Goal: Task Accomplishment & Management: Complete application form

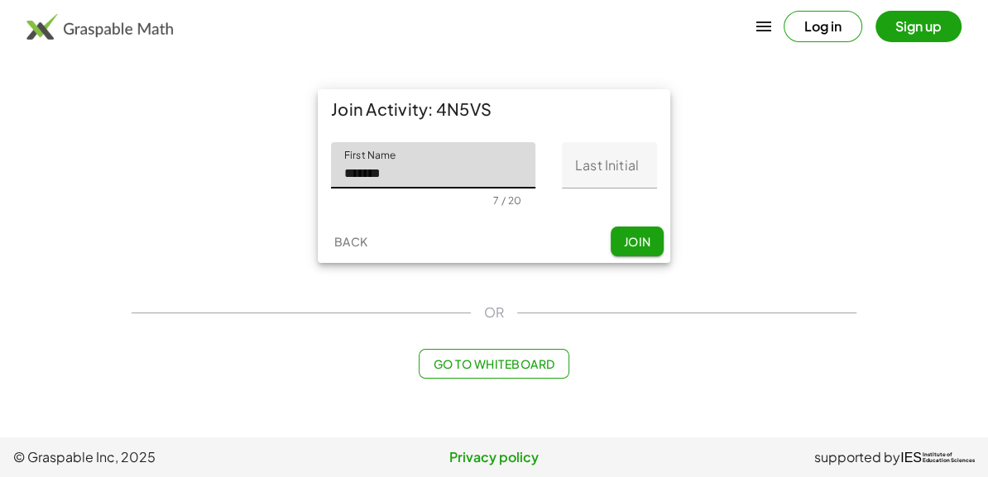
type input "*******"
click at [632, 168] on input "Last Initial" at bounding box center [609, 165] width 95 height 46
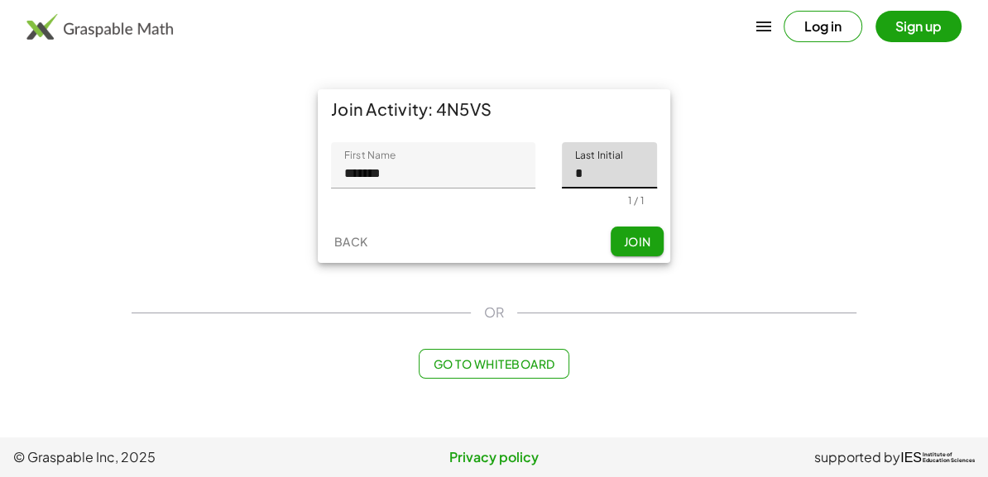
type input "*"
click at [635, 248] on span "Join" at bounding box center [636, 241] width 27 height 15
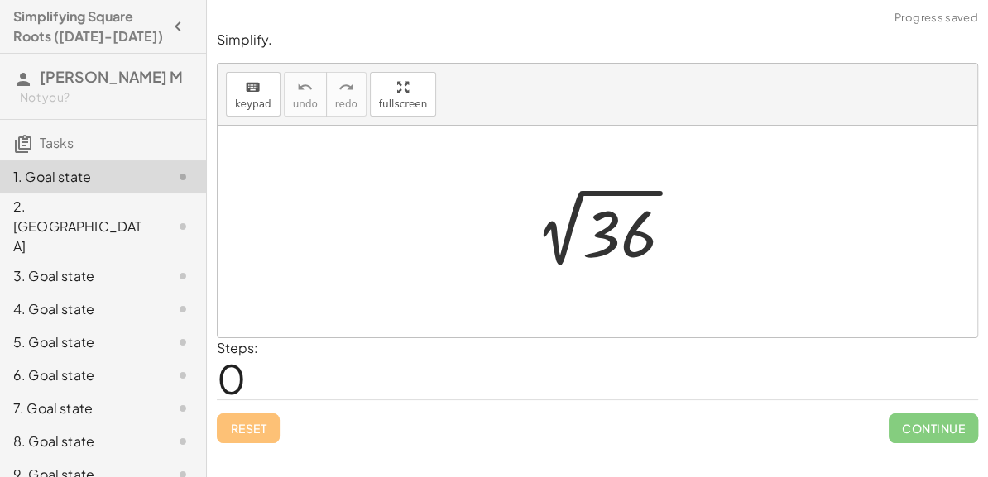
click at [634, 239] on div at bounding box center [603, 232] width 181 height 84
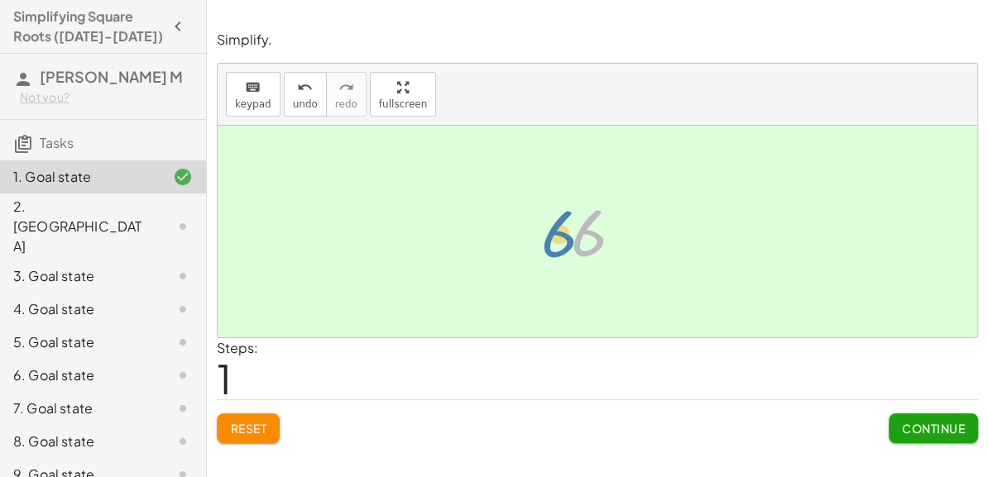
drag, startPoint x: 597, startPoint y: 246, endPoint x: 567, endPoint y: 246, distance: 30.6
click at [567, 246] on div at bounding box center [603, 232] width 82 height 82
click at [237, 442] on button "Reset" at bounding box center [248, 429] width 63 height 30
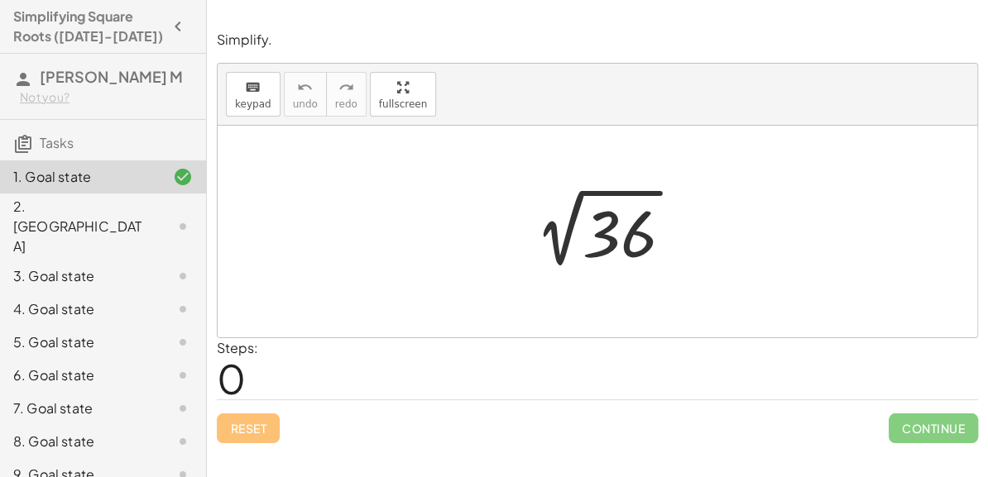
click at [629, 242] on div at bounding box center [603, 232] width 181 height 84
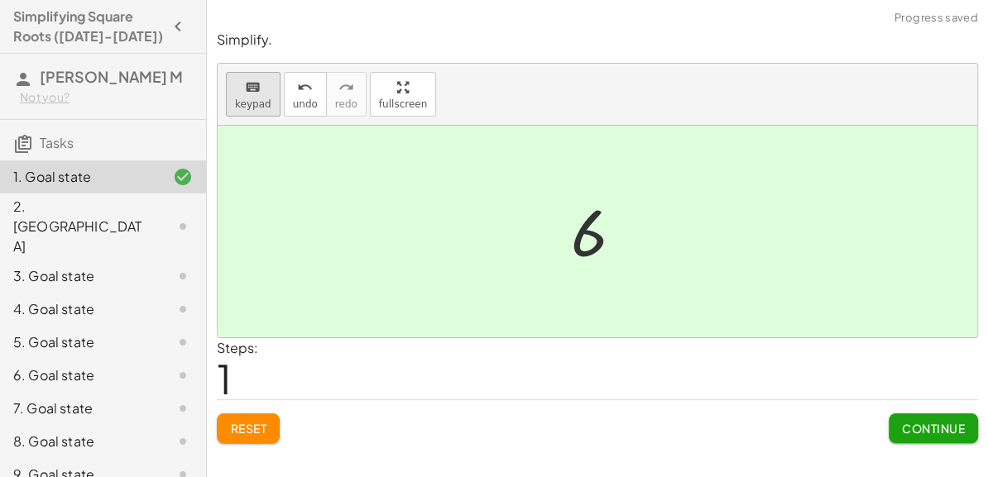
click at [242, 100] on span "keypad" at bounding box center [253, 104] width 36 height 12
click at [248, 438] on button "Reset" at bounding box center [248, 429] width 63 height 30
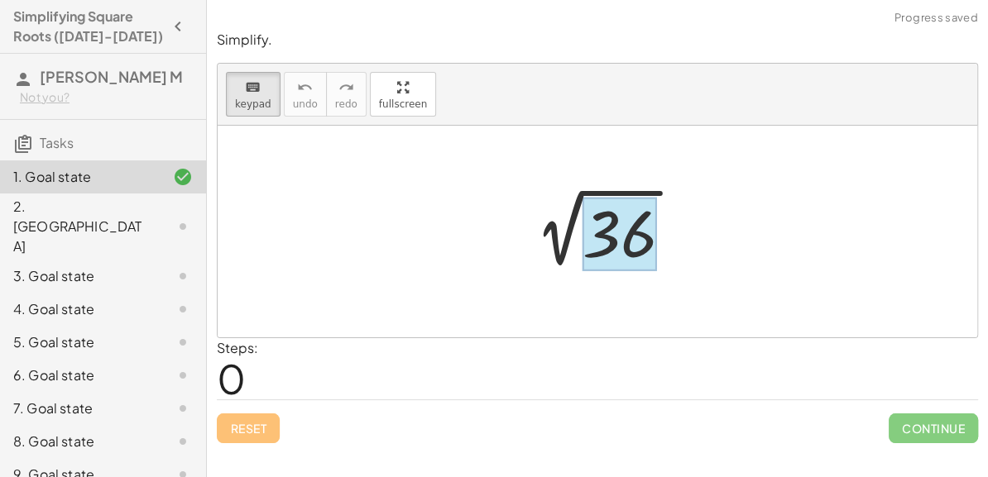
click at [594, 256] on div at bounding box center [619, 235] width 74 height 74
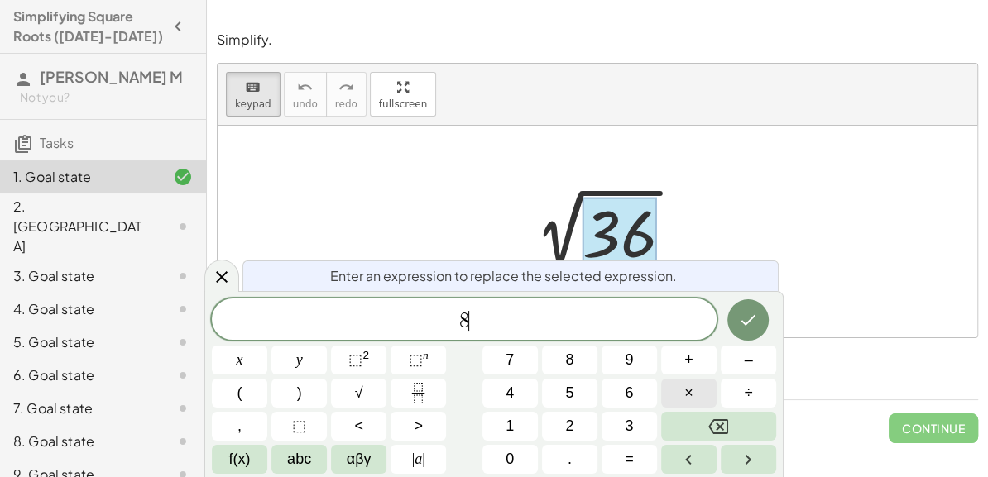
click at [689, 391] on span "×" at bounding box center [688, 393] width 9 height 22
click at [760, 305] on button "Done" at bounding box center [747, 319] width 41 height 41
click at [743, 314] on icon "Done" at bounding box center [748, 320] width 20 height 20
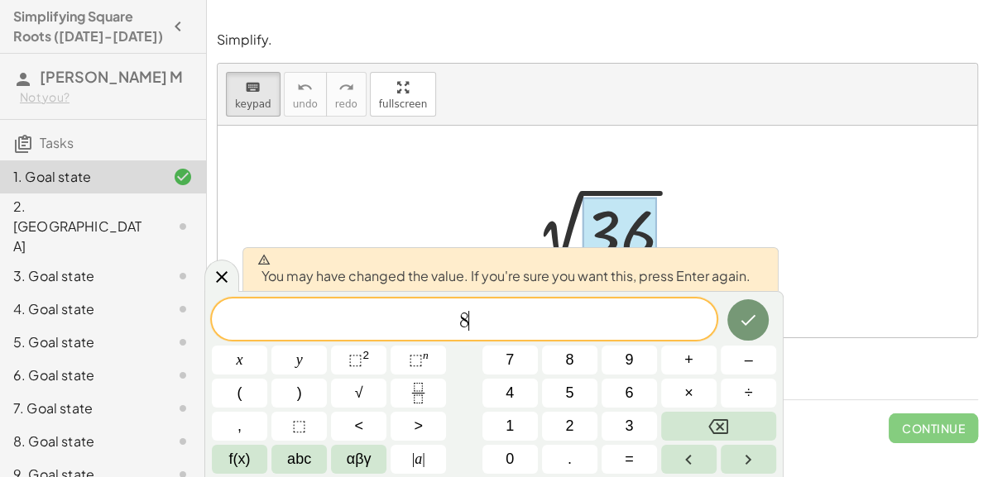
click at [656, 322] on span "8 ​" at bounding box center [464, 320] width 505 height 23
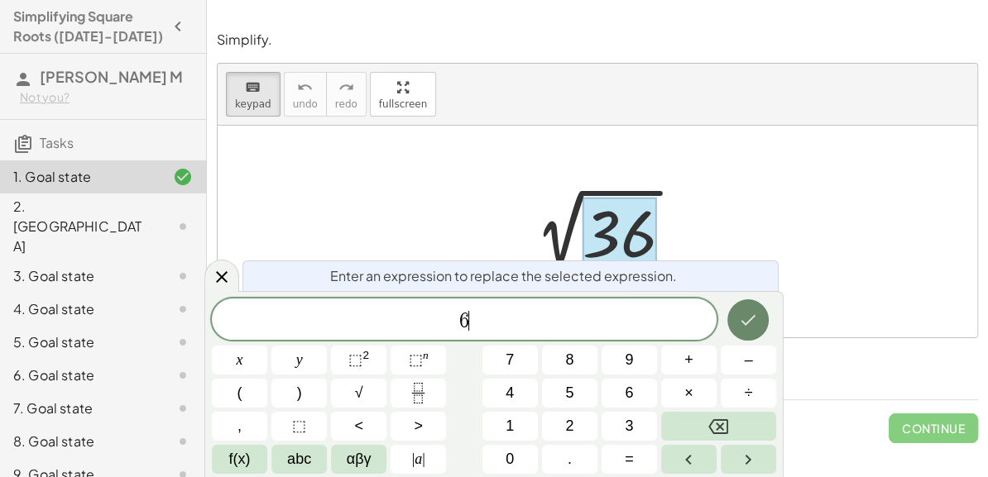
click at [735, 324] on button "Done" at bounding box center [747, 319] width 41 height 41
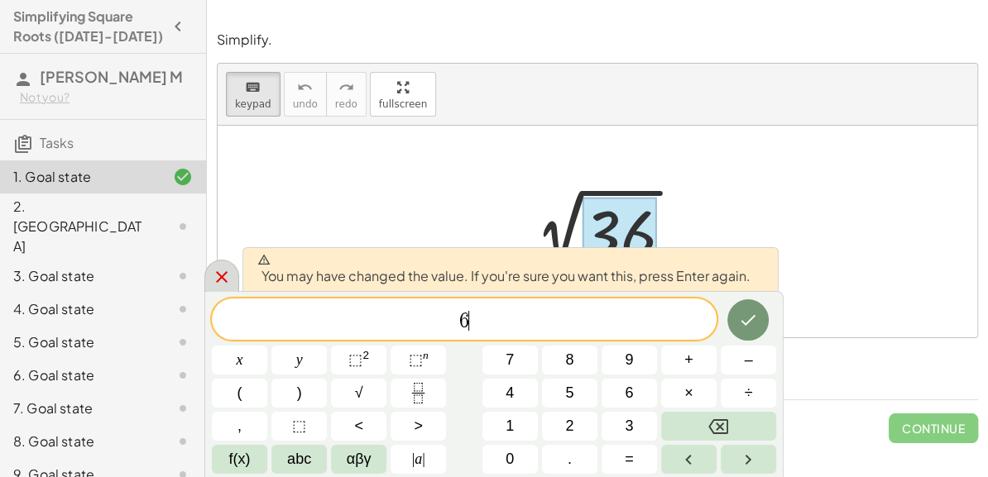
click at [223, 285] on icon at bounding box center [222, 277] width 20 height 20
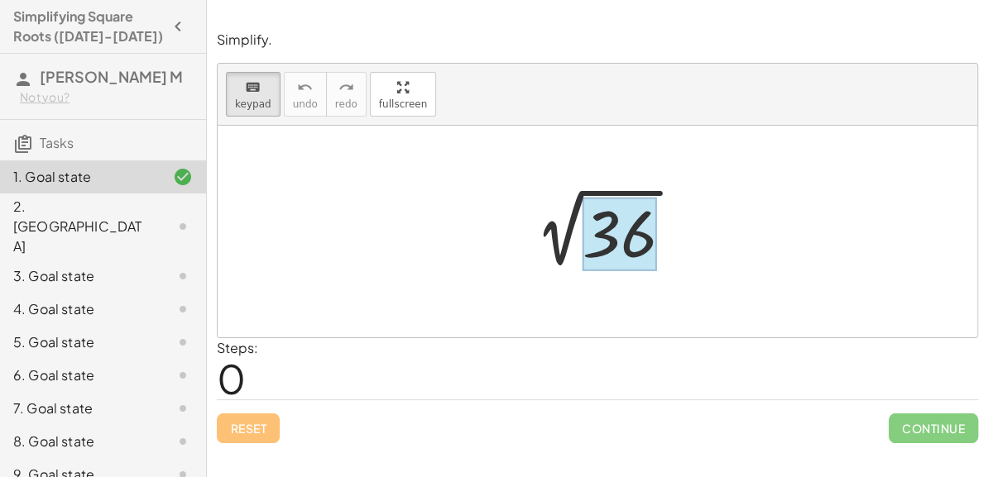
click at [616, 242] on div at bounding box center [619, 235] width 74 height 74
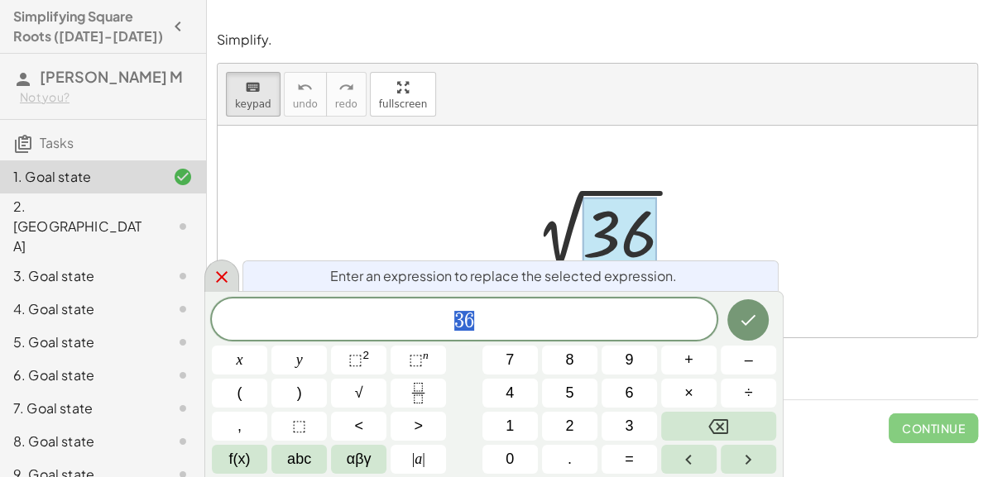
click at [221, 278] on icon at bounding box center [222, 277] width 12 height 12
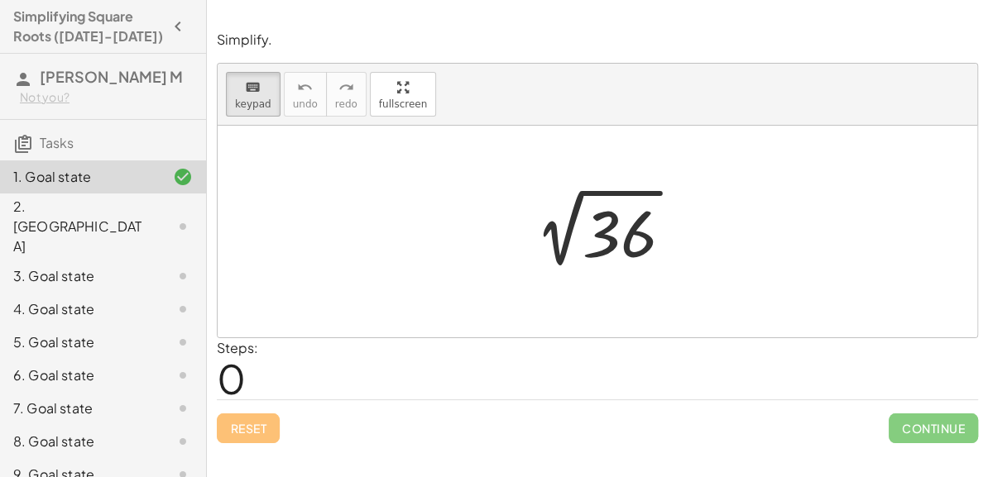
click at [368, 270] on div at bounding box center [597, 232] width 759 height 212
click at [621, 190] on div at bounding box center [603, 232] width 181 height 84
click at [267, 108] on button "keyboard keypad" at bounding box center [253, 94] width 55 height 45
click at [629, 204] on div at bounding box center [603, 232] width 181 height 84
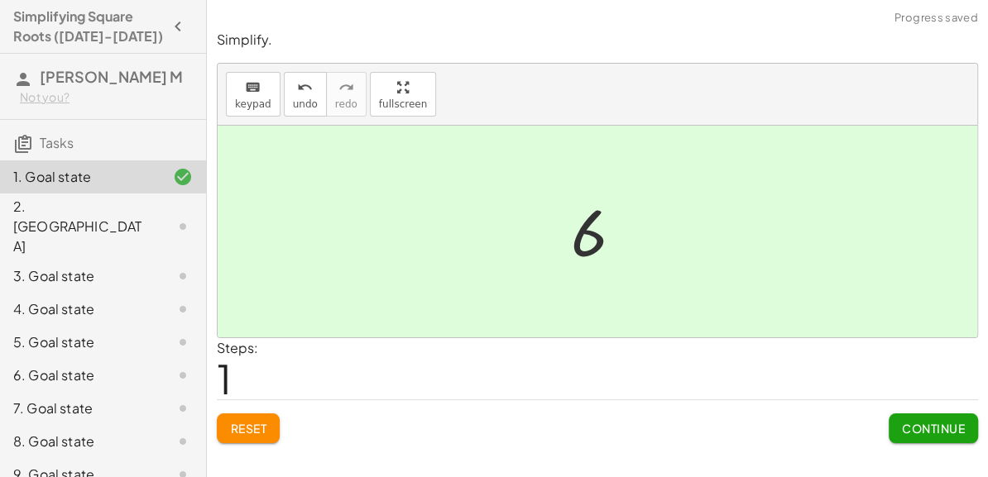
click at [593, 237] on div at bounding box center [603, 232] width 82 height 82
click at [253, 96] on button "keyboard keypad" at bounding box center [253, 94] width 55 height 45
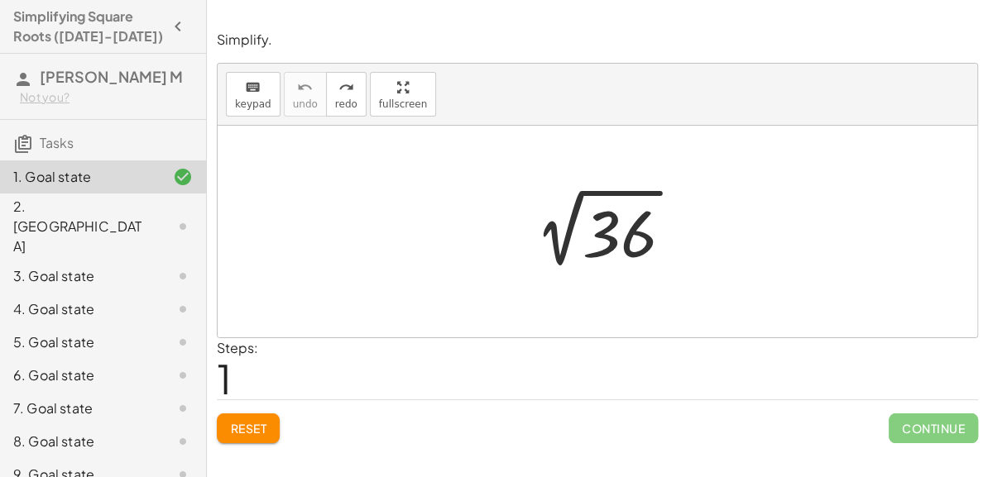
click at [644, 239] on div at bounding box center [603, 232] width 181 height 84
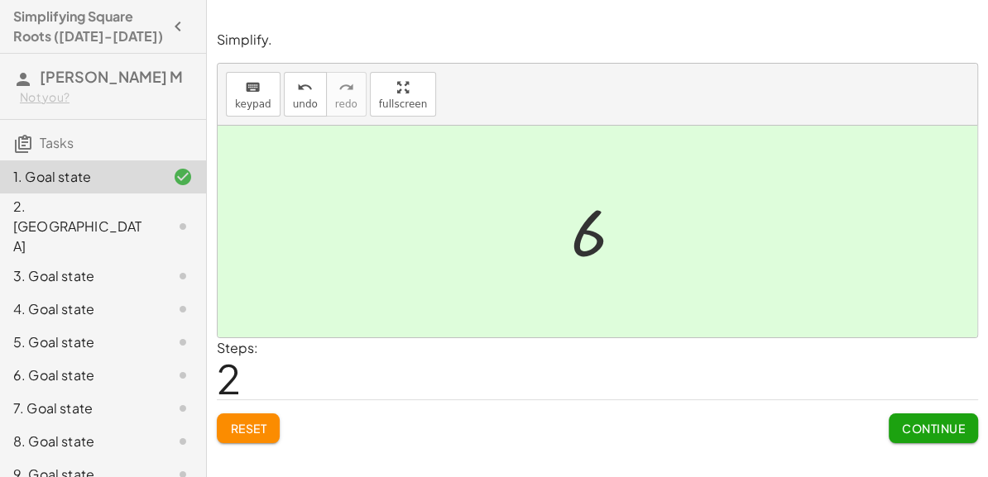
click at [969, 428] on button "Continue" at bounding box center [932, 429] width 89 height 30
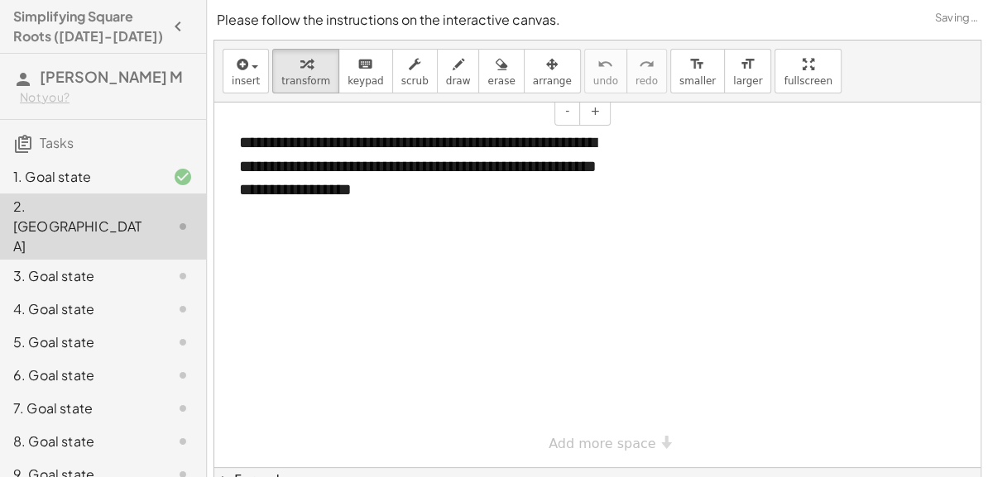
click at [505, 199] on div "**********" at bounding box center [419, 166] width 392 height 104
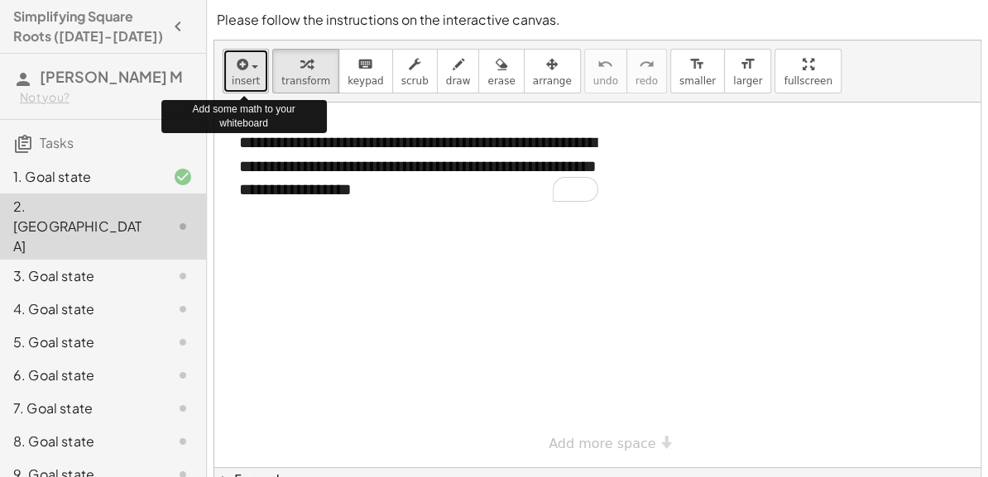
click at [228, 86] on button "insert" at bounding box center [246, 71] width 46 height 45
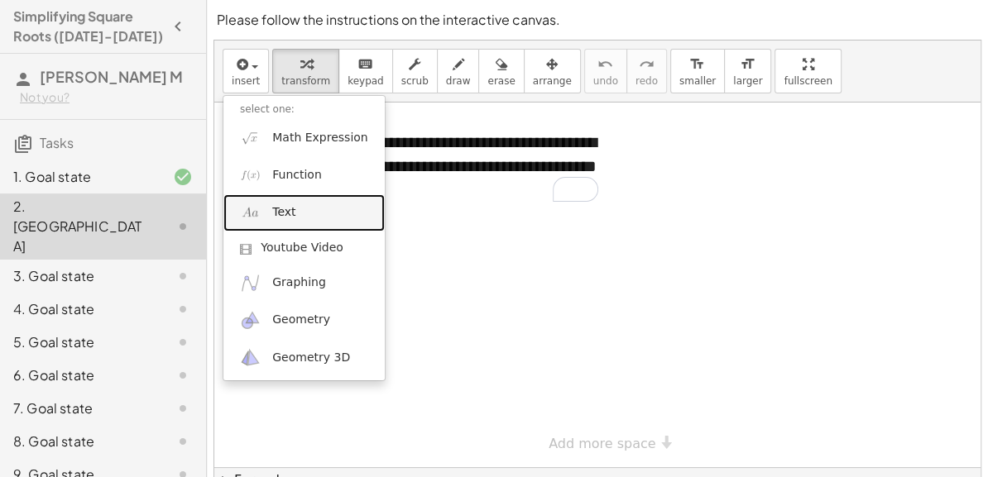
click at [279, 208] on span "Text" at bounding box center [283, 212] width 23 height 17
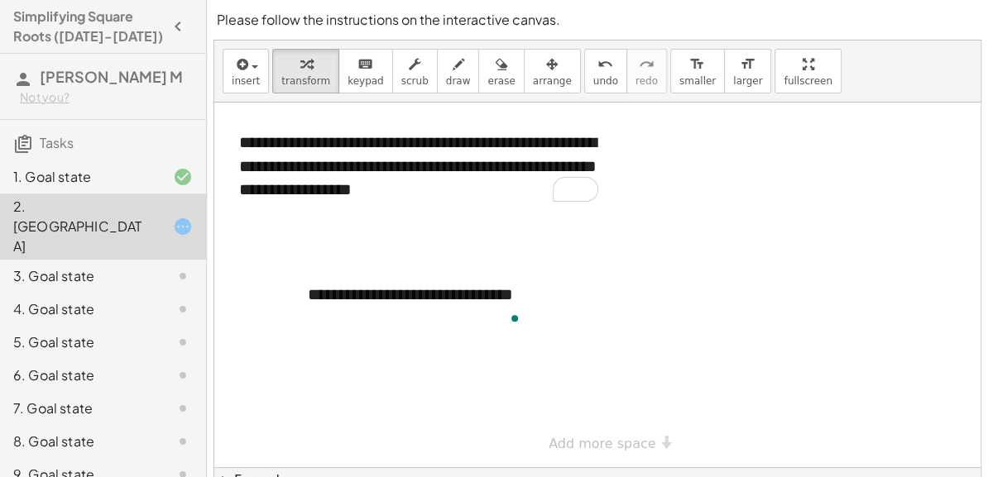
click at [551, 371] on div at bounding box center [597, 285] width 766 height 365
click at [164, 266] on div at bounding box center [169, 276] width 46 height 20
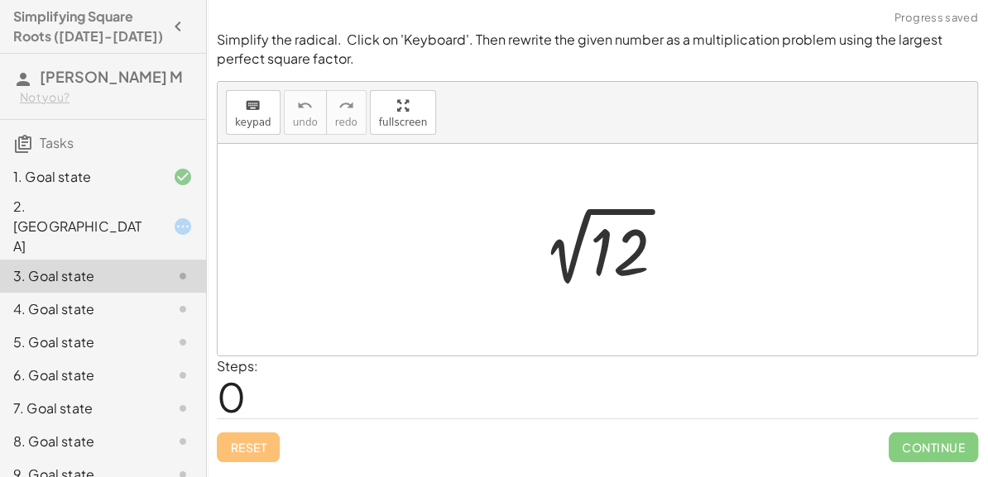
click at [612, 238] on div at bounding box center [603, 250] width 166 height 84
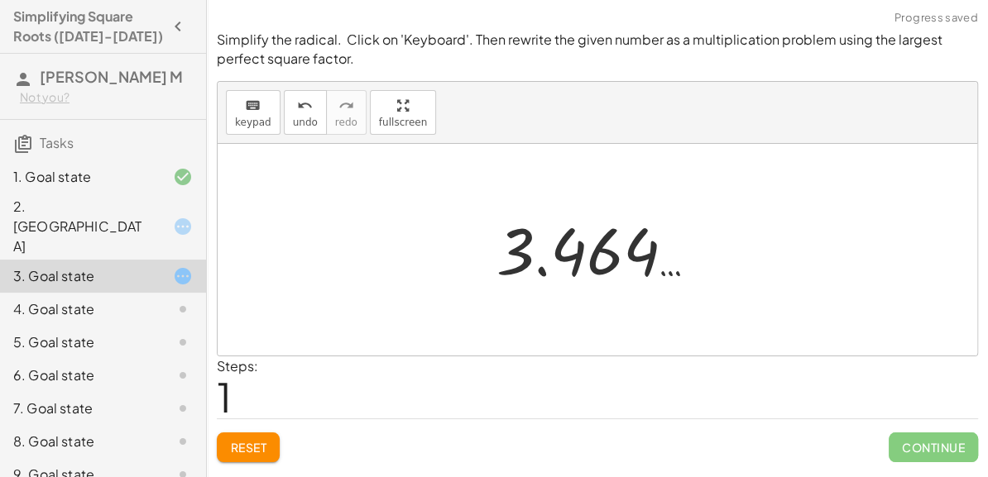
click at [598, 246] on div at bounding box center [603, 250] width 231 height 82
click at [266, 450] on span "Reset" at bounding box center [248, 447] width 36 height 15
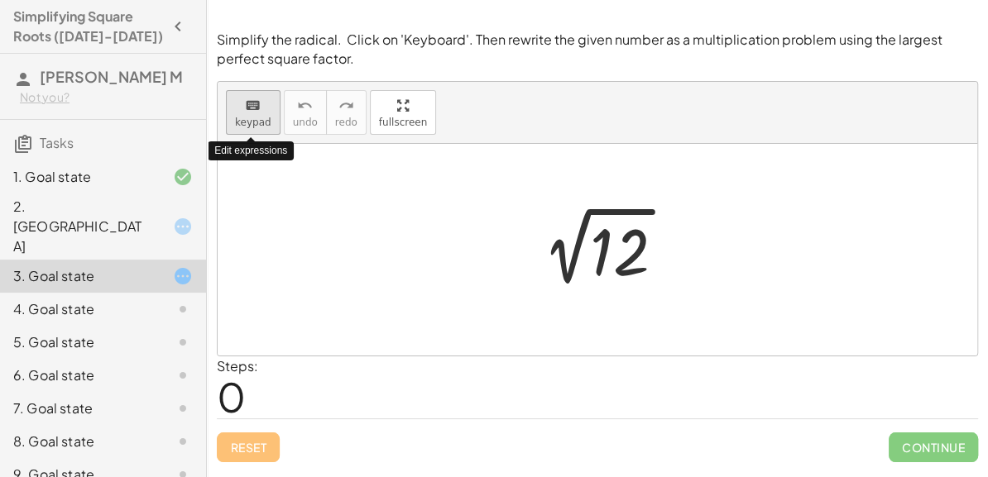
click at [260, 123] on span "keypad" at bounding box center [253, 123] width 36 height 12
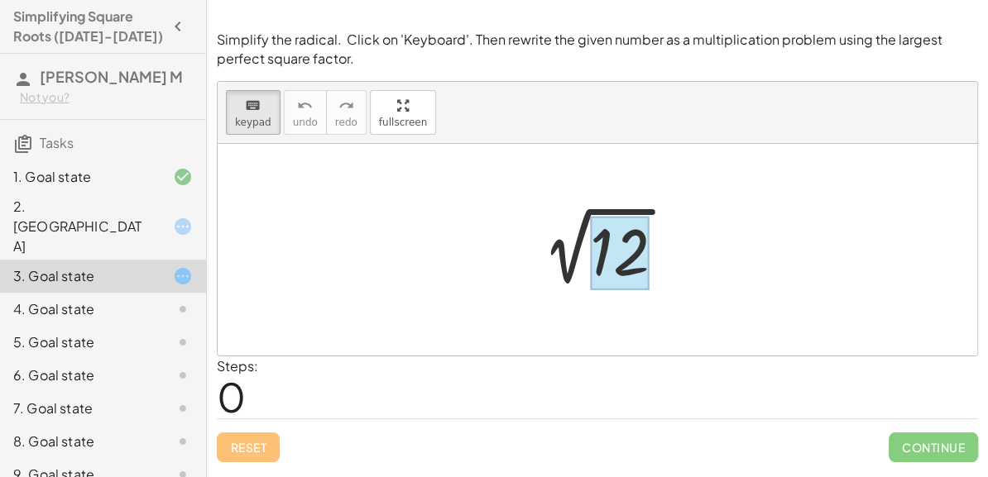
click at [603, 264] on div at bounding box center [620, 253] width 60 height 74
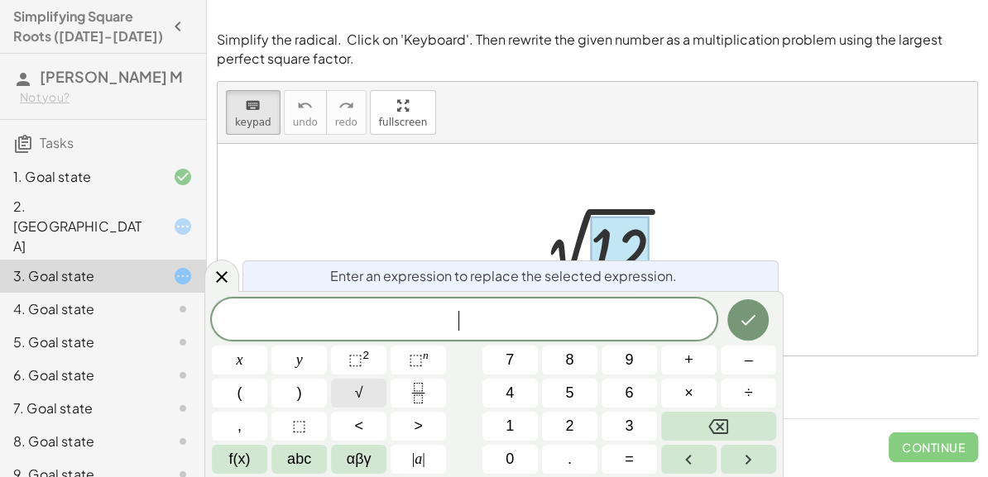
click at [370, 396] on button "√" at bounding box center [358, 393] width 55 height 29
click at [366, 396] on button "√" at bounding box center [358, 393] width 55 height 29
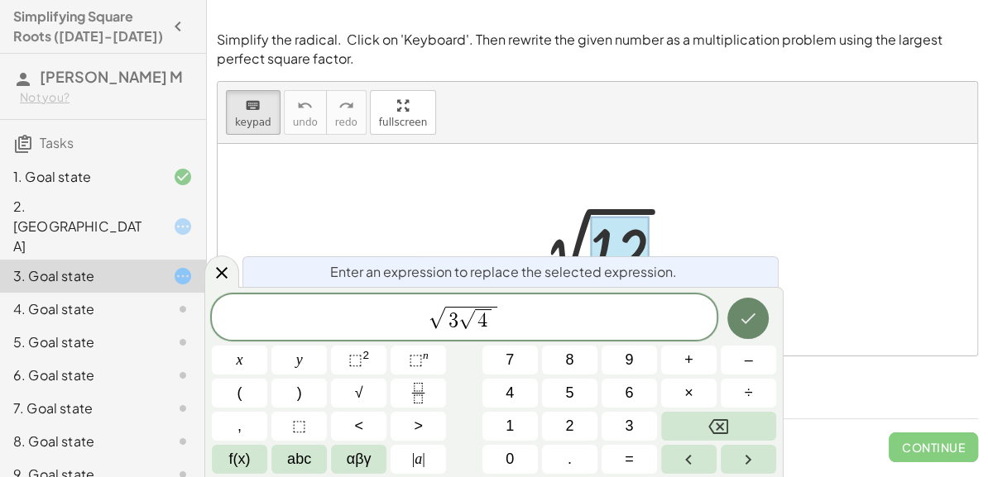
click at [754, 315] on icon "Done" at bounding box center [748, 319] width 20 height 20
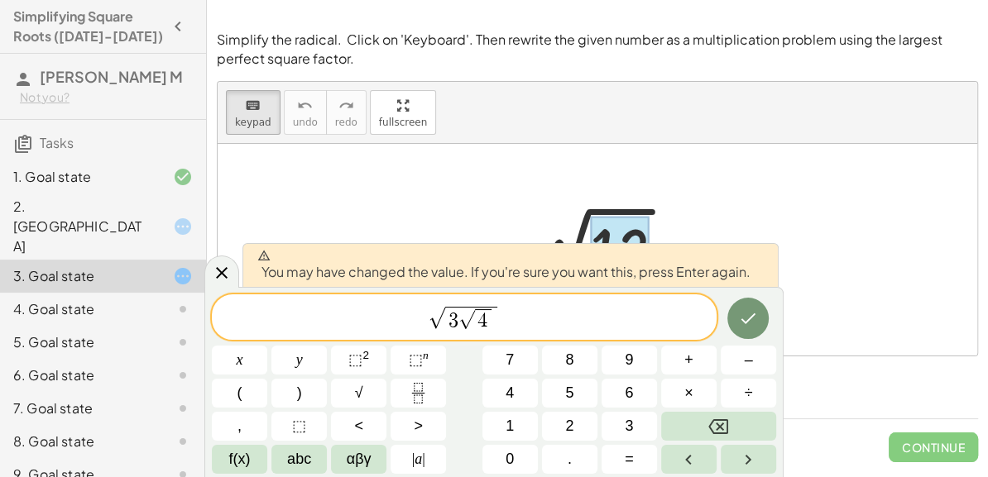
click at [462, 321] on span "√" at bounding box center [466, 319] width 17 height 19
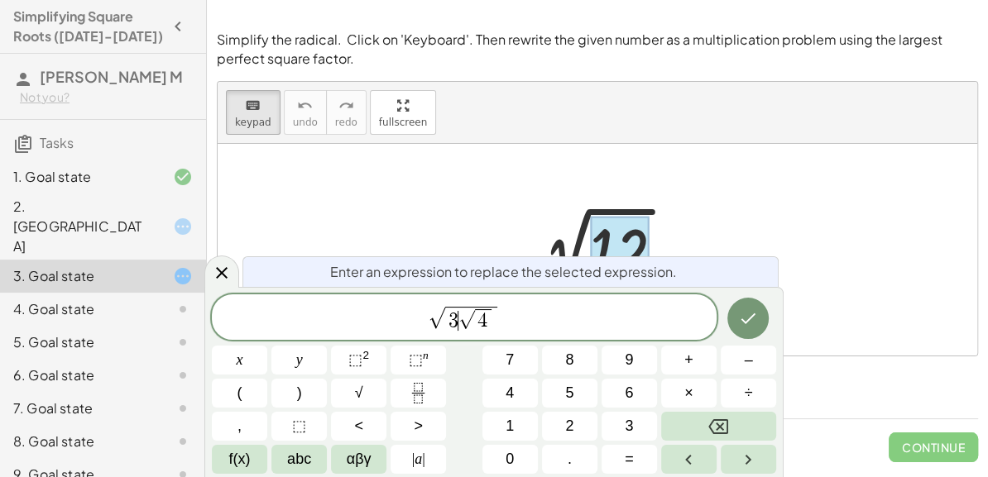
click at [458, 323] on span "√" at bounding box center [466, 319] width 17 height 19
click at [345, 403] on button "√" at bounding box center [358, 393] width 55 height 29
click at [736, 309] on button "Done" at bounding box center [747, 319] width 41 height 41
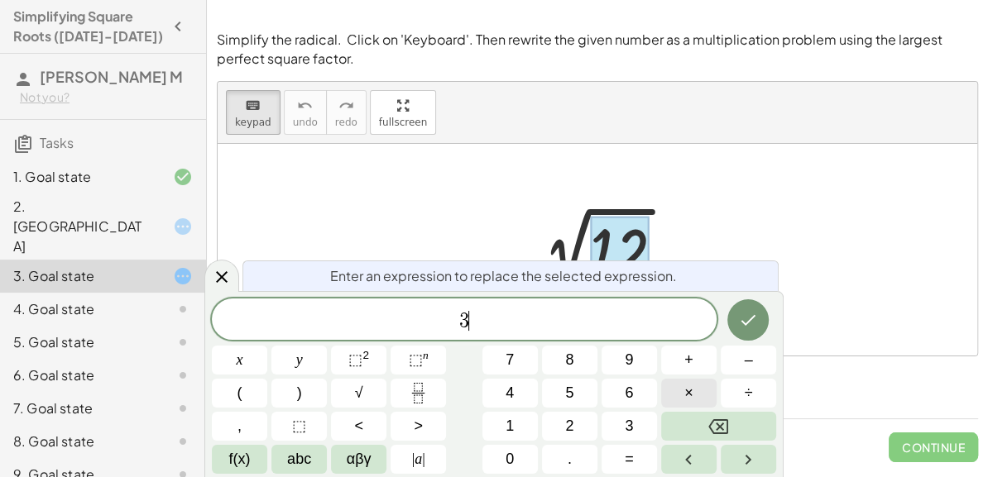
click at [677, 390] on button "×" at bounding box center [688, 393] width 55 height 29
click at [754, 338] on button "Done" at bounding box center [747, 319] width 41 height 41
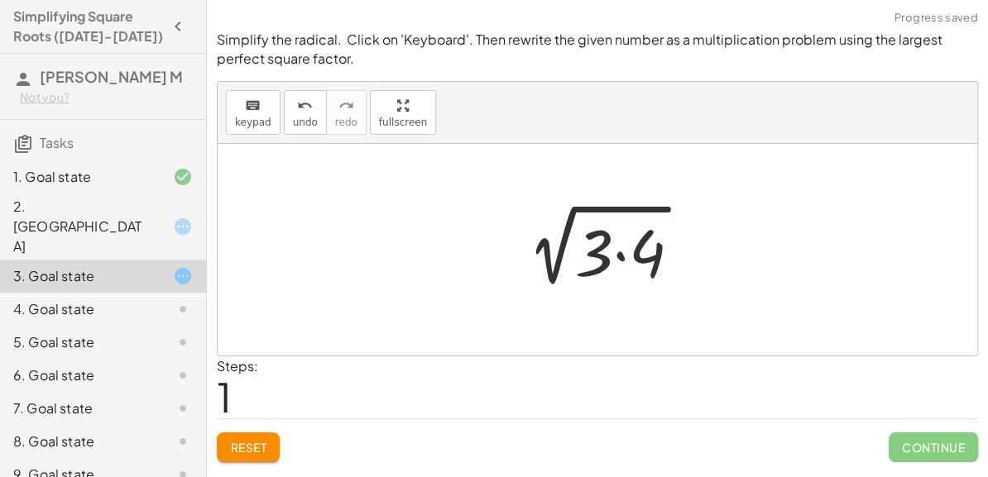
click at [583, 261] on div at bounding box center [603, 250] width 197 height 85
click at [596, 266] on div at bounding box center [603, 250] width 197 height 85
click at [571, 261] on div at bounding box center [603, 250] width 197 height 85
click at [591, 246] on div at bounding box center [603, 250] width 197 height 85
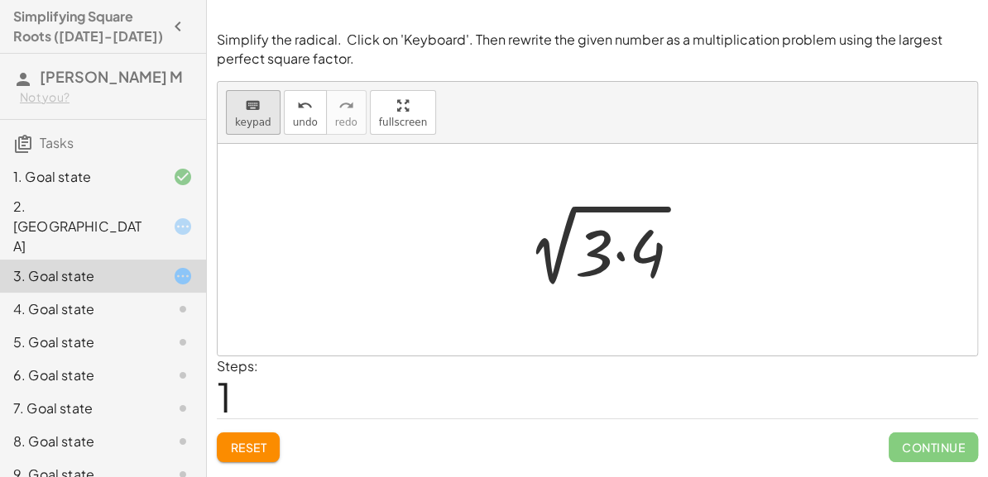
click at [264, 120] on span "keypad" at bounding box center [253, 123] width 36 height 12
click at [580, 264] on div at bounding box center [594, 251] width 38 height 77
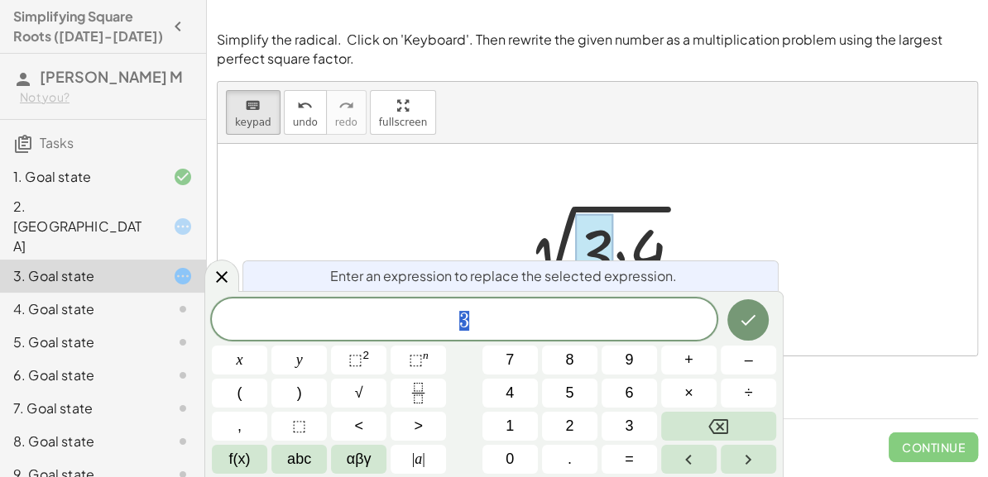
click at [548, 236] on div at bounding box center [603, 250] width 197 height 85
click at [231, 276] on div at bounding box center [221, 276] width 35 height 32
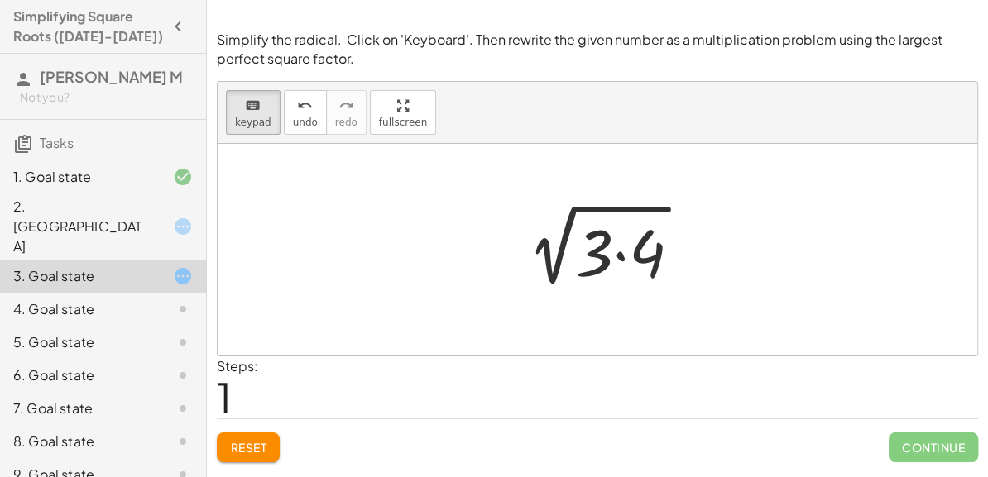
click at [672, 295] on div "2 √ 12 2 √ ( · 3 · 4 )" at bounding box center [598, 249] width 218 height 93
click at [649, 265] on div at bounding box center [639, 254] width 52 height 74
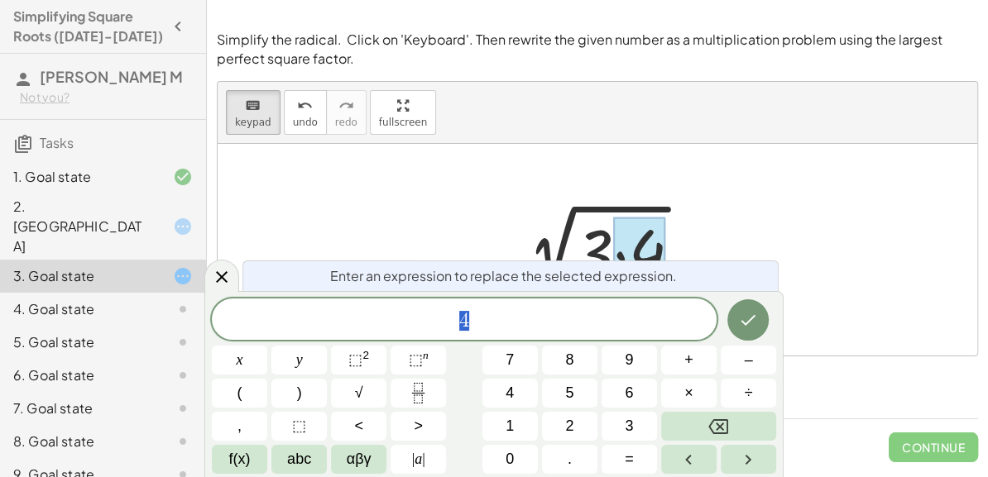
click at [597, 237] on div at bounding box center [603, 250] width 197 height 85
click at [620, 193] on div at bounding box center [597, 250] width 759 height 212
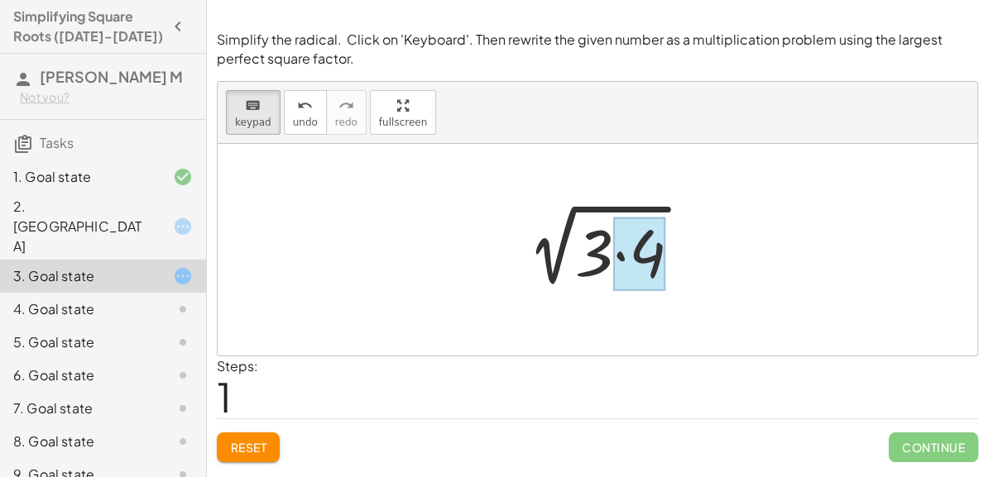
click at [624, 253] on div at bounding box center [639, 254] width 52 height 74
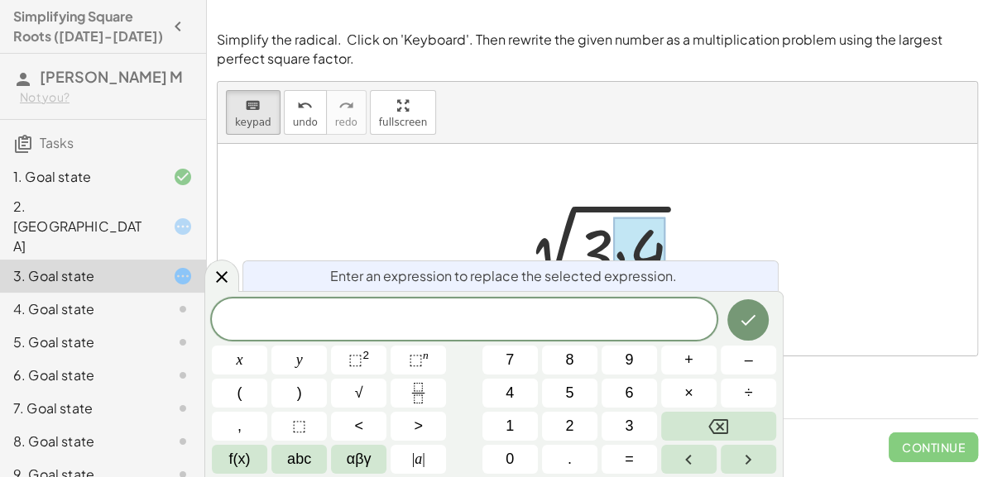
click at [591, 237] on div at bounding box center [603, 250] width 197 height 85
click at [602, 242] on div at bounding box center [603, 250] width 197 height 85
click at [583, 314] on span at bounding box center [464, 320] width 505 height 25
click at [361, 401] on span "√" at bounding box center [359, 393] width 8 height 22
click at [661, 280] on span "Enter an expression to replace the selected expression." at bounding box center [503, 275] width 347 height 20
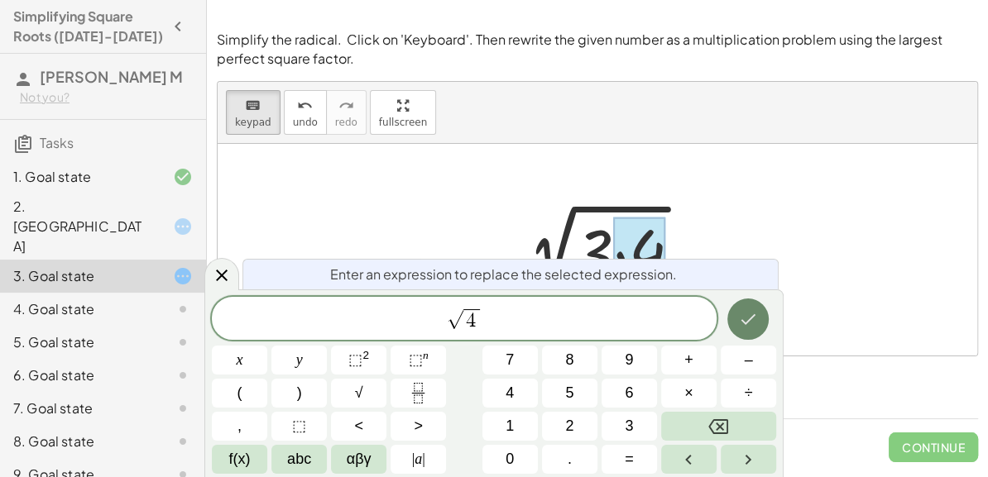
click at [748, 304] on button "Done" at bounding box center [747, 319] width 41 height 41
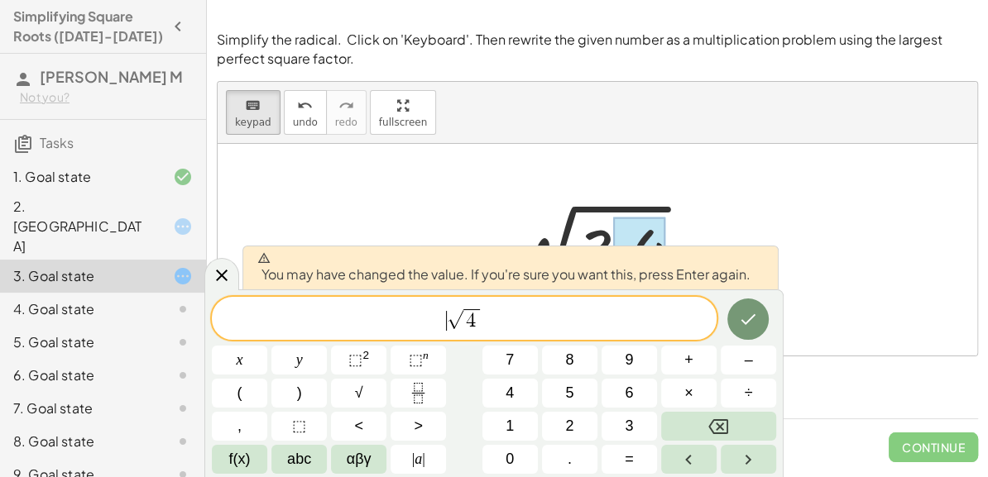
click at [435, 318] on span "​ √ 4" at bounding box center [464, 320] width 505 height 26
click at [363, 391] on button "√" at bounding box center [358, 393] width 55 height 29
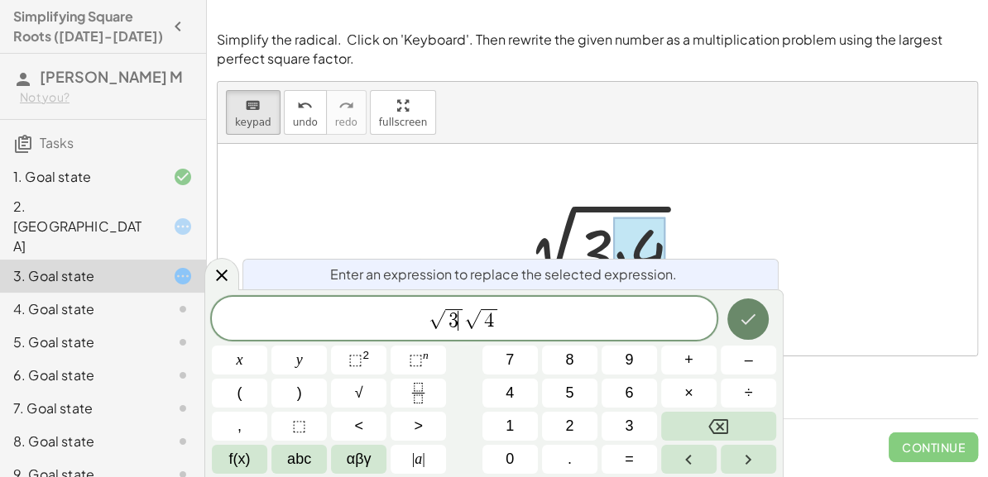
click at [754, 319] on icon "Done" at bounding box center [748, 319] width 20 height 20
click at [223, 263] on div at bounding box center [221, 276] width 35 height 32
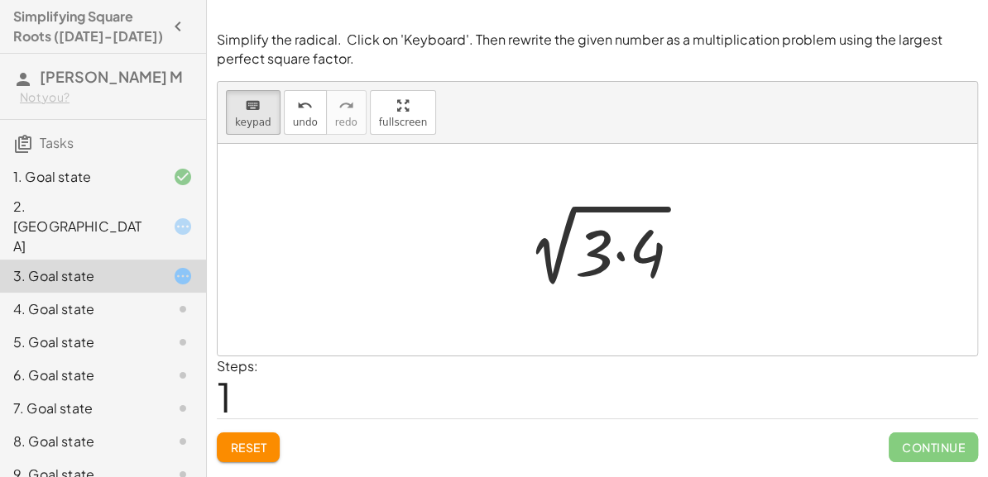
click at [250, 441] on span "Reset" at bounding box center [248, 447] width 36 height 15
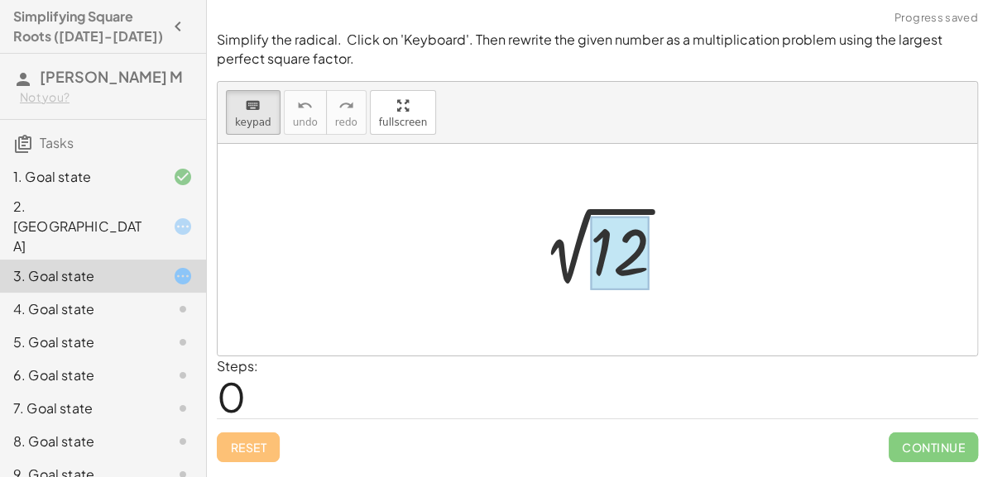
click at [621, 251] on div at bounding box center [620, 253] width 60 height 74
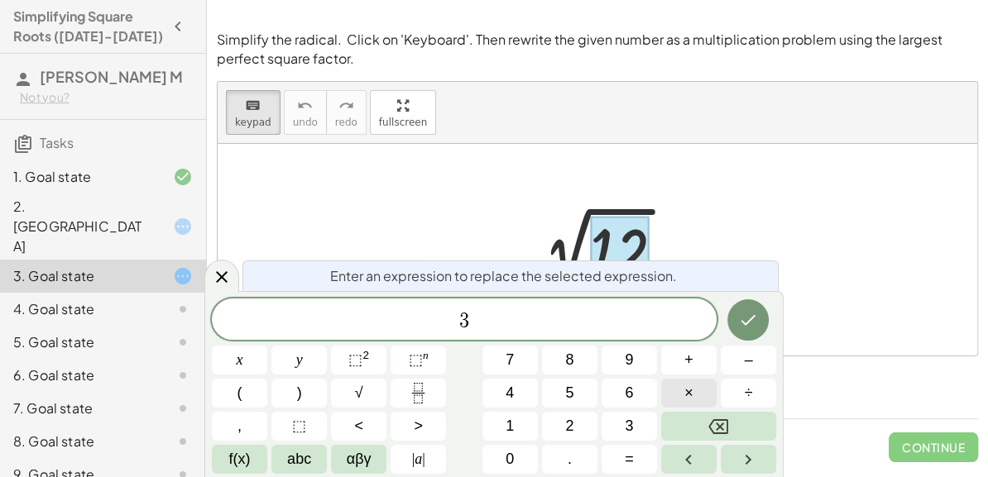
click at [670, 387] on button "×" at bounding box center [688, 393] width 55 height 29
click at [748, 323] on icon "Done" at bounding box center [748, 320] width 20 height 20
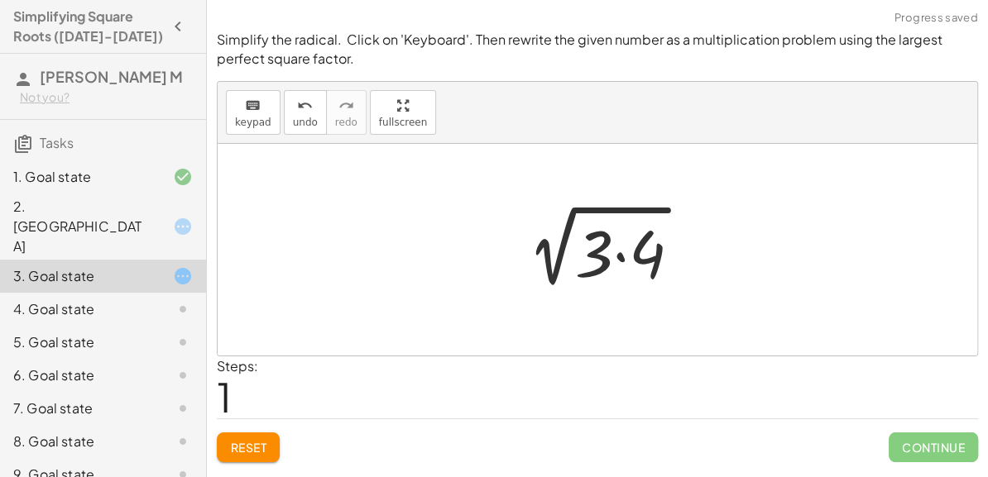
click at [652, 289] on div at bounding box center [603, 250] width 197 height 85
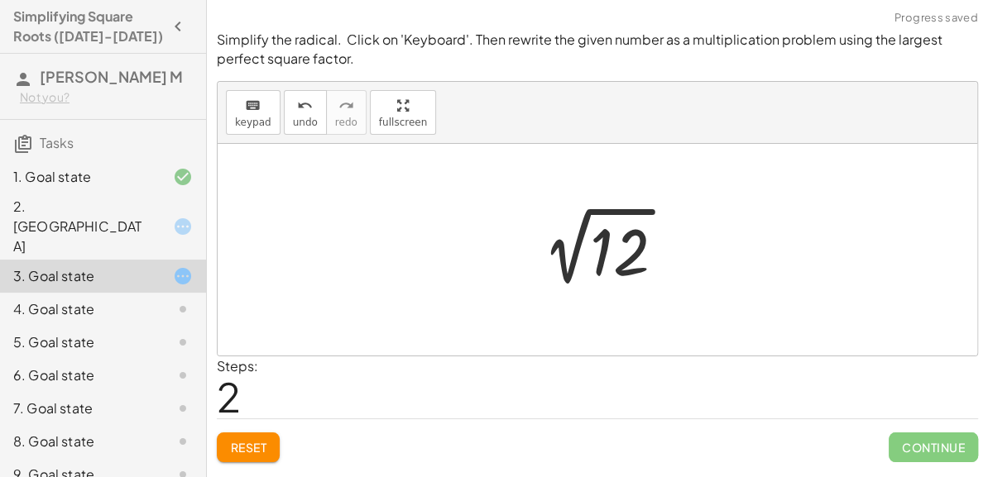
click at [629, 258] on div at bounding box center [603, 250] width 166 height 84
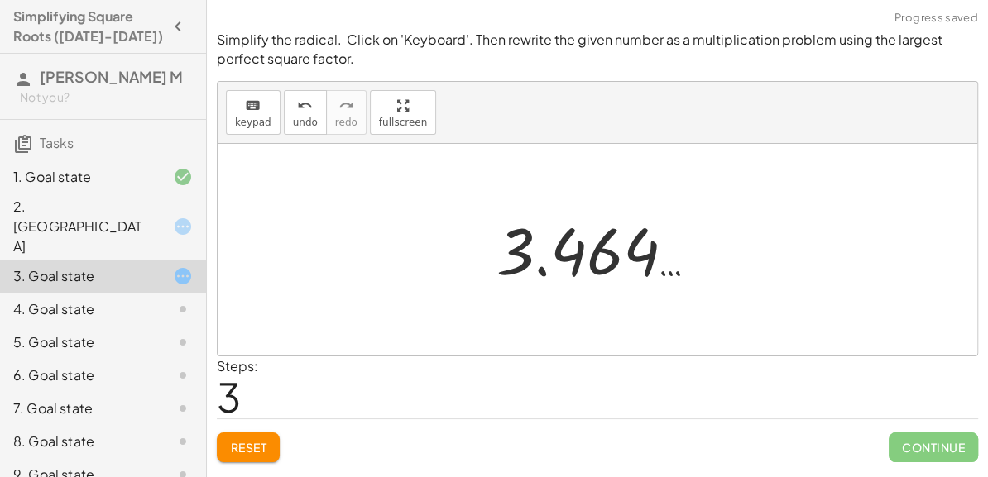
click at [629, 258] on div at bounding box center [603, 250] width 231 height 82
click at [268, 450] on button "Reset" at bounding box center [248, 448] width 63 height 30
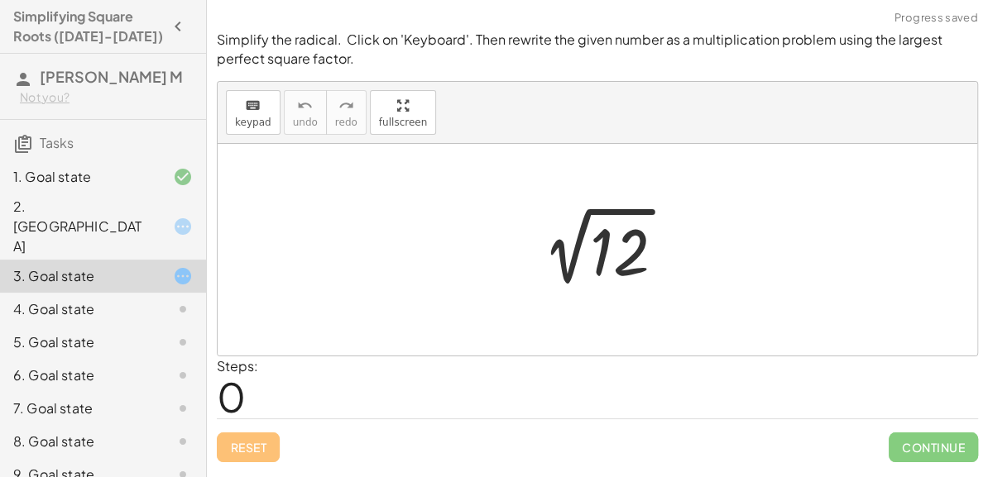
click at [595, 249] on div at bounding box center [603, 250] width 166 height 84
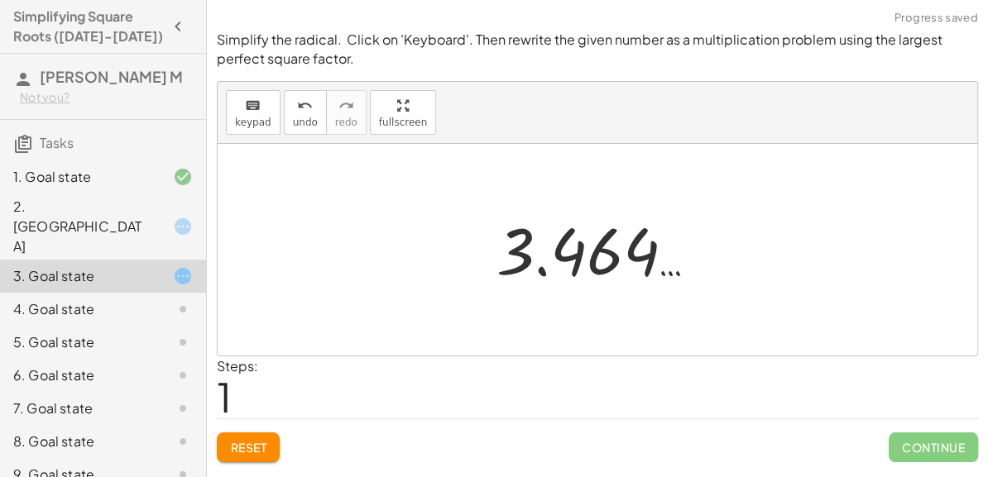
click at [266, 433] on button "Reset" at bounding box center [248, 448] width 63 height 30
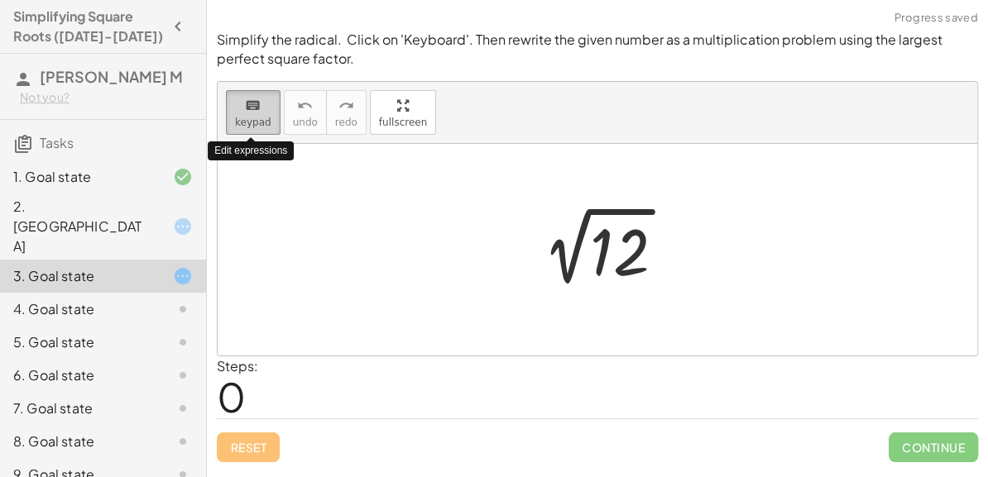
click at [266, 109] on div "keyboard" at bounding box center [253, 105] width 36 height 20
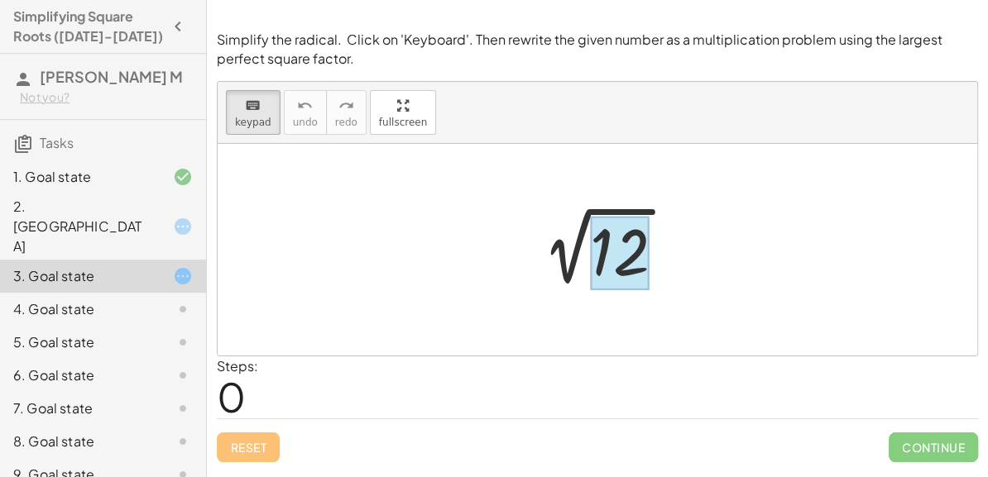
click at [635, 270] on div at bounding box center [620, 253] width 60 height 74
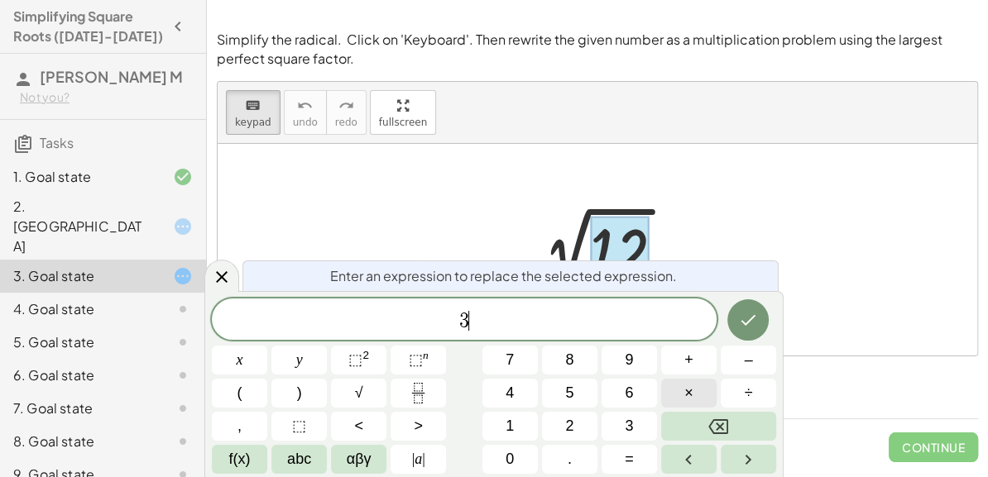
click at [677, 389] on button "×" at bounding box center [688, 393] width 55 height 29
click at [754, 330] on button "Done" at bounding box center [747, 319] width 41 height 41
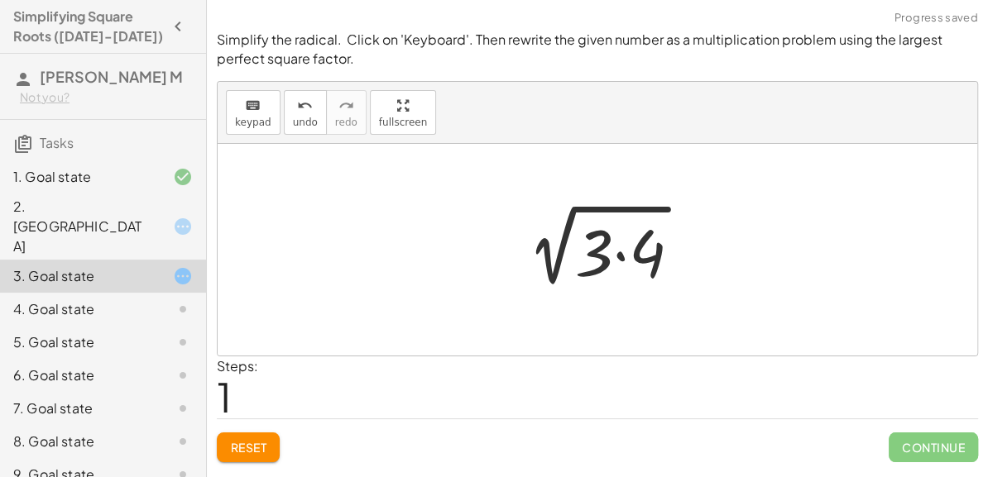
click at [605, 271] on div at bounding box center [603, 250] width 197 height 85
click at [595, 268] on div at bounding box center [603, 250] width 197 height 85
click at [606, 256] on div at bounding box center [603, 250] width 197 height 85
click at [280, 449] on div "Reset Continue" at bounding box center [597, 441] width 761 height 44
click at [274, 449] on button "Reset" at bounding box center [248, 448] width 63 height 30
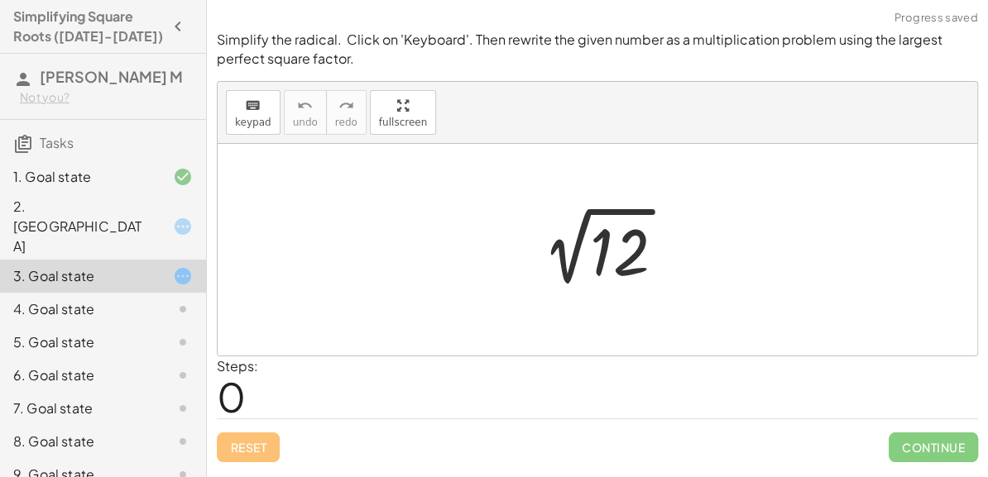
click at [584, 272] on div at bounding box center [603, 250] width 166 height 84
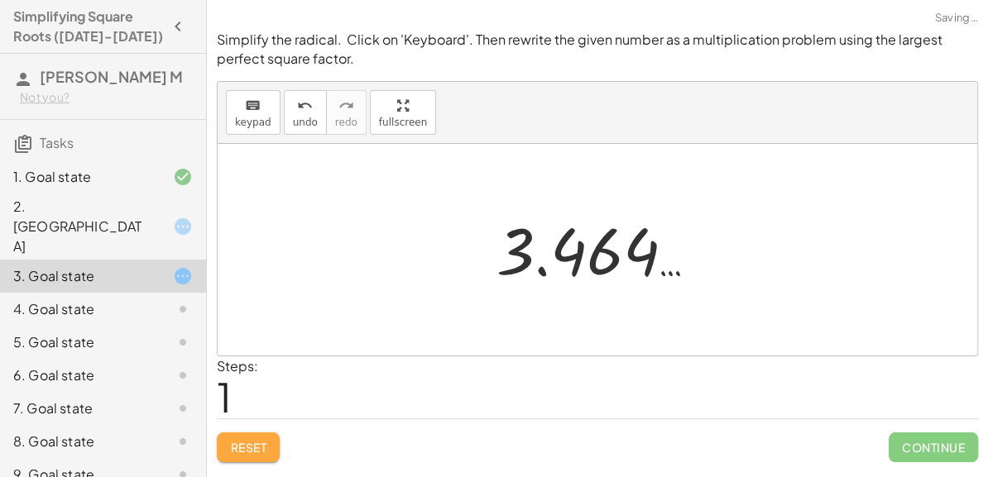
click at [237, 458] on button "Reset" at bounding box center [248, 448] width 63 height 30
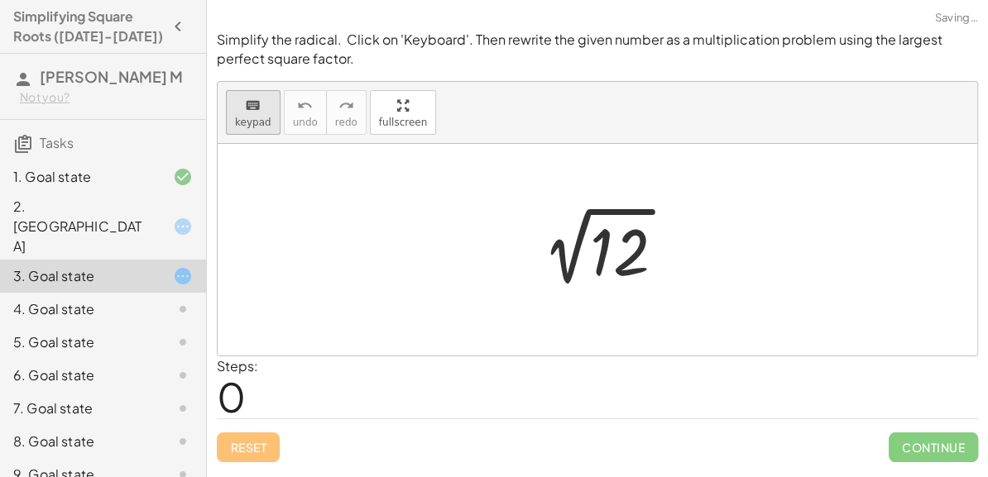
click at [260, 107] on div "keyboard" at bounding box center [253, 105] width 36 height 20
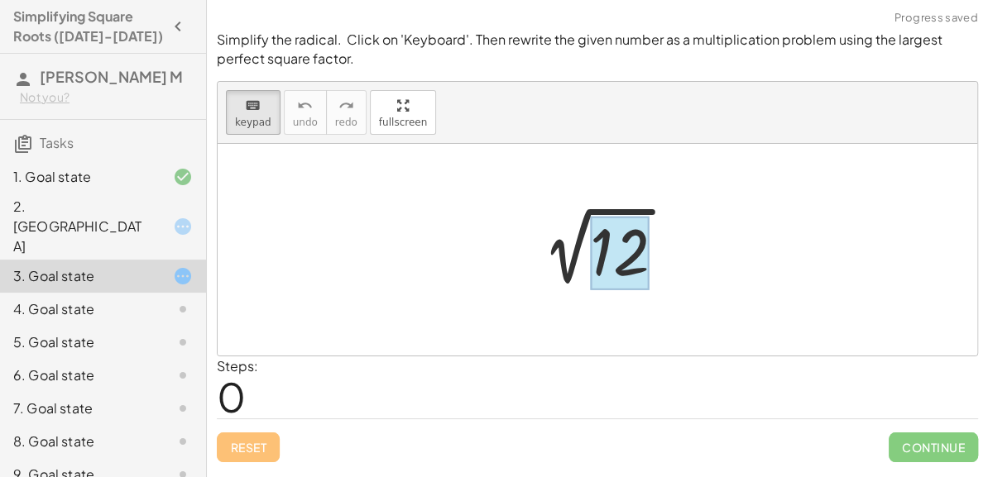
click at [626, 246] on div at bounding box center [620, 253] width 60 height 74
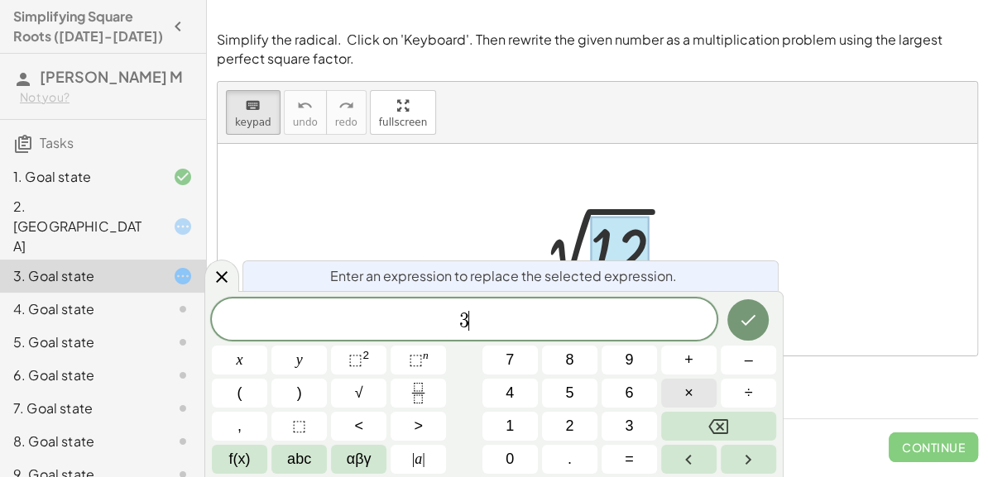
click at [690, 404] on span "×" at bounding box center [688, 393] width 9 height 22
click at [736, 319] on button "Done" at bounding box center [747, 319] width 41 height 41
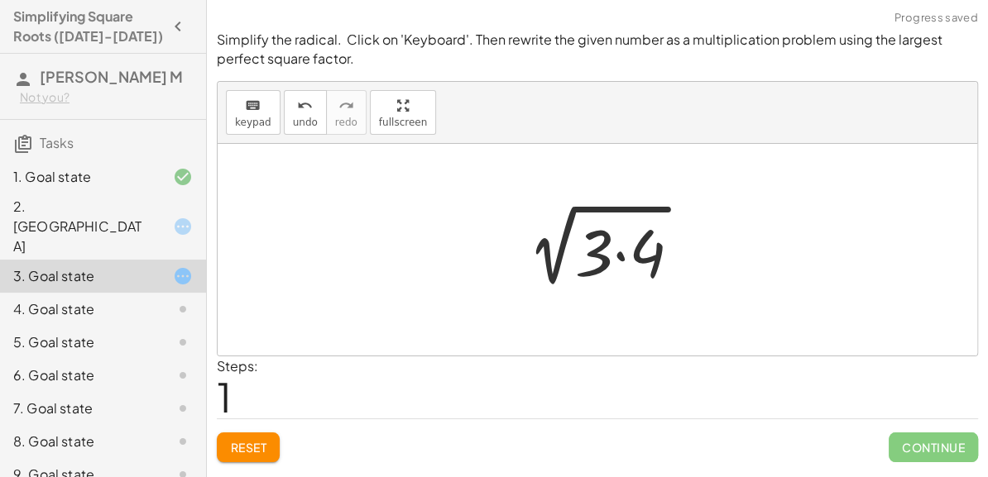
click at [617, 212] on div at bounding box center [603, 250] width 197 height 85
click at [586, 241] on div at bounding box center [603, 250] width 197 height 85
click at [237, 118] on span "keypad" at bounding box center [253, 123] width 36 height 12
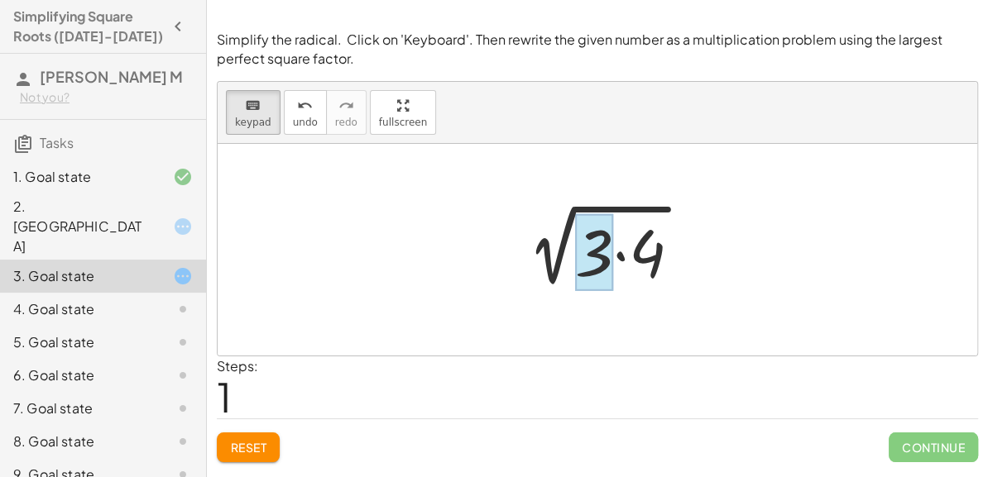
click at [599, 259] on div at bounding box center [594, 251] width 38 height 77
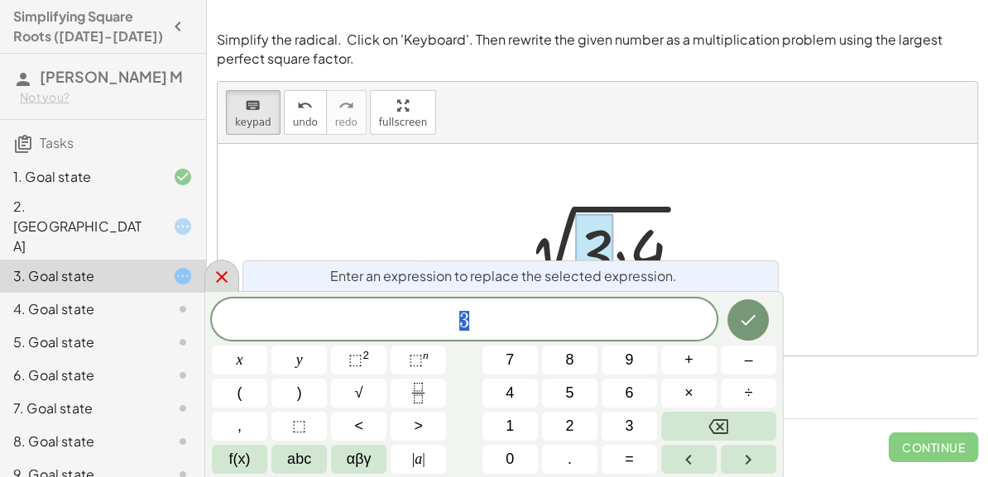
click at [229, 279] on icon at bounding box center [222, 277] width 20 height 20
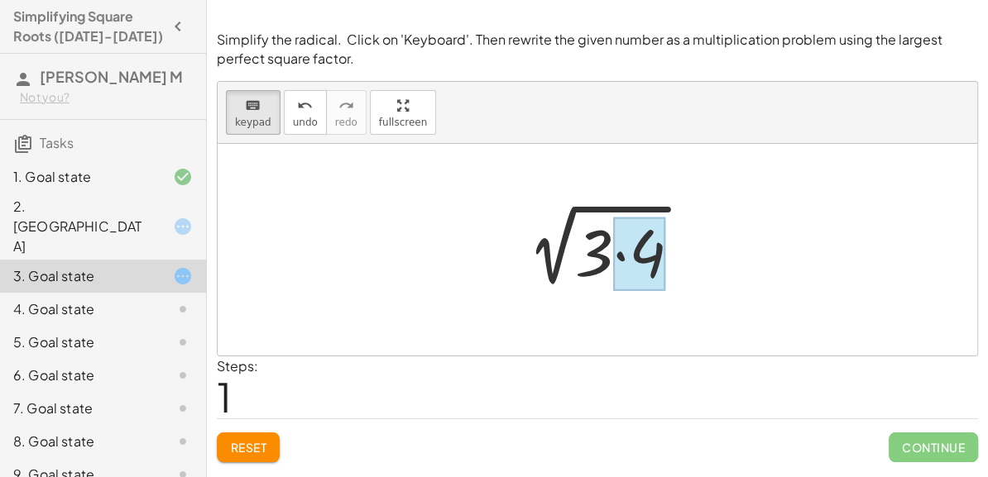
click at [639, 254] on div at bounding box center [639, 254] width 52 height 74
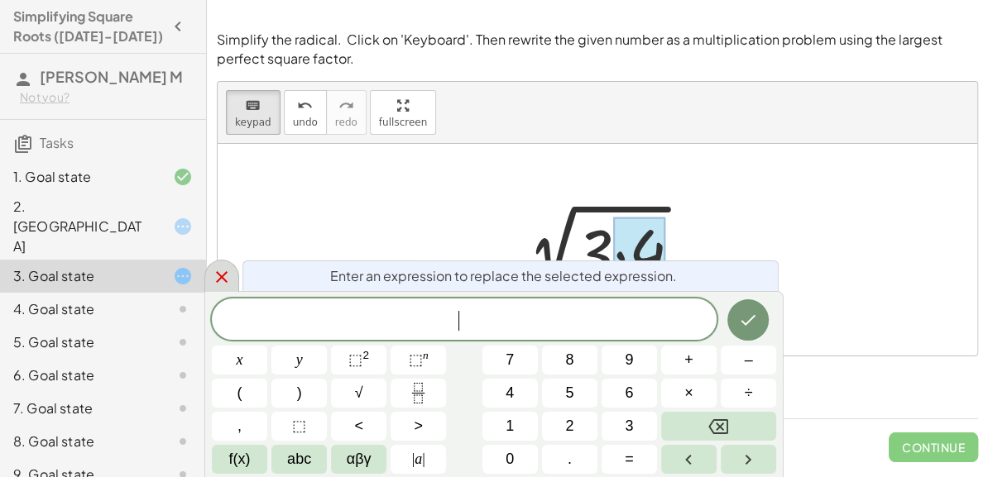
click at [235, 271] on div at bounding box center [221, 276] width 35 height 32
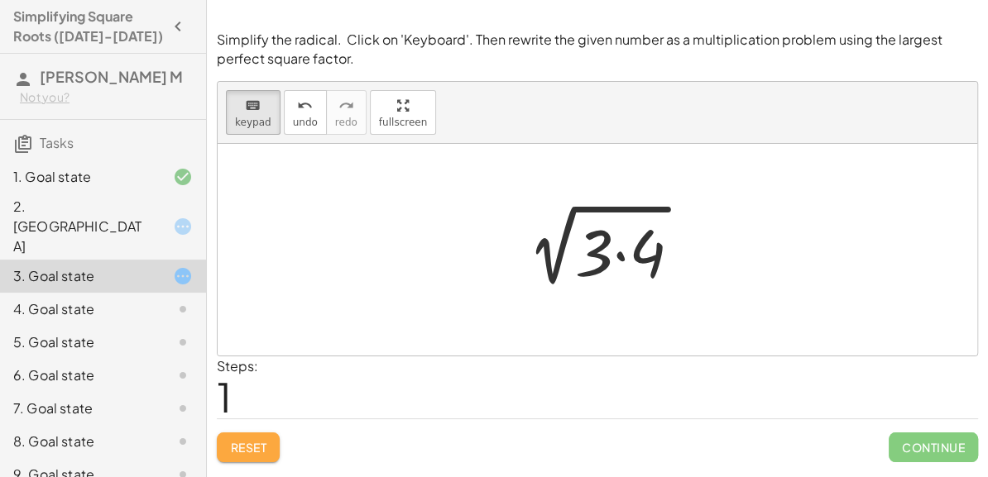
click at [263, 459] on button "Reset" at bounding box center [248, 448] width 63 height 30
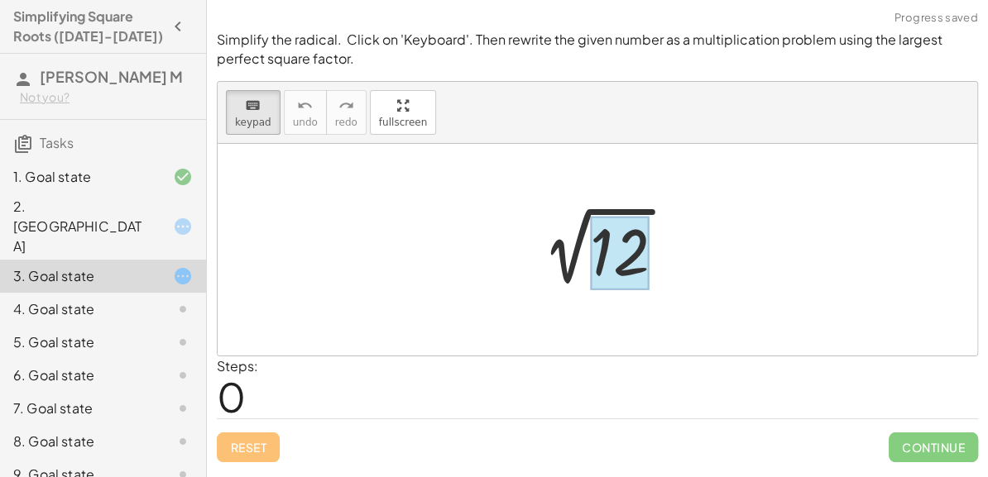
click at [594, 263] on div at bounding box center [620, 253] width 60 height 74
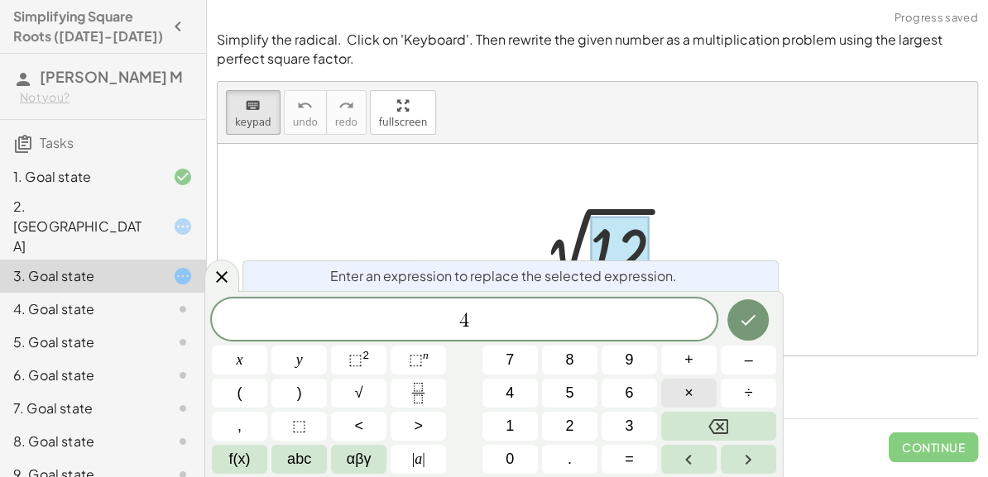
click at [673, 400] on button "×" at bounding box center [688, 393] width 55 height 29
click at [739, 322] on icon "Done" at bounding box center [748, 320] width 20 height 20
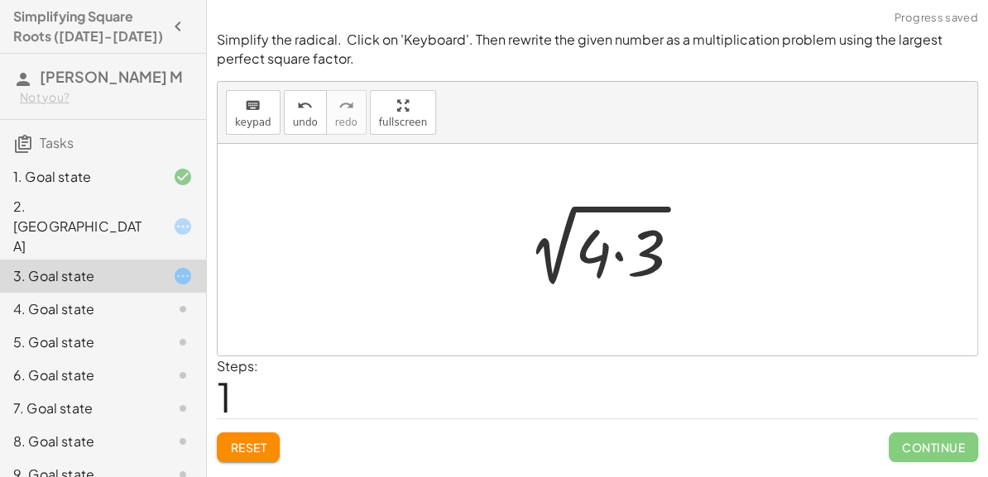
click at [600, 267] on div at bounding box center [603, 250] width 197 height 85
click at [240, 117] on span "keypad" at bounding box center [253, 123] width 36 height 12
click at [484, 248] on div at bounding box center [597, 250] width 759 height 212
click at [248, 105] on icon "keyboard" at bounding box center [253, 106] width 16 height 20
drag, startPoint x: 596, startPoint y: 251, endPoint x: 684, endPoint y: 261, distance: 89.1
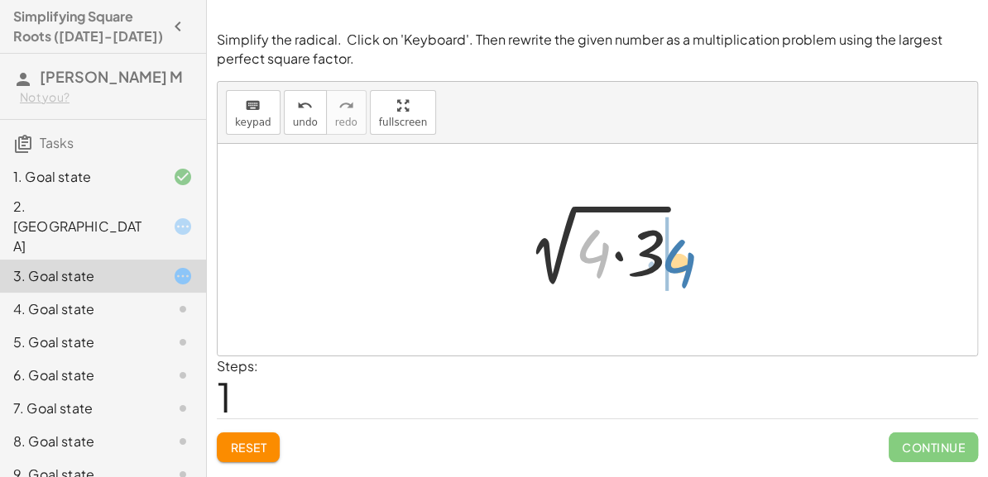
click at [684, 261] on div at bounding box center [603, 250] width 197 height 85
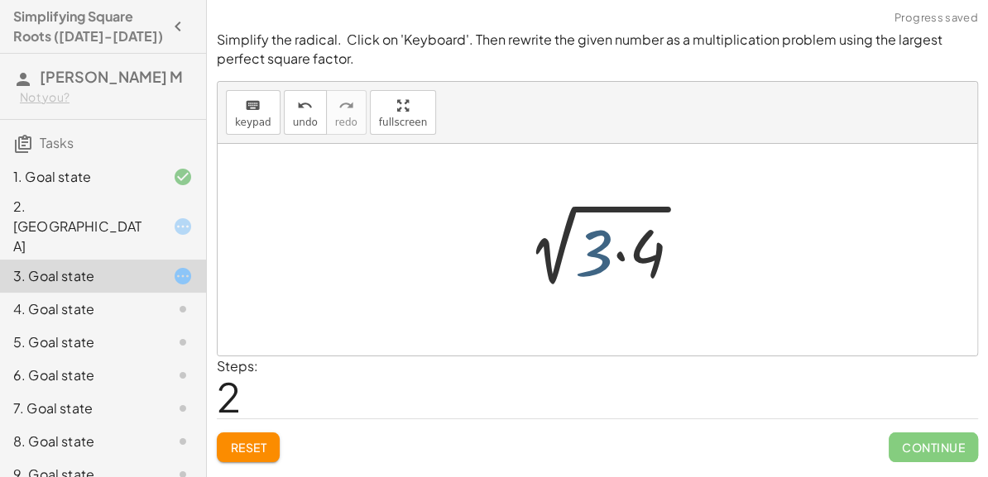
drag, startPoint x: 610, startPoint y: 266, endPoint x: 618, endPoint y: 265, distance: 8.3
click at [618, 265] on div at bounding box center [603, 250] width 197 height 85
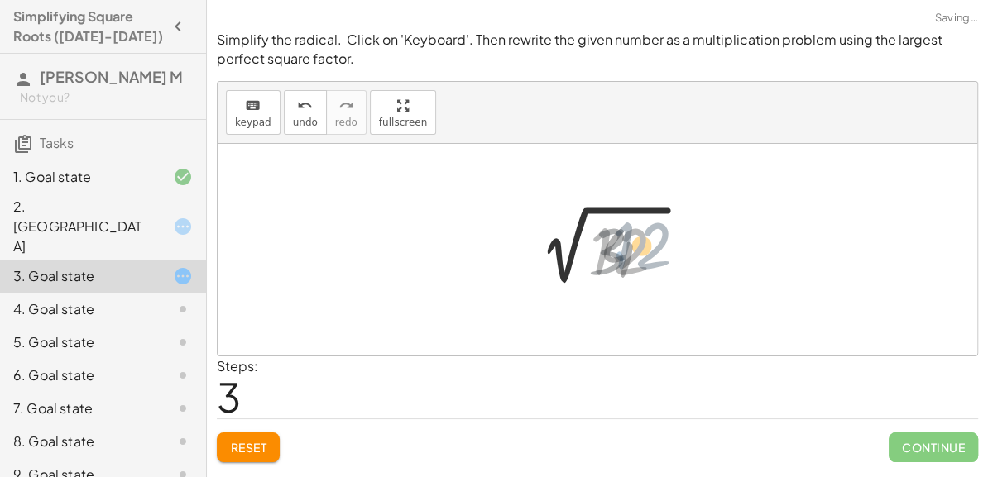
drag, startPoint x: 618, startPoint y: 265, endPoint x: 644, endPoint y: 258, distance: 26.5
click at [644, 258] on div at bounding box center [603, 250] width 166 height 84
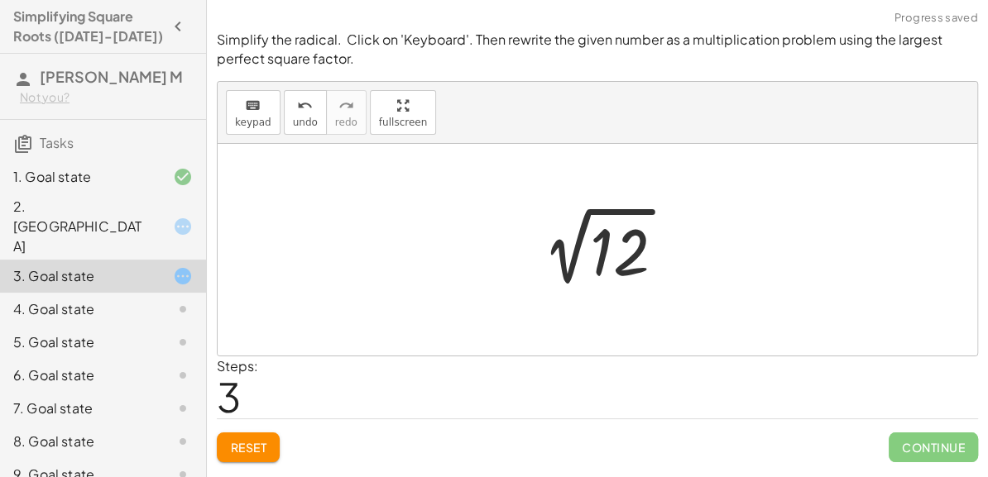
click at [262, 433] on button "Reset" at bounding box center [248, 448] width 63 height 30
click at [255, 118] on span "keypad" at bounding box center [253, 123] width 36 height 12
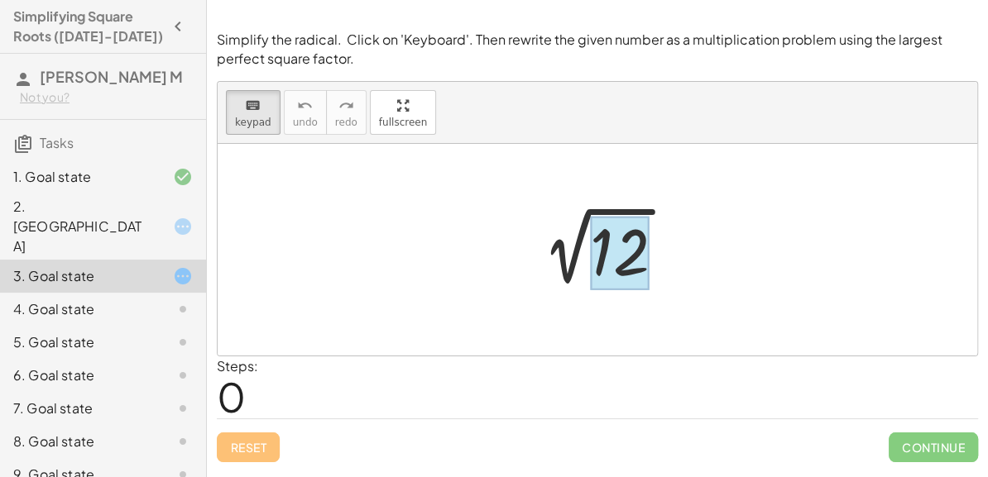
click at [612, 254] on div at bounding box center [620, 253] width 60 height 74
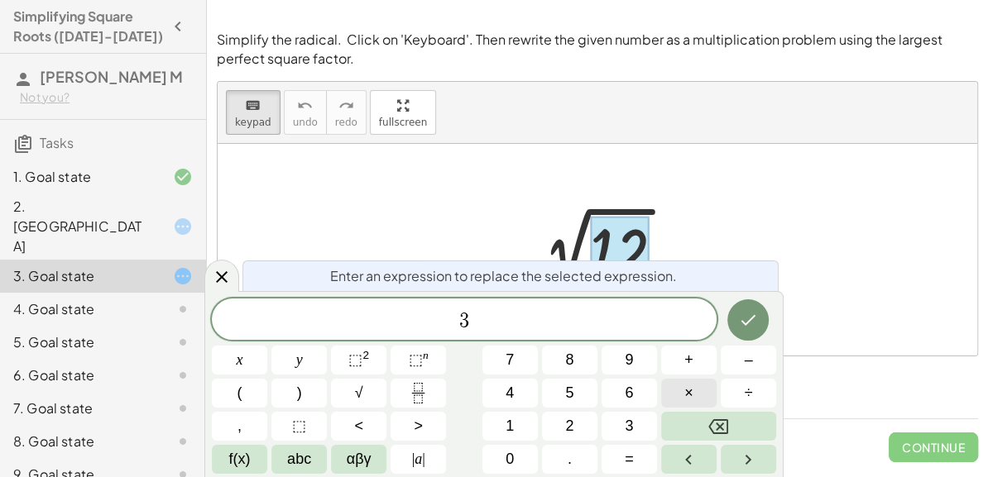
click at [679, 386] on button "×" at bounding box center [688, 393] width 55 height 29
click at [743, 319] on icon "Done" at bounding box center [748, 320] width 20 height 20
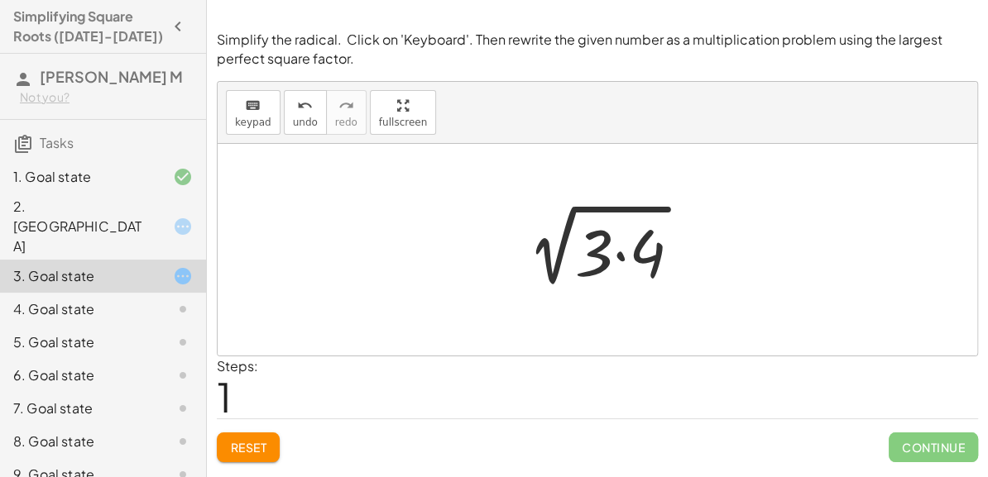
click at [592, 261] on div at bounding box center [603, 250] width 197 height 85
drag, startPoint x: 592, startPoint y: 261, endPoint x: 644, endPoint y: 259, distance: 52.1
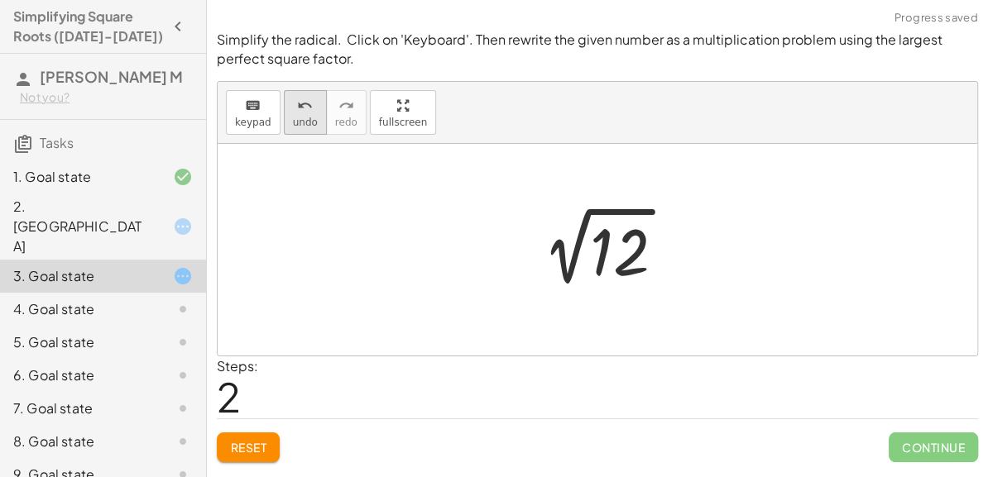
click at [294, 126] on span "undo" at bounding box center [305, 123] width 25 height 12
click at [572, 257] on div at bounding box center [603, 250] width 166 height 84
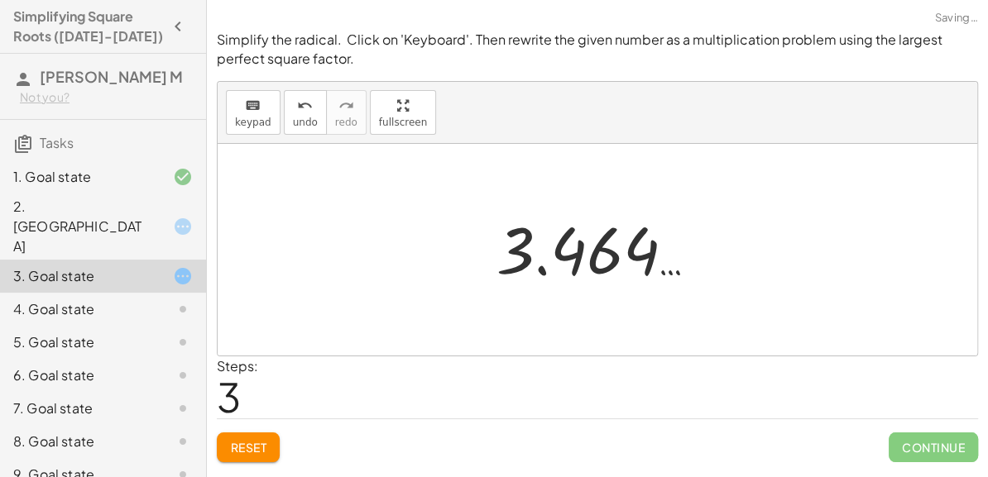
click at [269, 428] on div "Reset Continue" at bounding box center [597, 441] width 761 height 44
click at [265, 438] on button "Reset" at bounding box center [248, 448] width 63 height 30
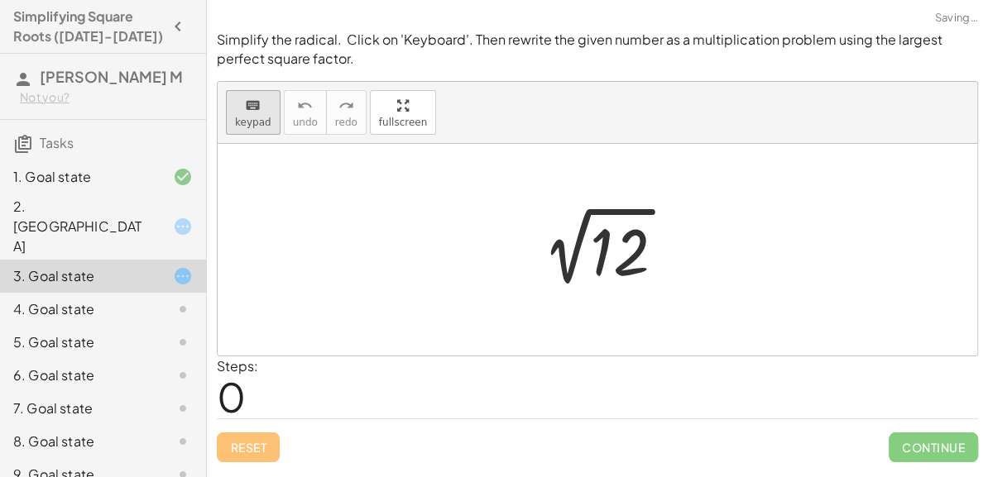
click at [245, 112] on icon "keyboard" at bounding box center [253, 106] width 16 height 20
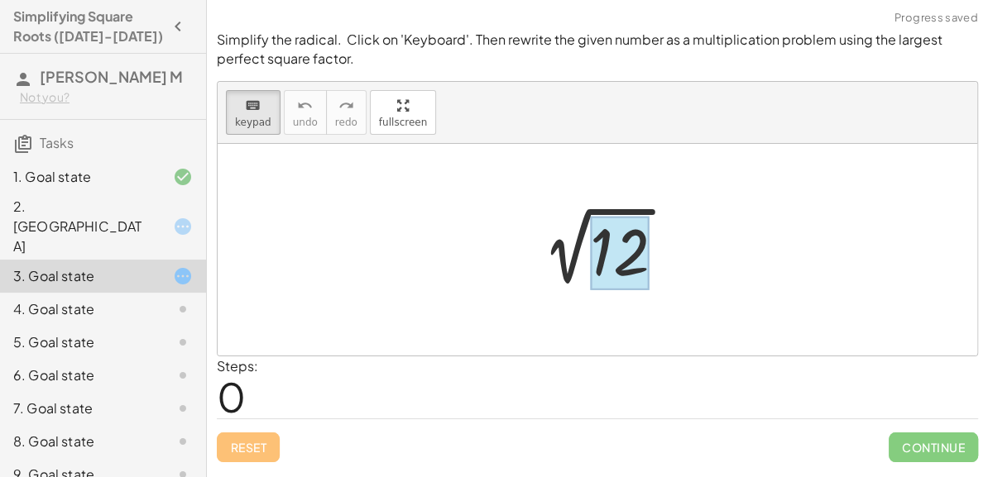
click at [594, 246] on div at bounding box center [620, 253] width 60 height 74
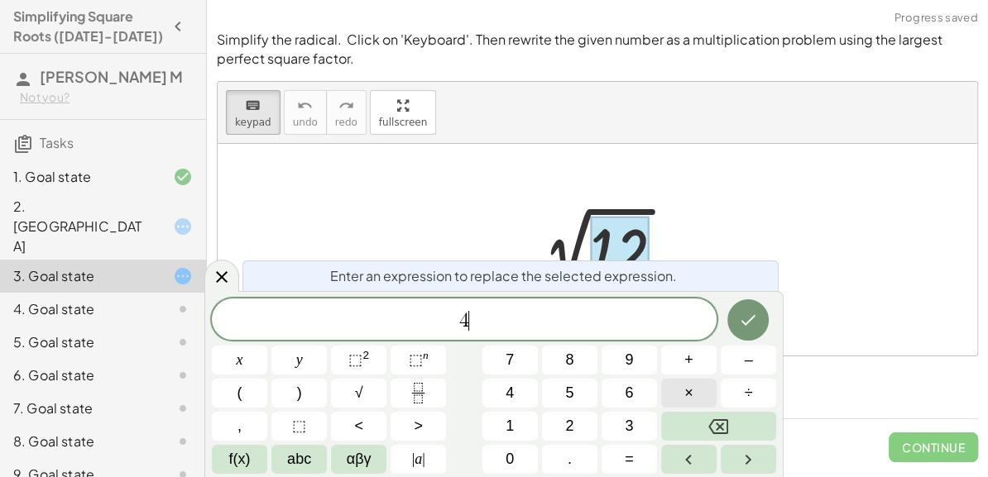
click at [677, 390] on button "×" at bounding box center [688, 393] width 55 height 29
click at [706, 361] on button "+" at bounding box center [688, 360] width 55 height 29
click at [710, 385] on button "×" at bounding box center [688, 393] width 55 height 29
click at [743, 328] on icon "Done" at bounding box center [748, 320] width 20 height 20
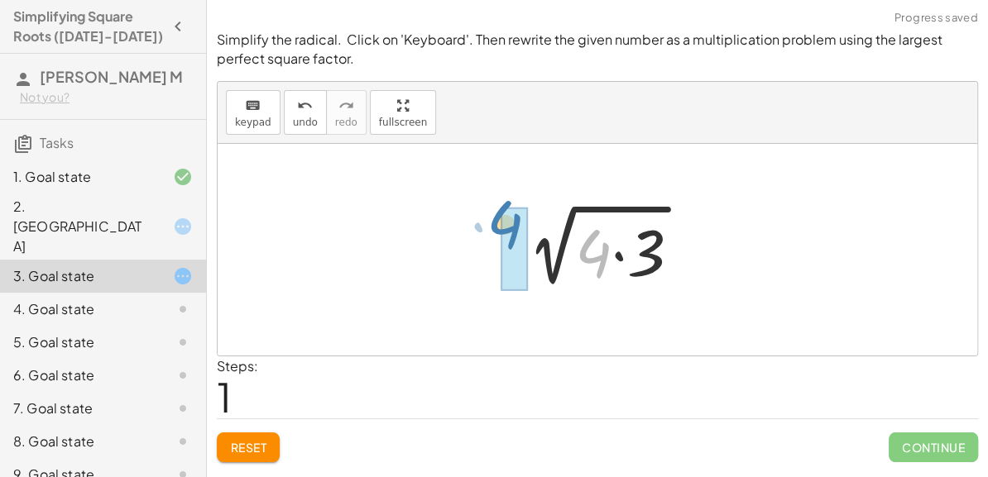
drag, startPoint x: 591, startPoint y: 240, endPoint x: 503, endPoint y: 211, distance: 93.1
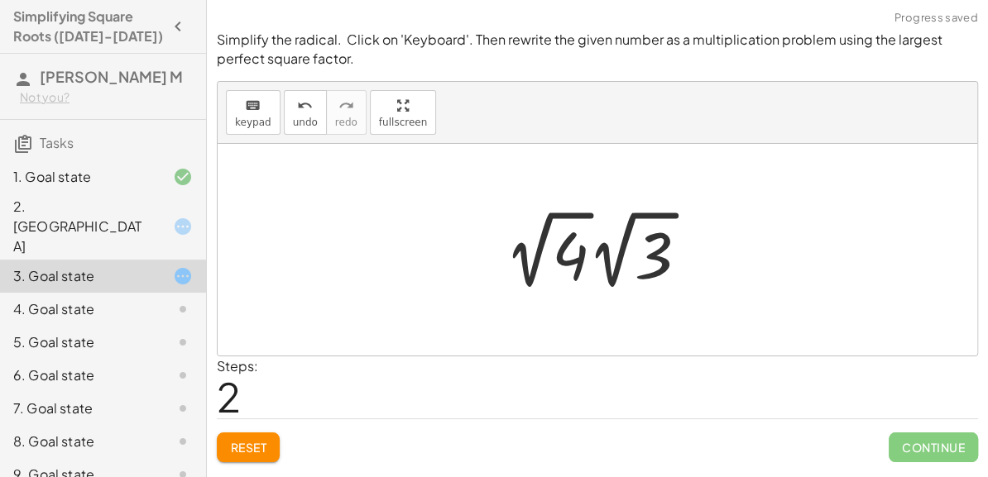
click at [577, 257] on div at bounding box center [602, 249] width 213 height 91
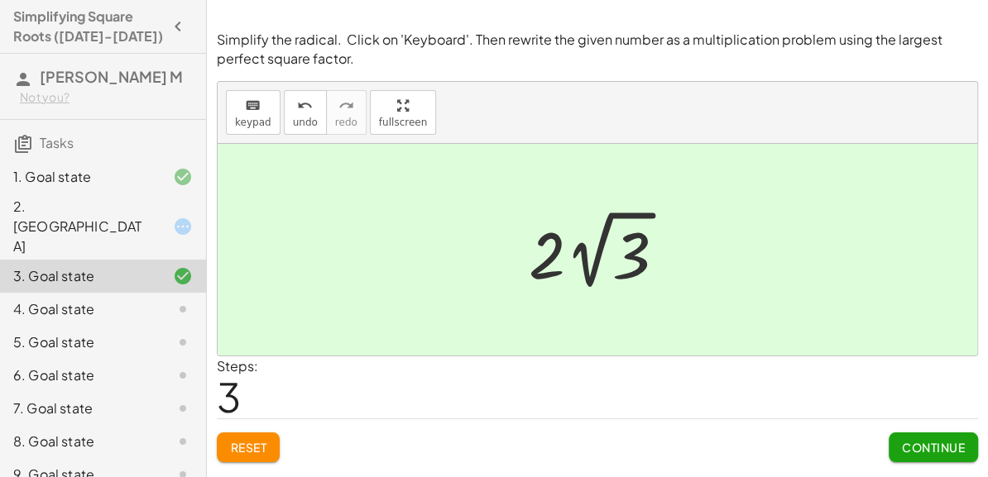
click at [888, 442] on button "Continue" at bounding box center [932, 448] width 89 height 30
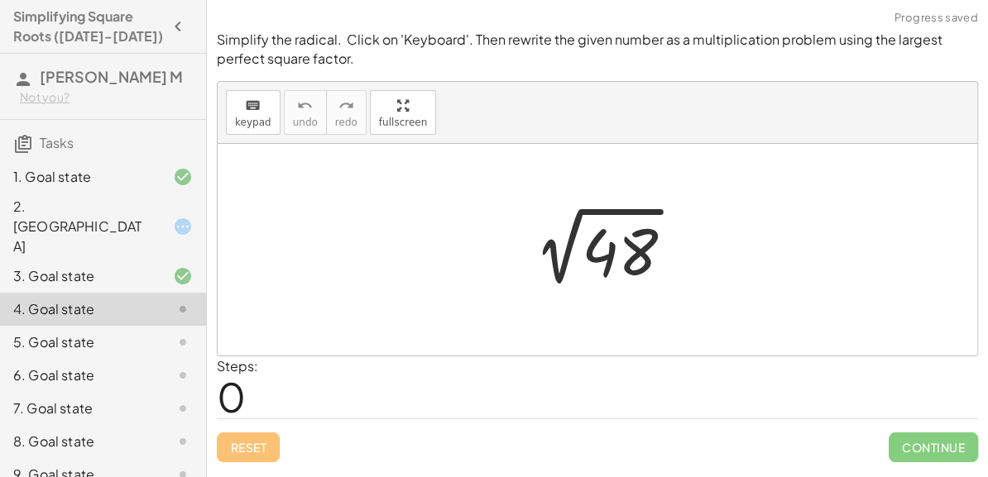
click at [609, 252] on div at bounding box center [603, 250] width 183 height 84
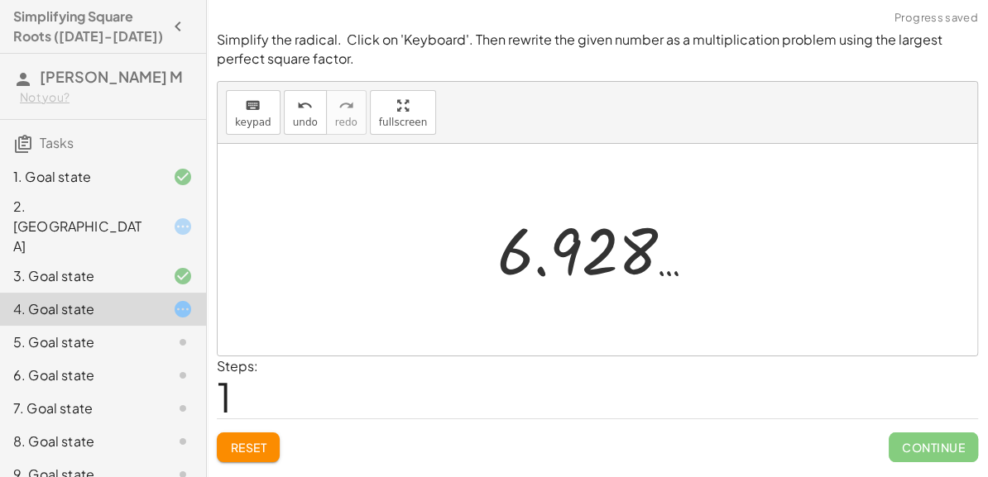
click at [228, 454] on button "Reset" at bounding box center [248, 448] width 63 height 30
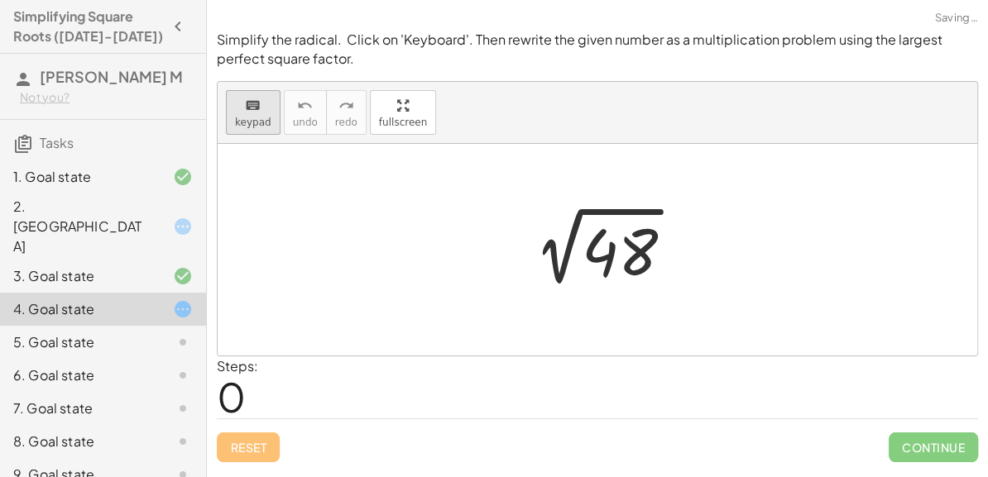
click at [230, 107] on button "keyboard keypad" at bounding box center [253, 112] width 55 height 45
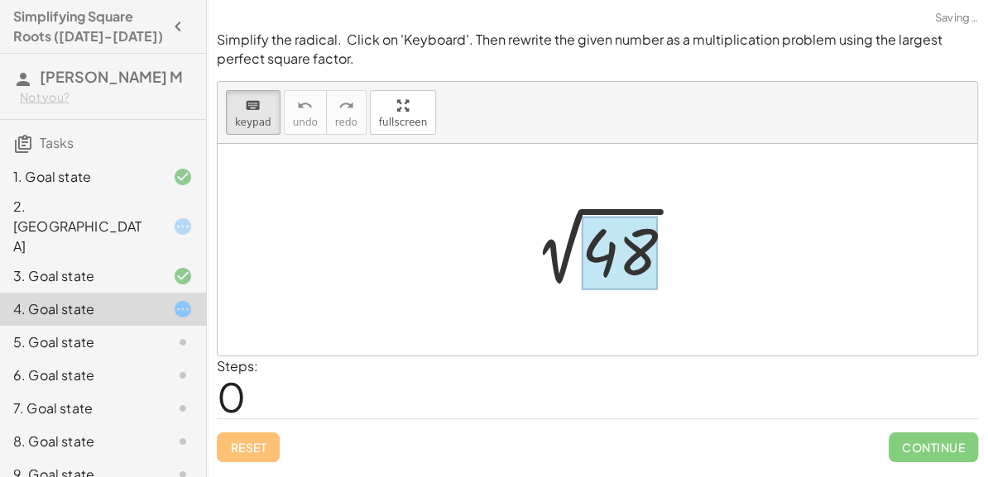
click at [624, 261] on div at bounding box center [619, 253] width 76 height 74
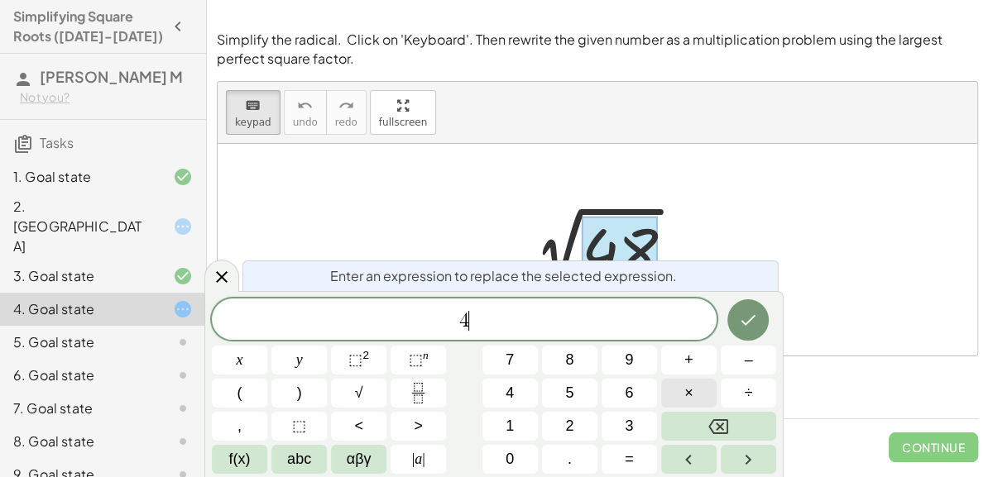
click at [674, 387] on button "×" at bounding box center [688, 393] width 55 height 29
click at [753, 310] on icon "Done" at bounding box center [748, 320] width 20 height 20
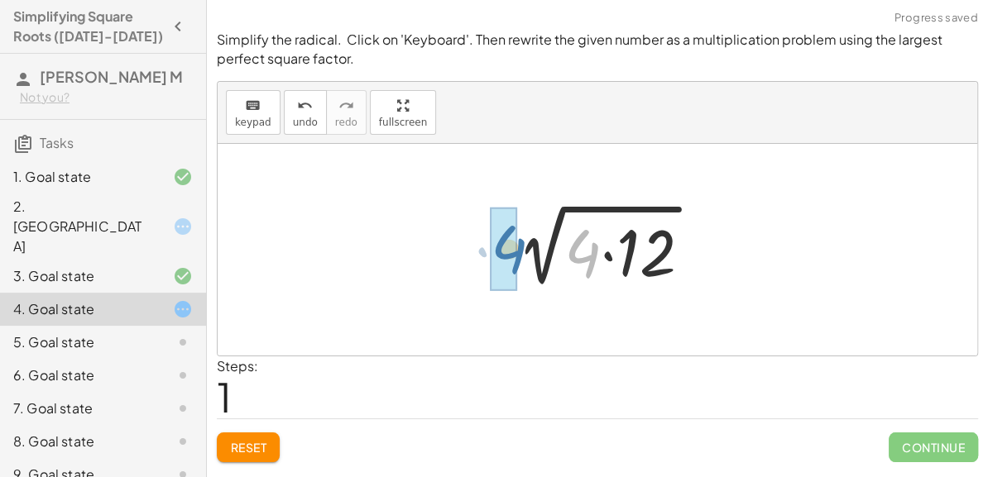
drag, startPoint x: 580, startPoint y: 255, endPoint x: 503, endPoint y: 252, distance: 77.0
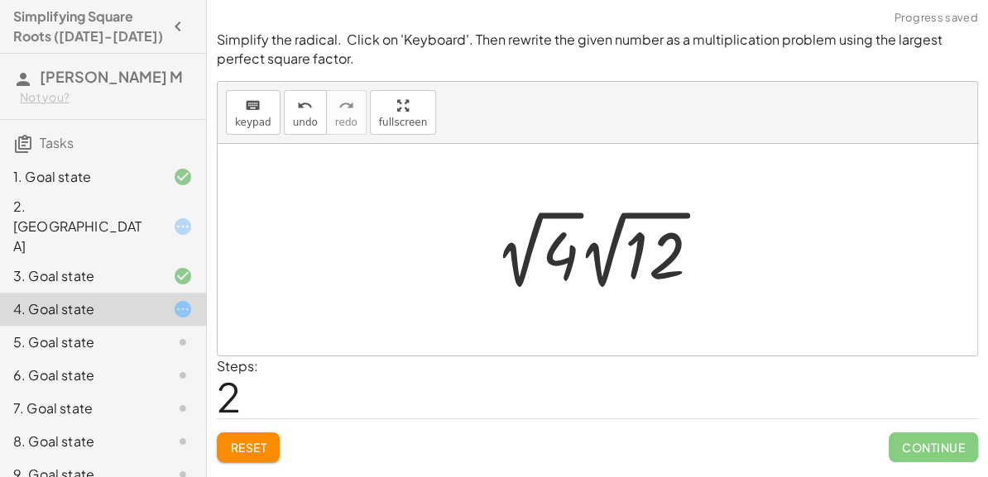
click at [567, 264] on div at bounding box center [603, 249] width 235 height 91
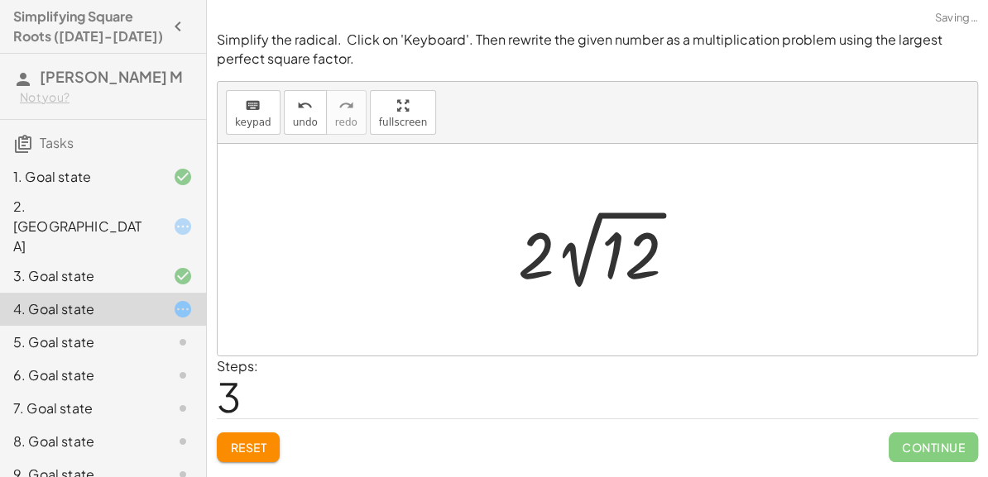
click at [543, 256] on div at bounding box center [604, 249] width 188 height 91
click at [587, 266] on div at bounding box center [604, 249] width 188 height 91
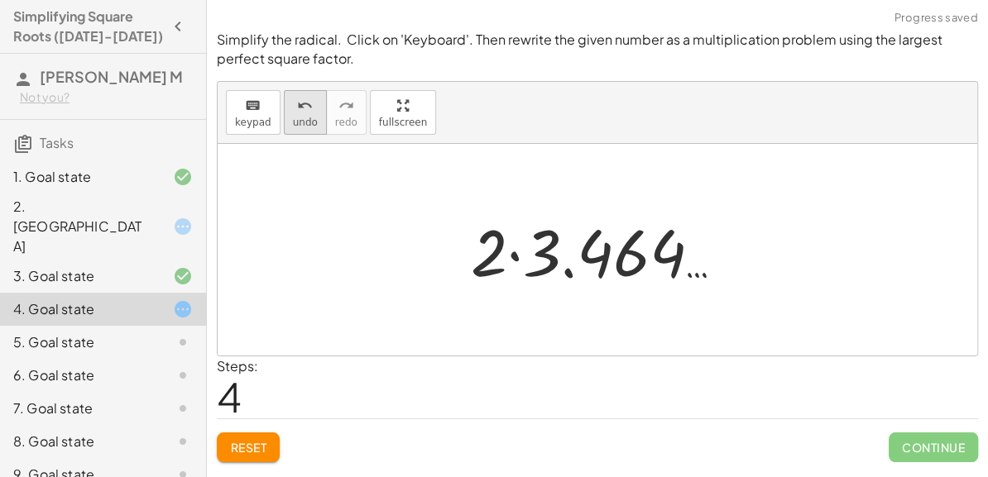
click at [293, 127] on span "undo" at bounding box center [305, 123] width 25 height 12
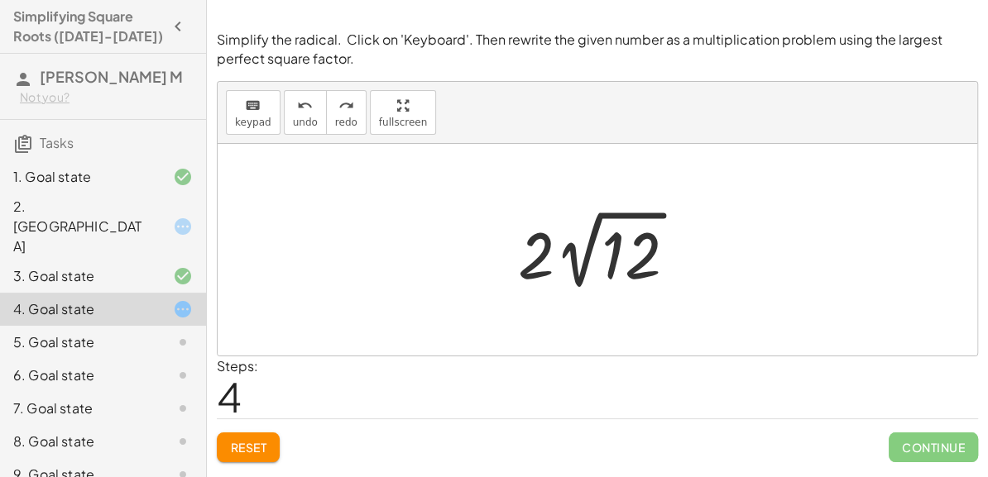
click at [587, 333] on div at bounding box center [597, 250] width 759 height 212
click at [266, 461] on button "Reset" at bounding box center [248, 448] width 63 height 30
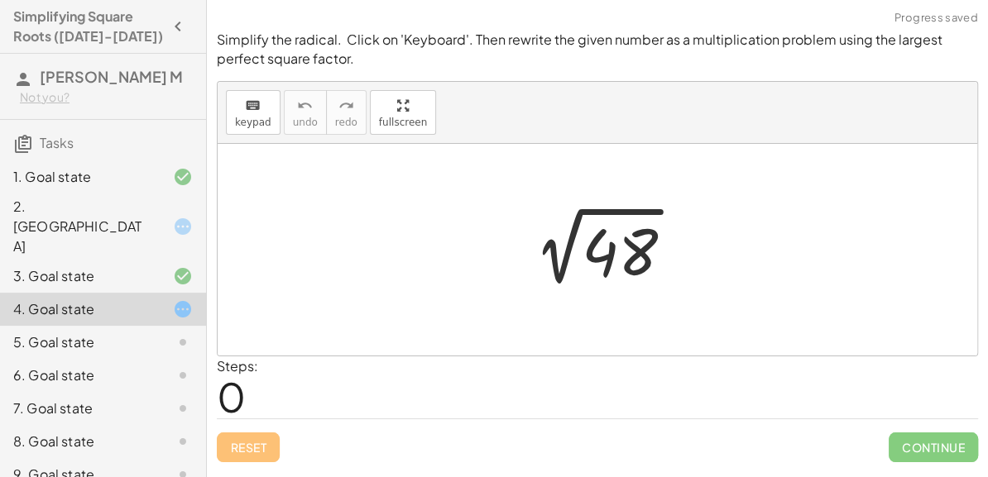
click at [611, 250] on div at bounding box center [603, 250] width 183 height 84
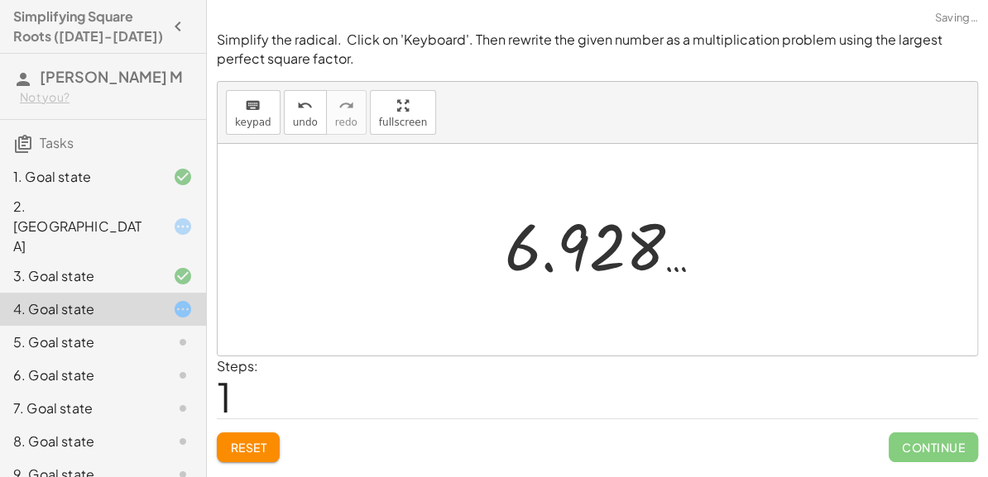
click at [251, 440] on span "Reset" at bounding box center [248, 447] width 36 height 15
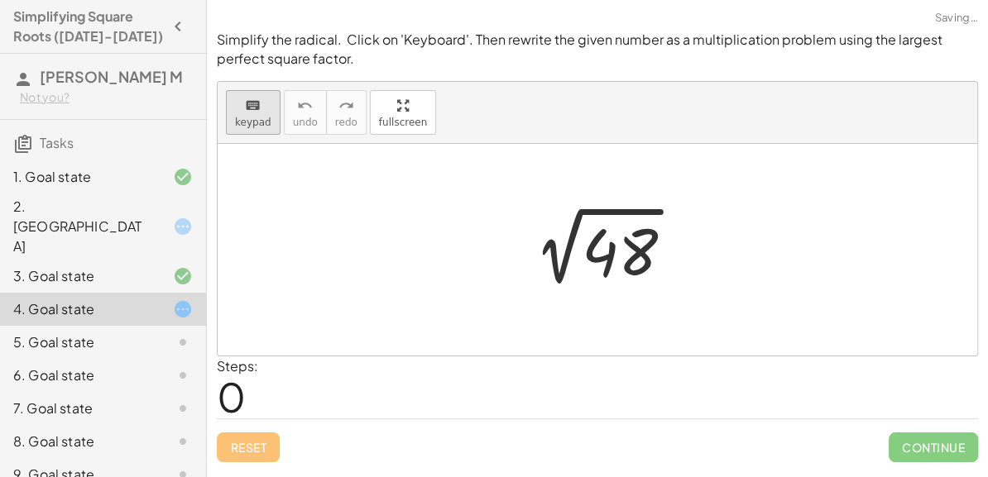
click at [264, 106] on div "keyboard" at bounding box center [253, 105] width 36 height 20
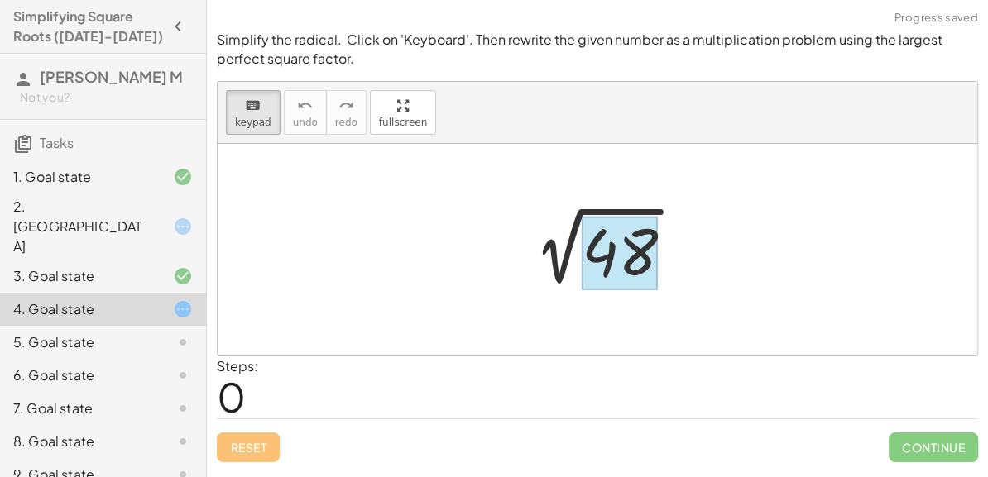
click at [600, 250] on div at bounding box center [619, 253] width 76 height 74
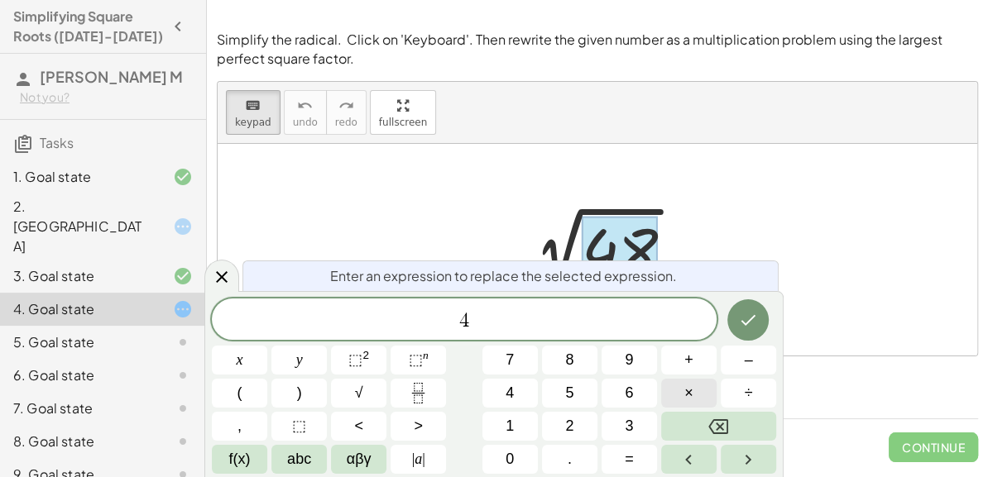
click at [708, 380] on button "×" at bounding box center [688, 393] width 55 height 29
click at [505, 420] on span "1" at bounding box center [509, 426] width 8 height 22
click at [553, 418] on button "2" at bounding box center [569, 426] width 55 height 29
click at [736, 328] on button "Done" at bounding box center [747, 319] width 41 height 41
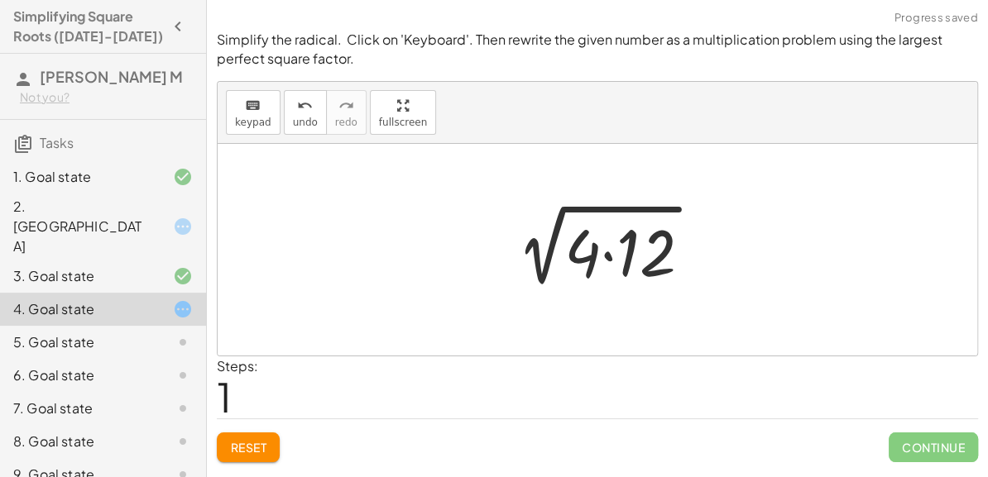
click at [577, 239] on div at bounding box center [604, 250] width 218 height 85
drag, startPoint x: 577, startPoint y: 239, endPoint x: 510, endPoint y: 229, distance: 68.5
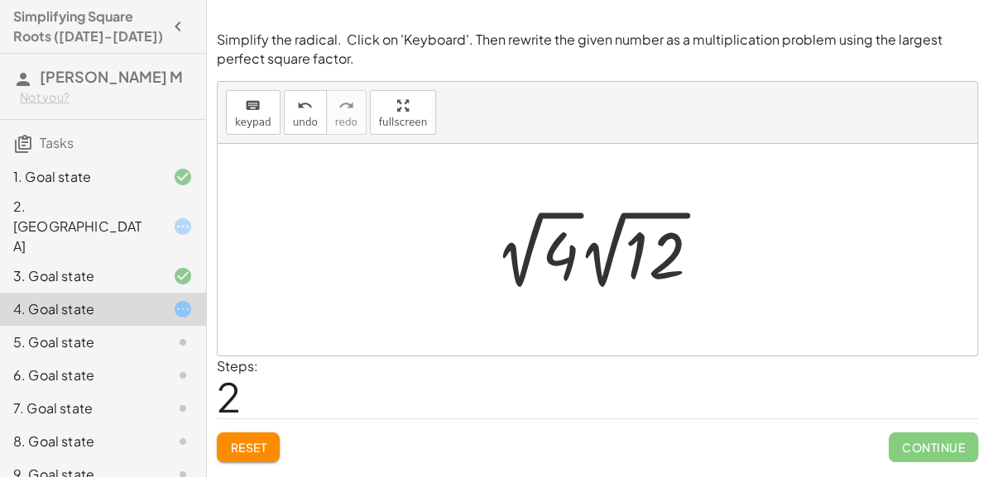
click at [644, 241] on div at bounding box center [603, 249] width 235 height 91
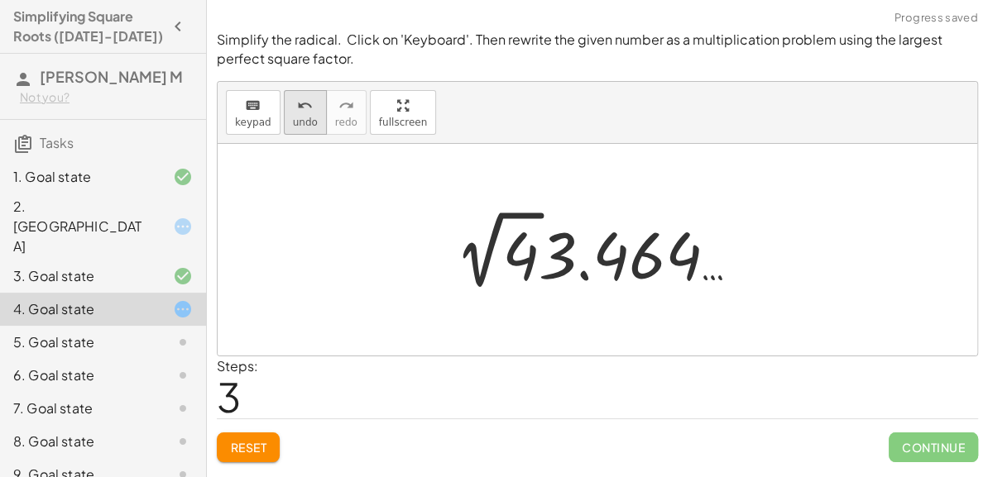
click at [296, 119] on span "undo" at bounding box center [305, 123] width 25 height 12
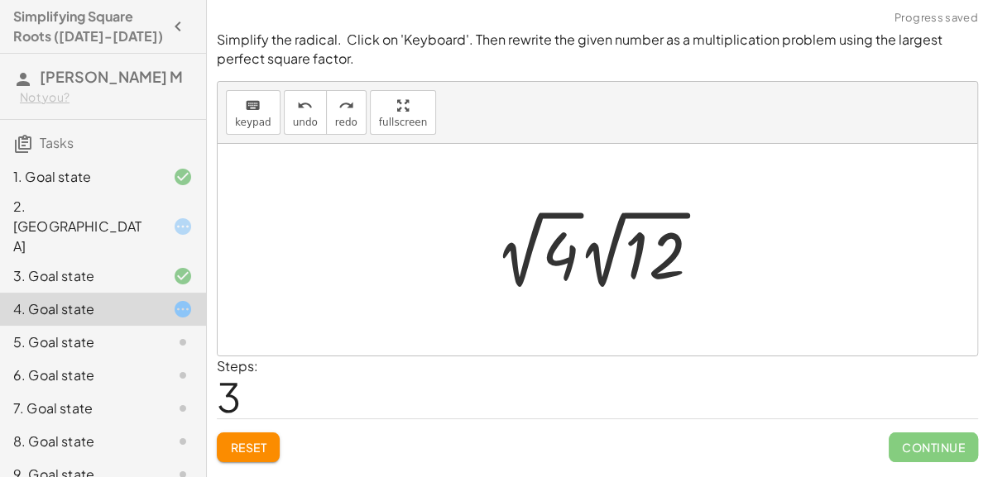
click at [572, 275] on div at bounding box center [603, 249] width 235 height 91
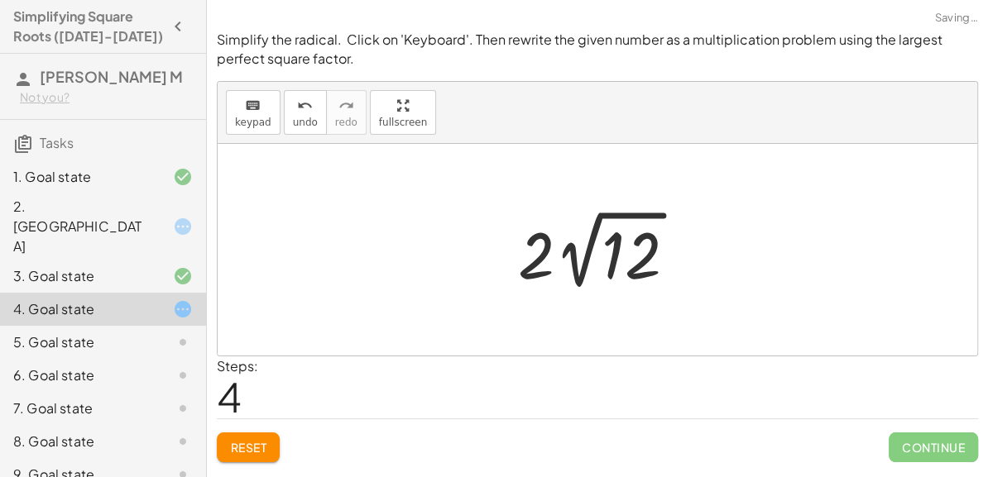
click at [610, 257] on div at bounding box center [604, 249] width 188 height 91
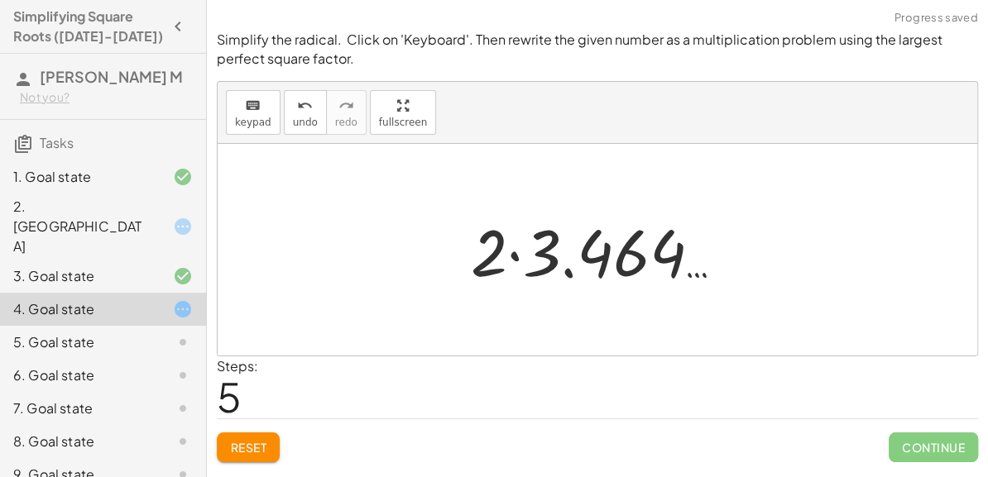
click at [606, 258] on div at bounding box center [603, 250] width 283 height 85
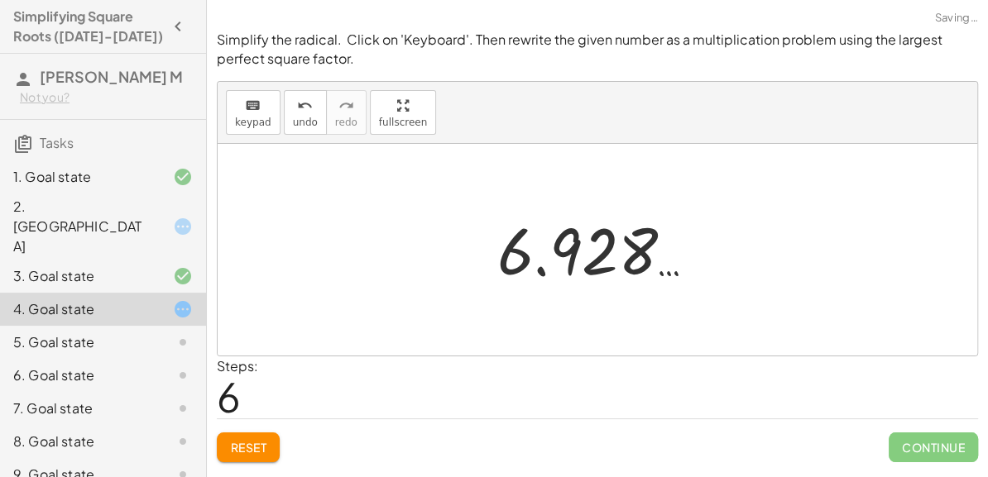
click at [606, 258] on div at bounding box center [603, 250] width 228 height 82
click at [308, 127] on span "undo" at bounding box center [305, 123] width 25 height 12
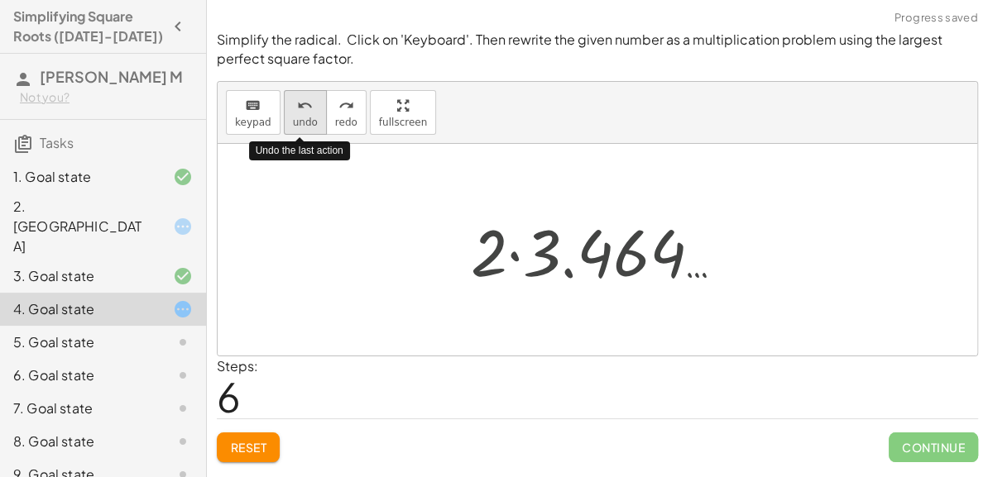
click at [308, 127] on span "undo" at bounding box center [305, 123] width 25 height 12
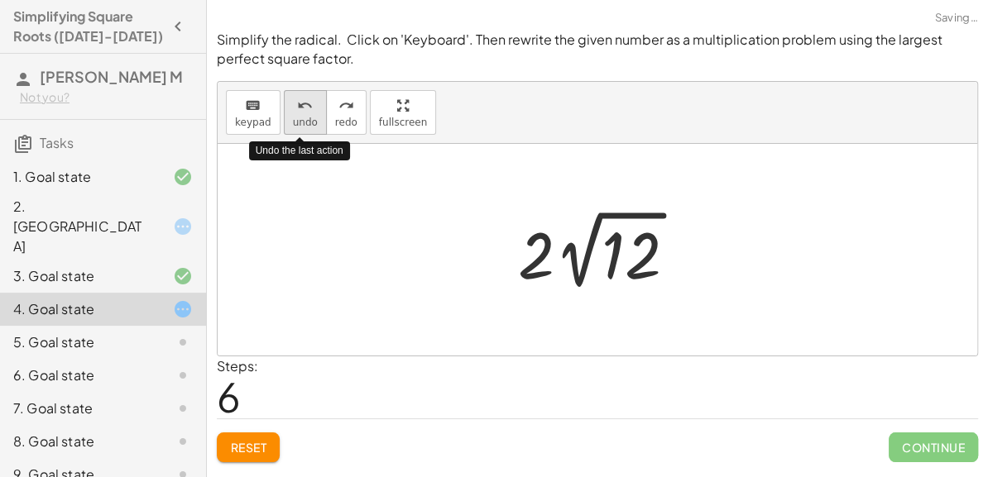
click at [308, 128] on button "undo undo" at bounding box center [305, 112] width 43 height 45
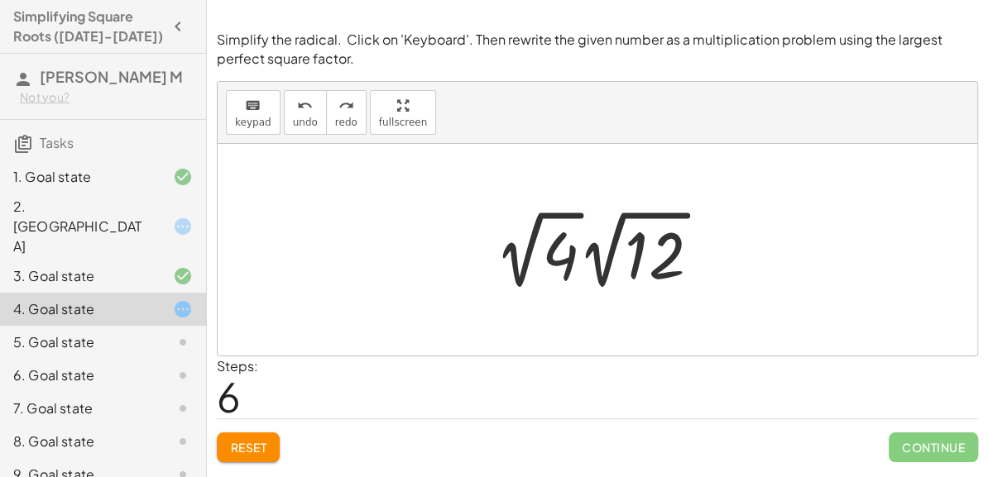
click at [116, 333] on div "5. Goal state" at bounding box center [79, 343] width 133 height 20
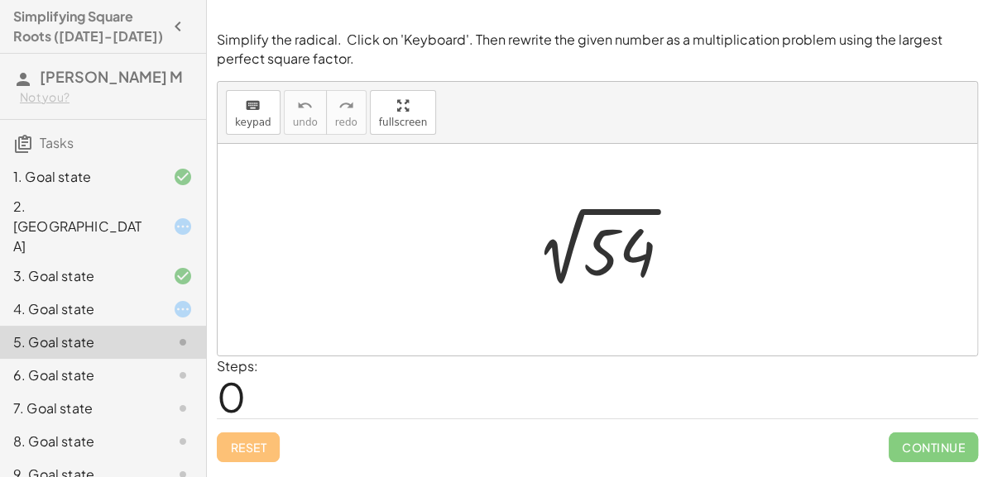
click at [628, 270] on div at bounding box center [603, 250] width 179 height 84
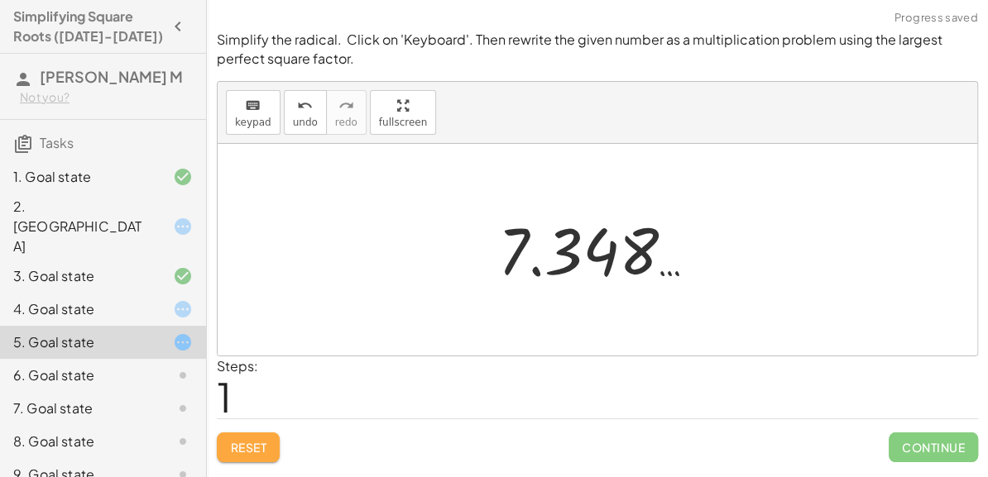
click at [222, 439] on button "Reset" at bounding box center [248, 448] width 63 height 30
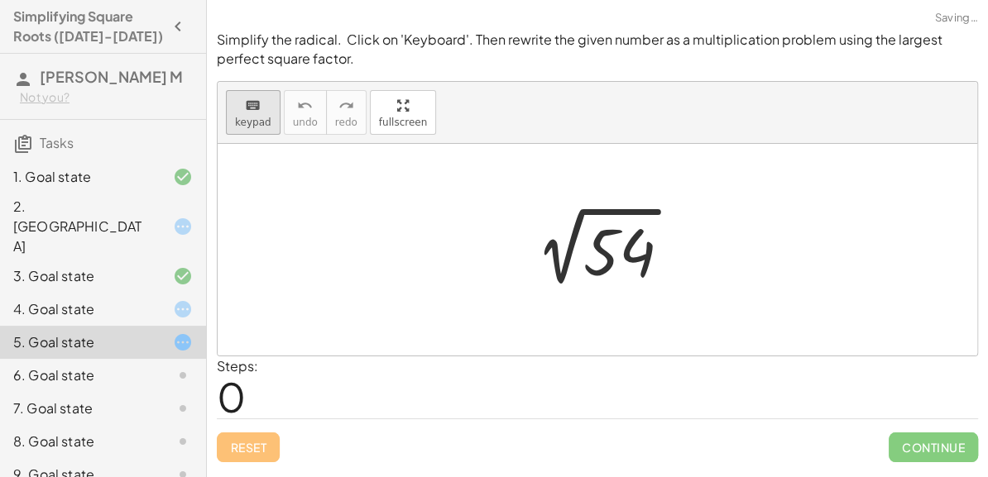
click at [273, 101] on button "keyboard keypad" at bounding box center [253, 112] width 55 height 45
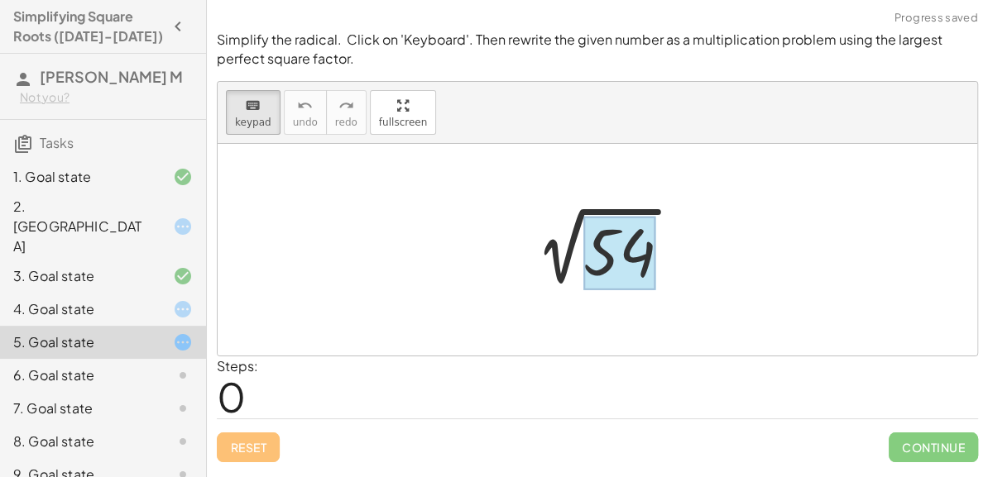
click at [589, 249] on div at bounding box center [619, 253] width 72 height 74
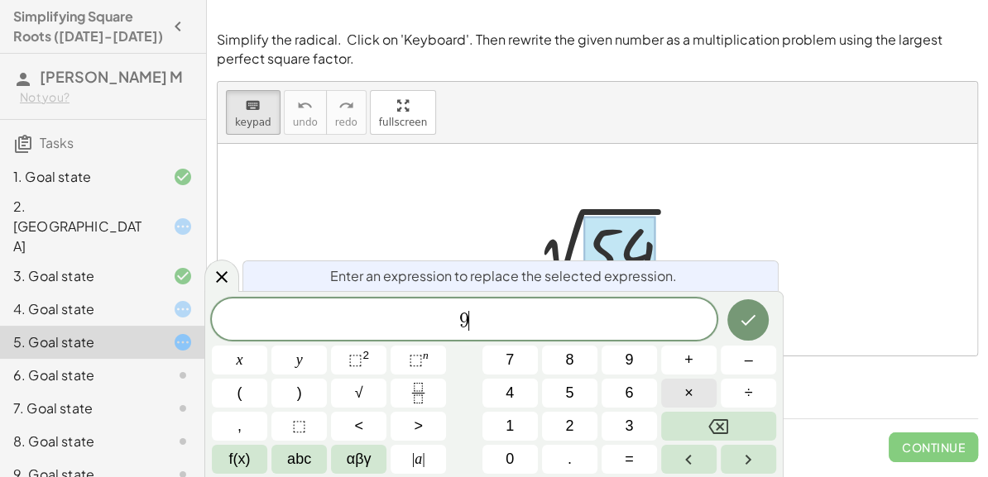
click at [690, 400] on span "×" at bounding box center [688, 393] width 9 height 22
click at [740, 335] on button "Done" at bounding box center [747, 319] width 41 height 41
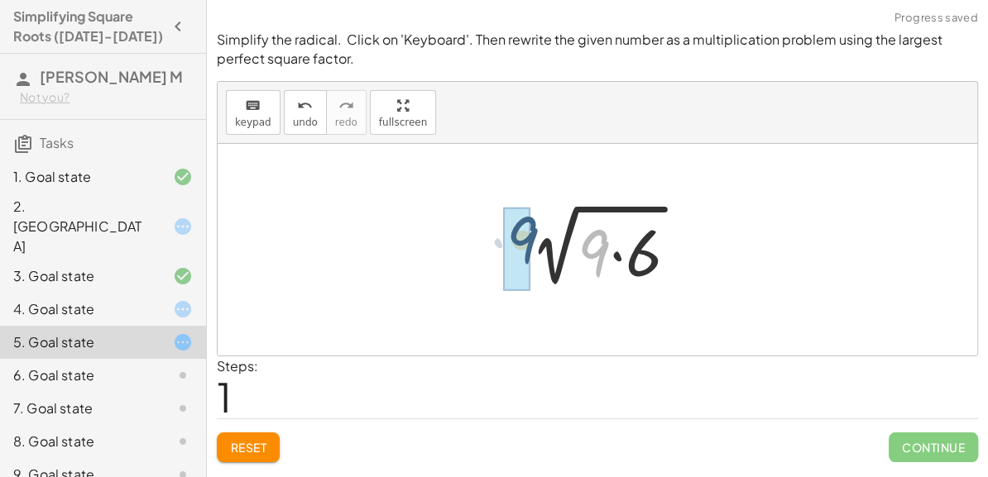
drag, startPoint x: 603, startPoint y: 252, endPoint x: 529, endPoint y: 239, distance: 74.8
click at [529, 239] on div at bounding box center [603, 250] width 191 height 85
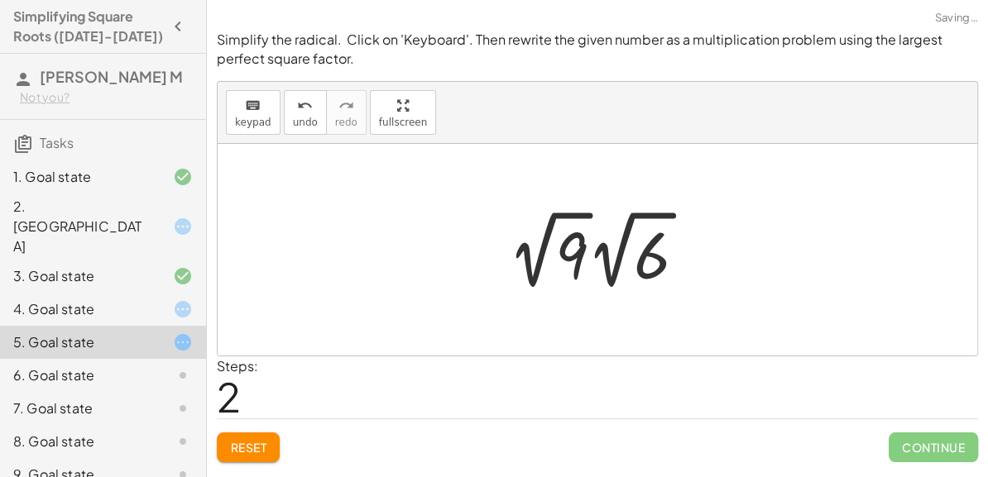
click at [568, 256] on div at bounding box center [604, 249] width 208 height 91
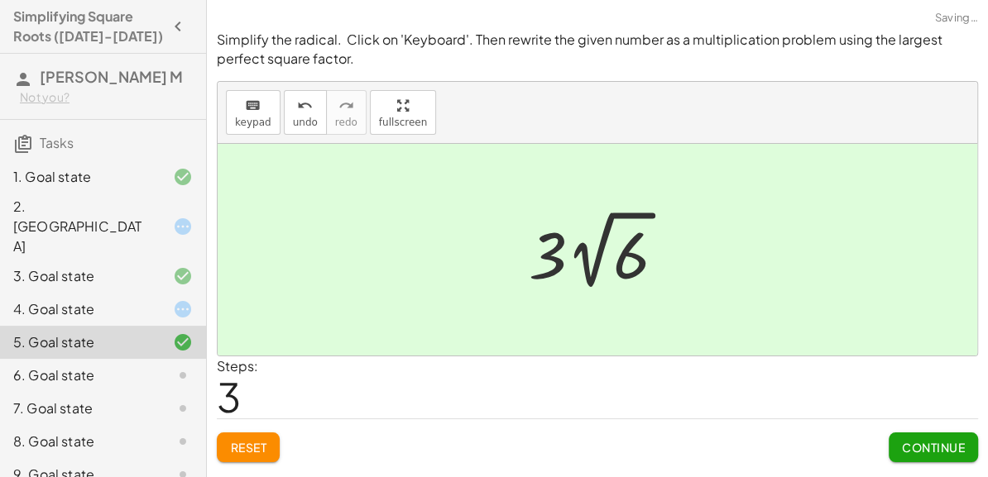
click at [557, 257] on div at bounding box center [603, 249] width 167 height 91
click at [929, 437] on button "Continue" at bounding box center [932, 448] width 89 height 30
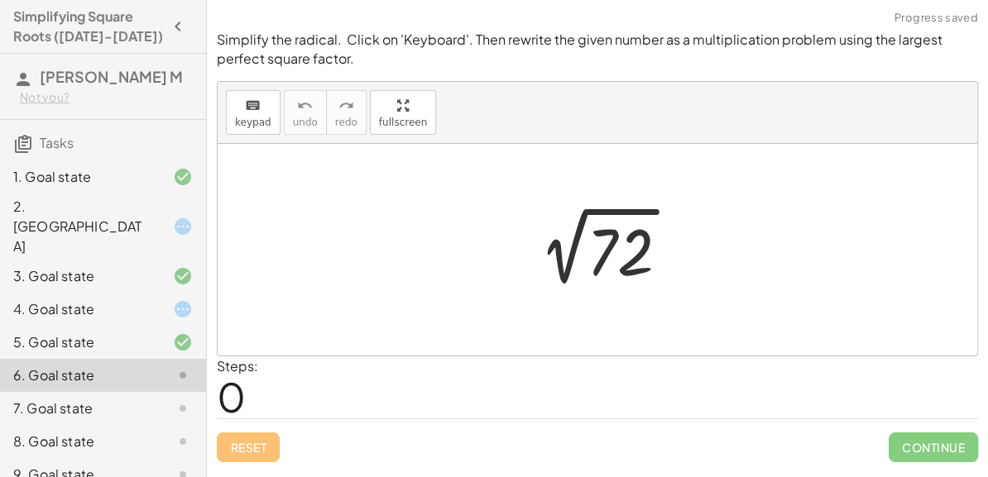
click at [143, 299] on div "4. Goal state" at bounding box center [79, 309] width 133 height 20
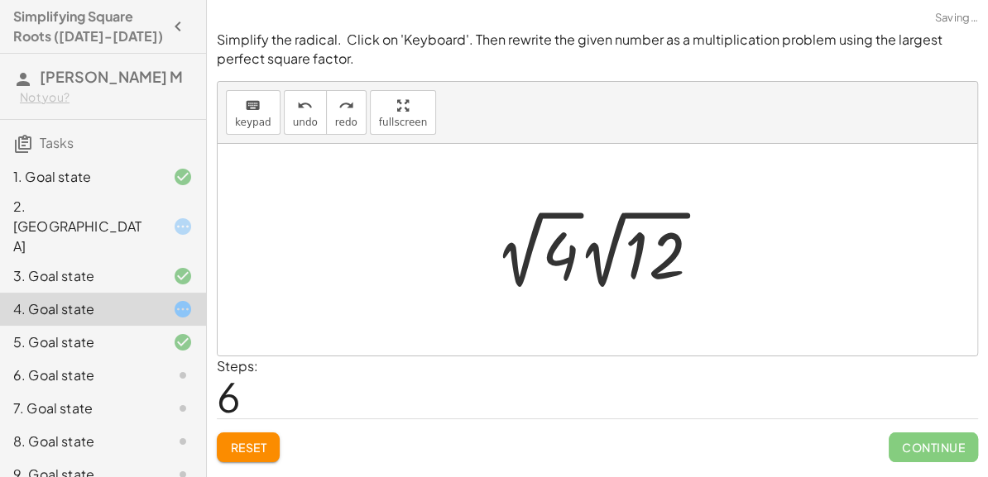
click at [270, 435] on button "Reset" at bounding box center [248, 448] width 63 height 30
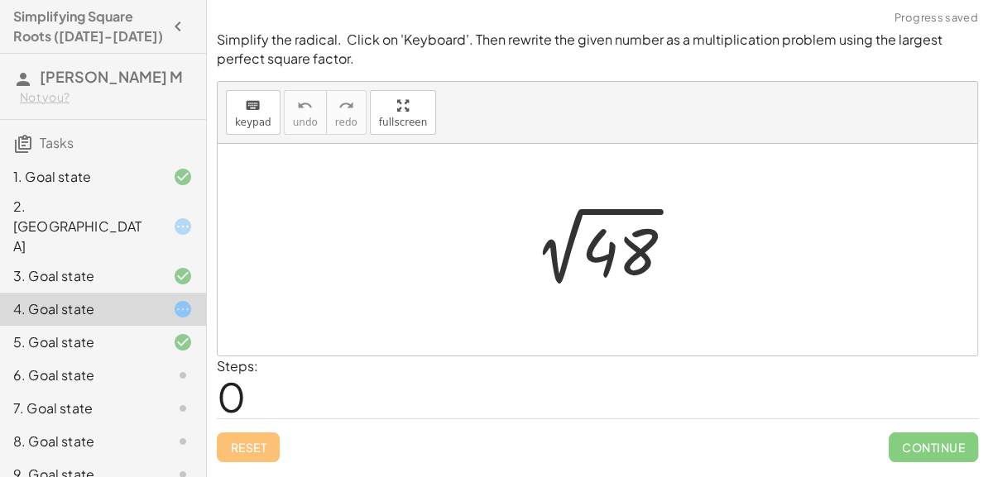
click at [618, 251] on div at bounding box center [603, 250] width 183 height 84
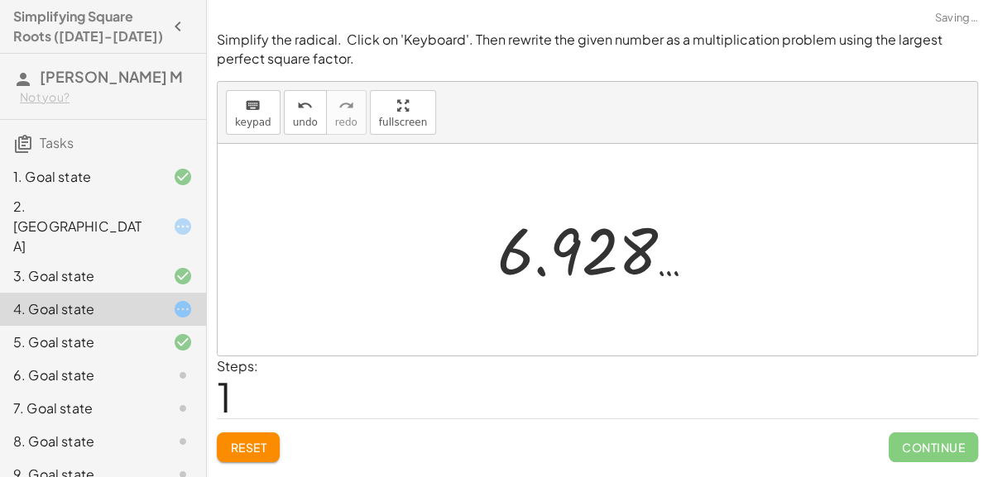
click at [265, 434] on button "Reset" at bounding box center [248, 448] width 63 height 30
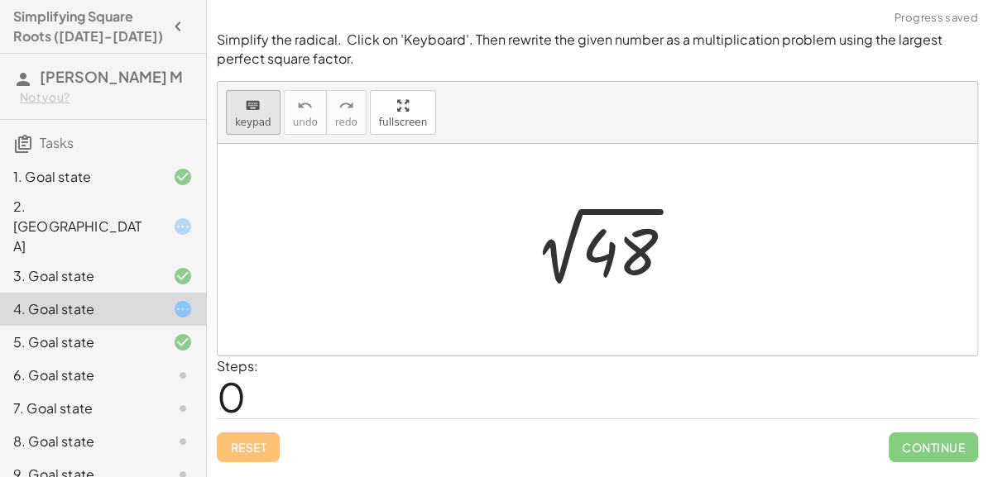
click at [259, 132] on button "keyboard keypad" at bounding box center [253, 112] width 55 height 45
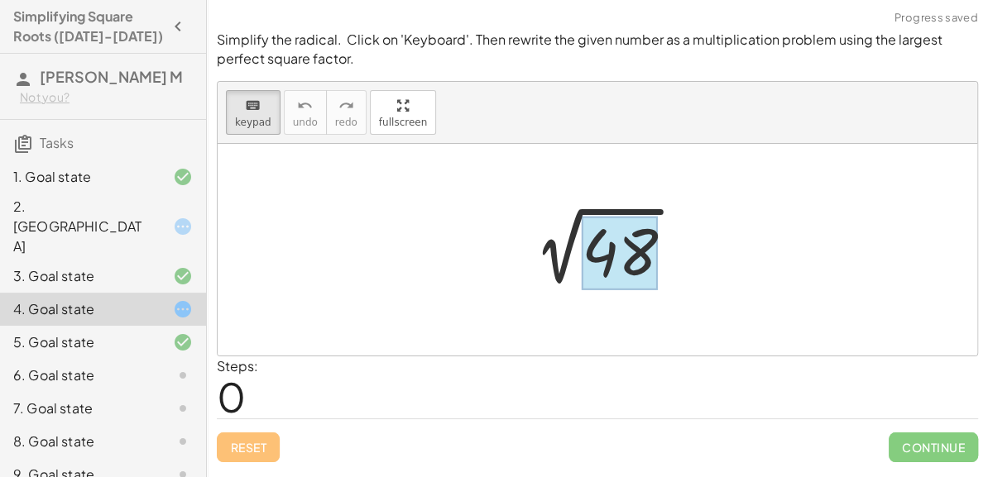
click at [615, 248] on div at bounding box center [619, 253] width 76 height 74
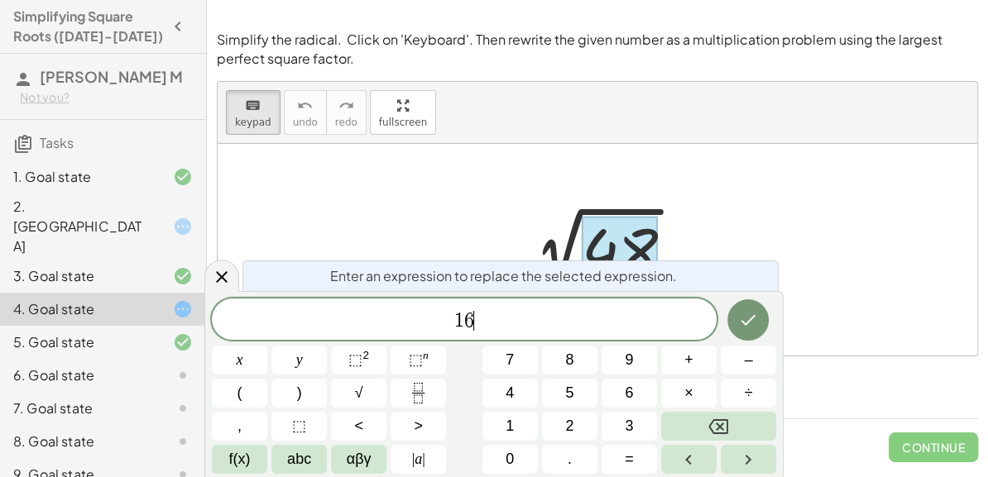
click at [691, 396] on span "×" at bounding box center [688, 393] width 9 height 22
click at [734, 314] on button "Done" at bounding box center [747, 319] width 41 height 41
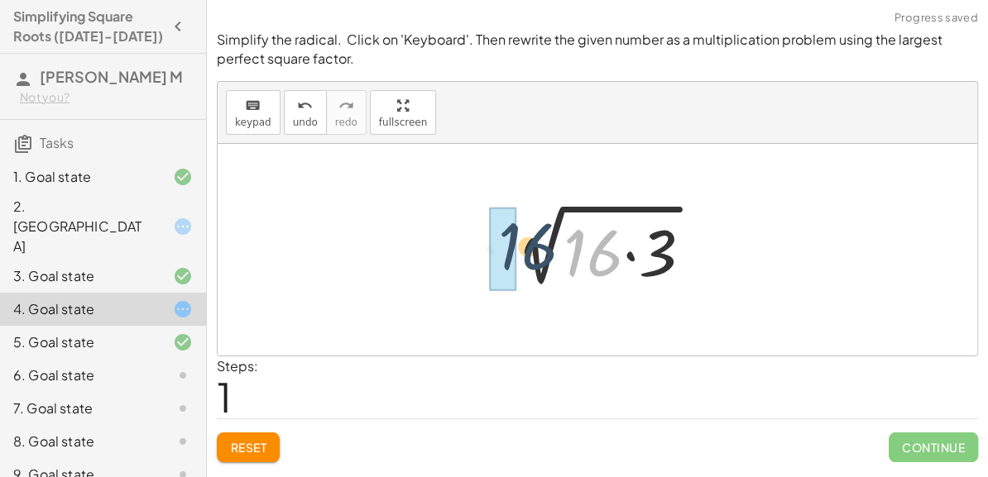
drag, startPoint x: 598, startPoint y: 243, endPoint x: 505, endPoint y: 237, distance: 93.6
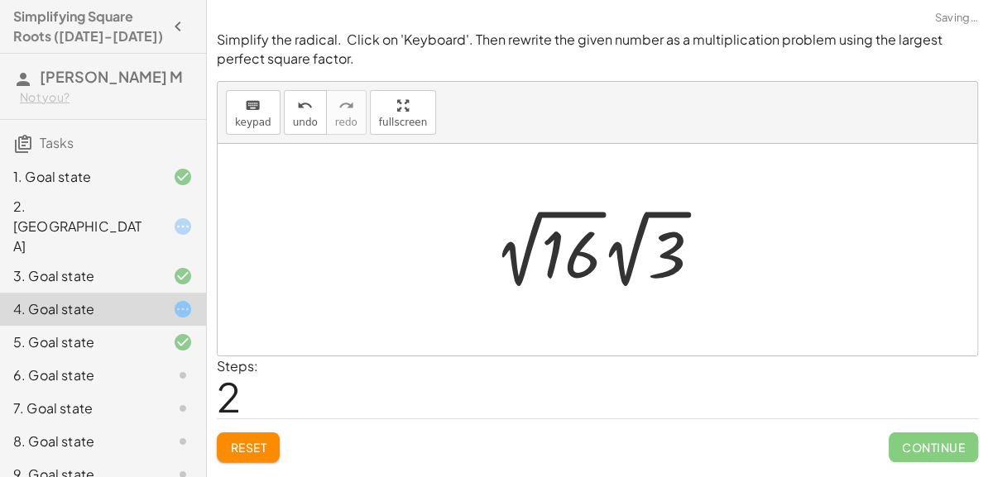
click at [585, 252] on div at bounding box center [604, 248] width 237 height 91
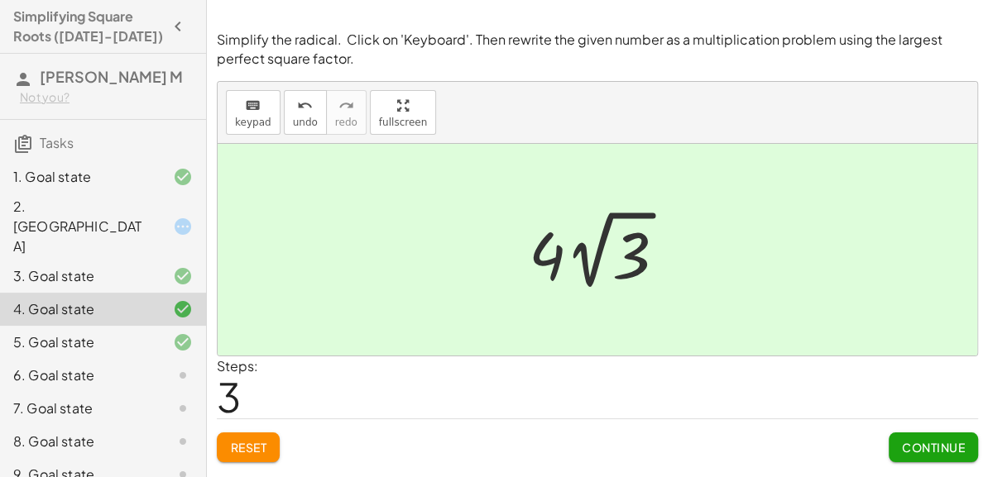
click at [931, 455] on button "Continue" at bounding box center [932, 448] width 89 height 30
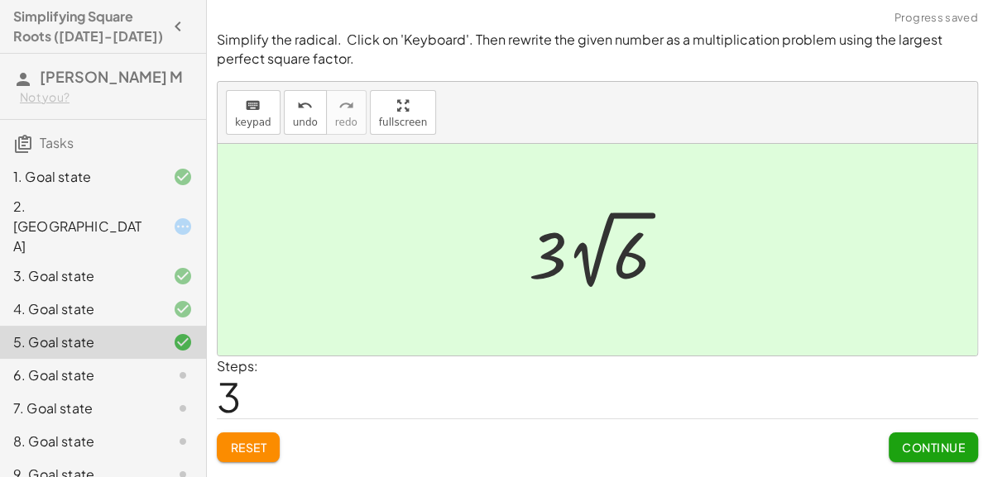
click at [931, 455] on button "Continue" at bounding box center [932, 448] width 89 height 30
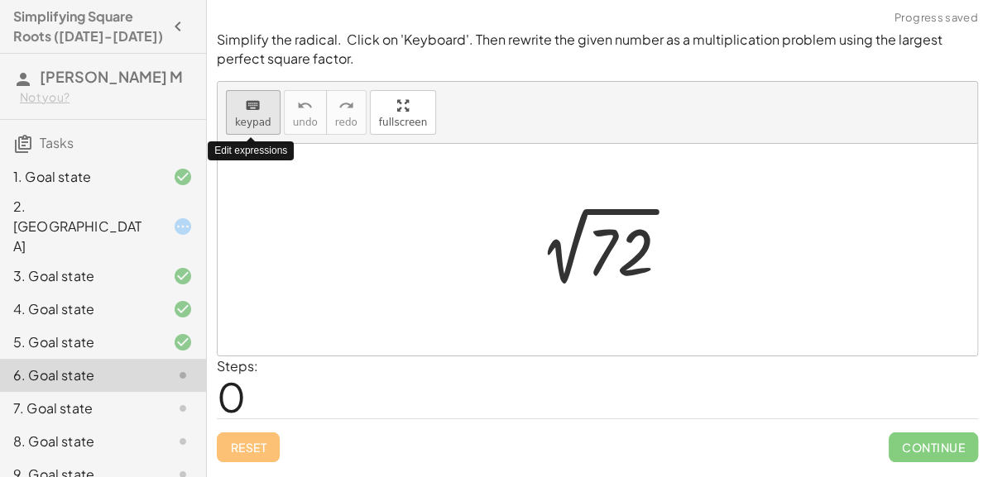
click at [251, 103] on icon "keyboard" at bounding box center [253, 106] width 16 height 20
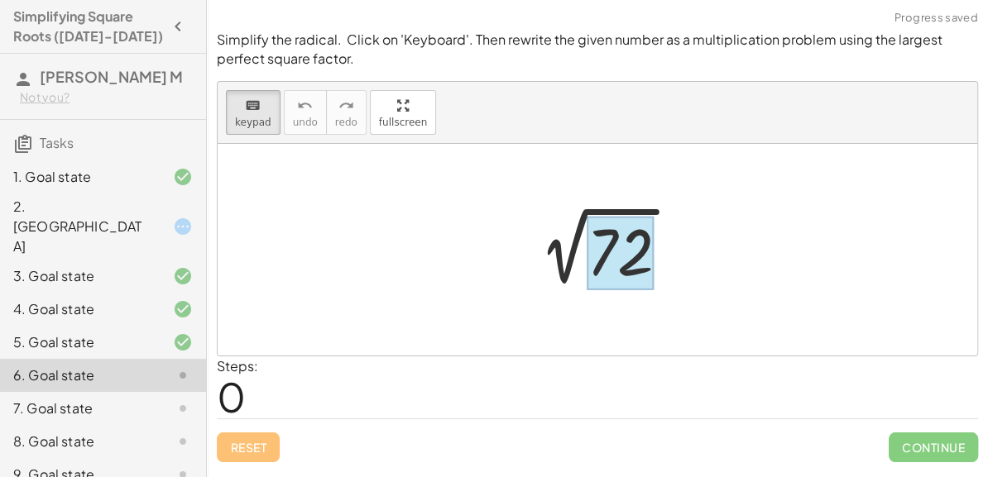
click at [639, 266] on div at bounding box center [619, 253] width 67 height 74
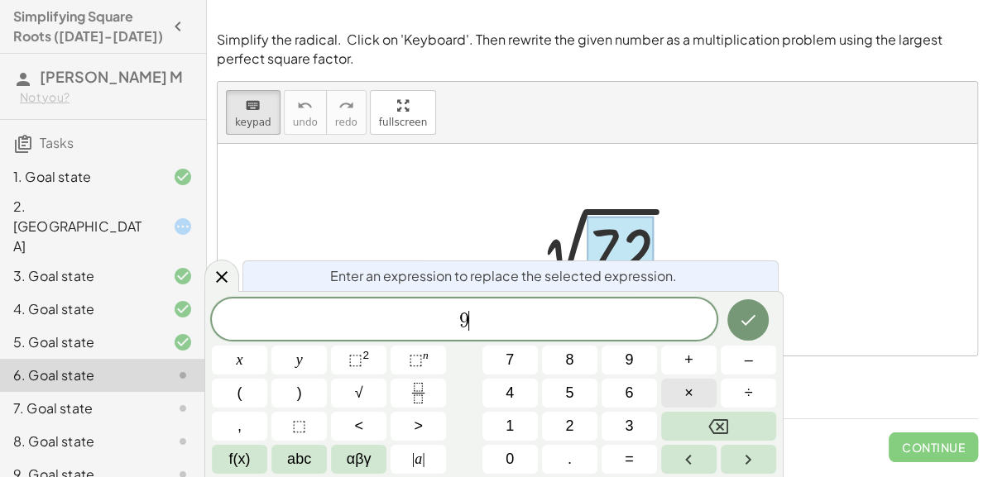
click at [695, 389] on button "×" at bounding box center [688, 393] width 55 height 29
click at [744, 309] on button "Done" at bounding box center [747, 319] width 41 height 41
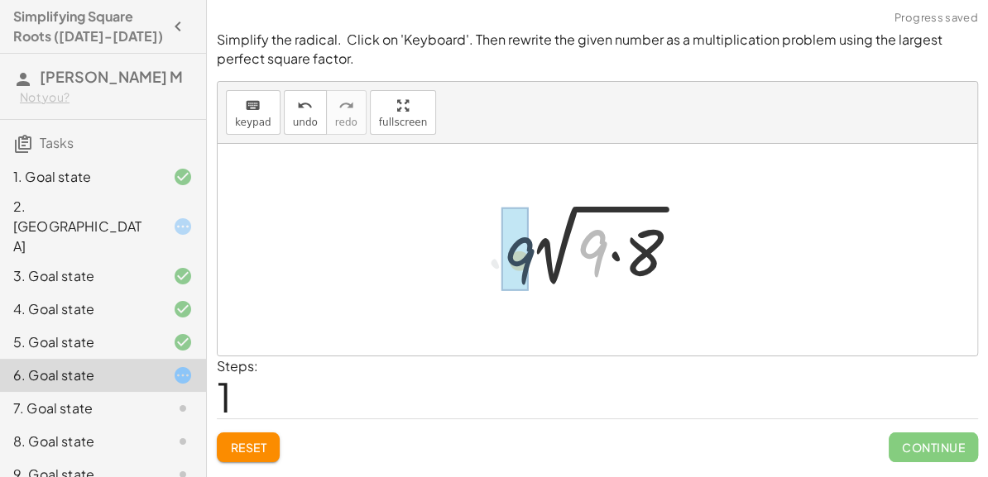
drag, startPoint x: 593, startPoint y: 252, endPoint x: 511, endPoint y: 262, distance: 82.5
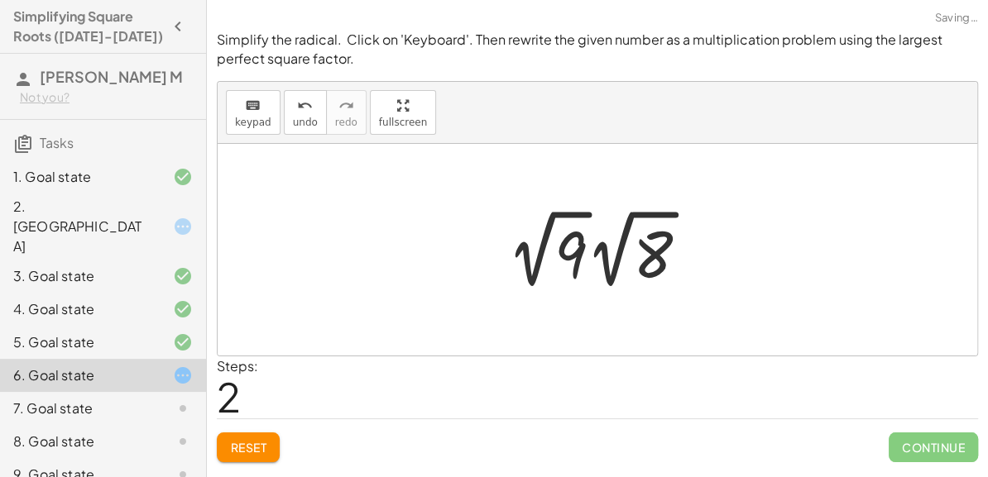
click at [572, 252] on div at bounding box center [604, 248] width 211 height 91
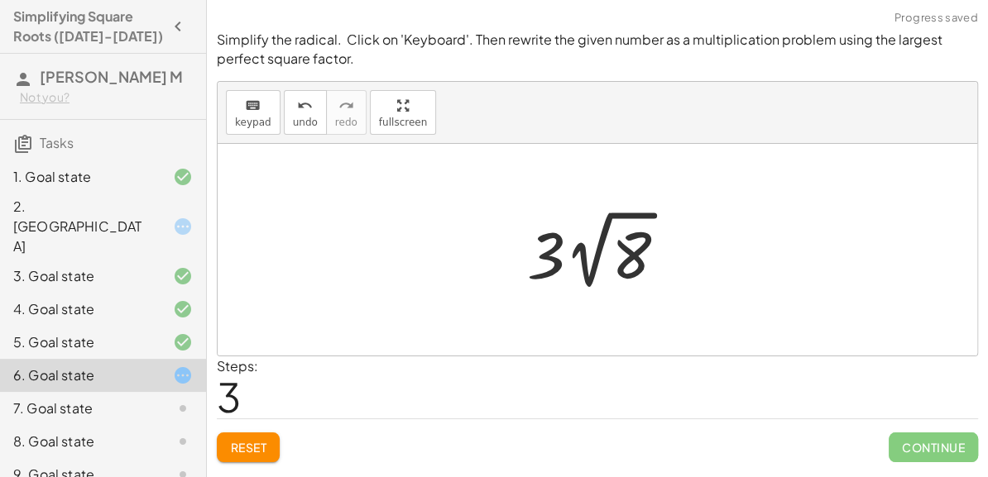
click at [563, 258] on div at bounding box center [604, 249] width 170 height 91
click at [255, 441] on span "Reset" at bounding box center [248, 447] width 36 height 15
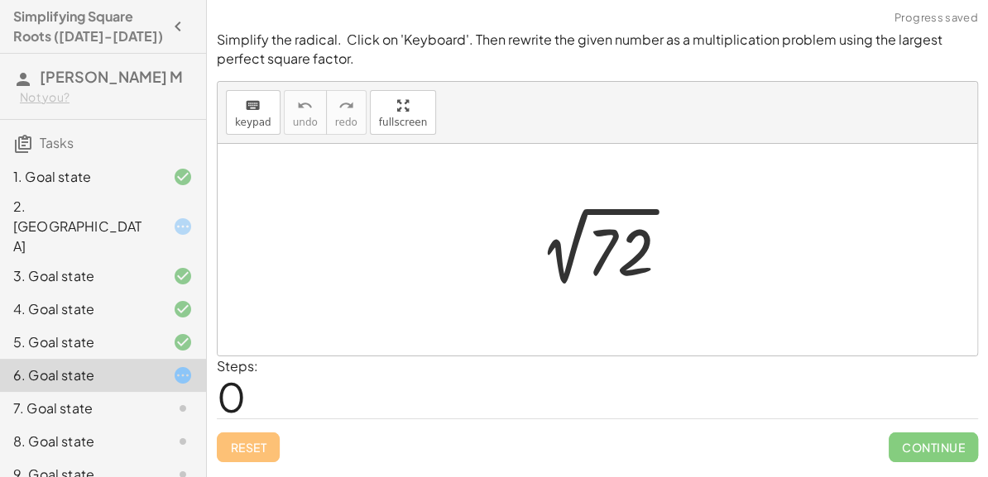
click at [634, 261] on div at bounding box center [604, 250] width 174 height 84
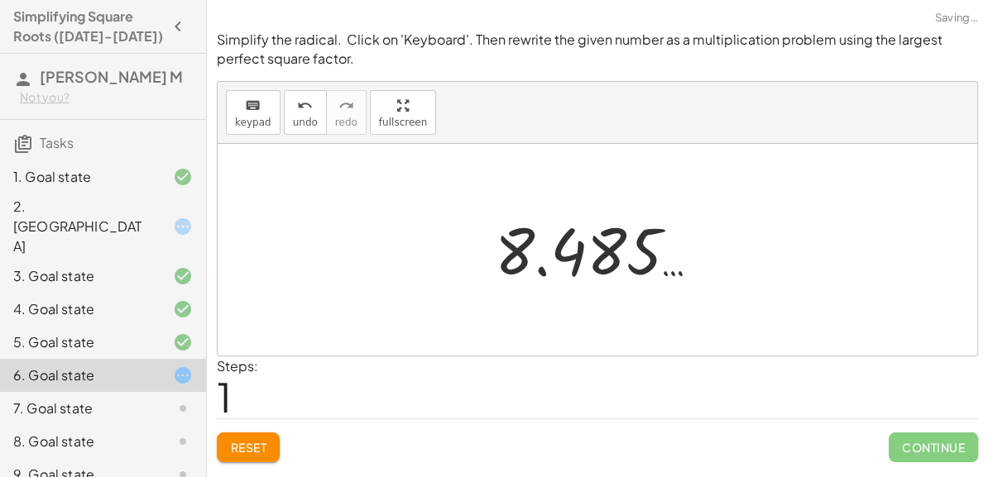
click at [232, 458] on button "Reset" at bounding box center [248, 448] width 63 height 30
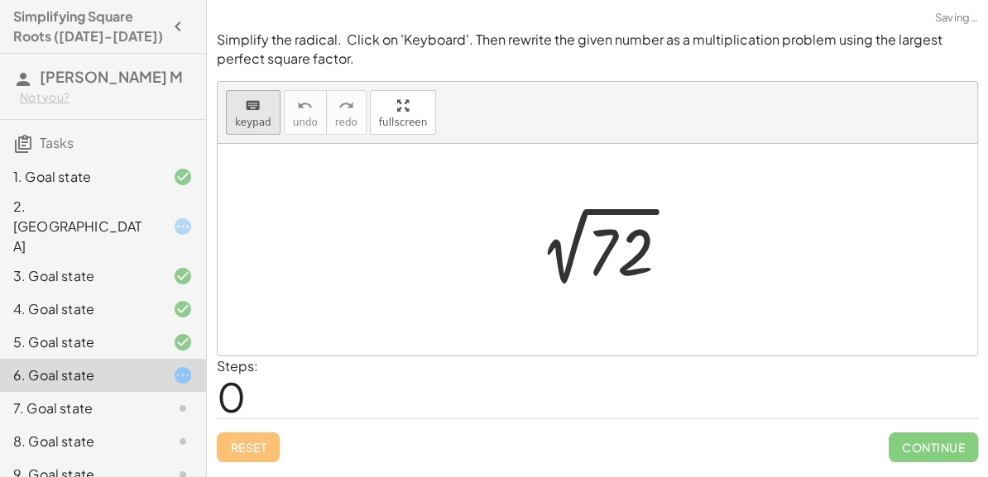
click at [240, 112] on div "keyboard" at bounding box center [253, 105] width 36 height 20
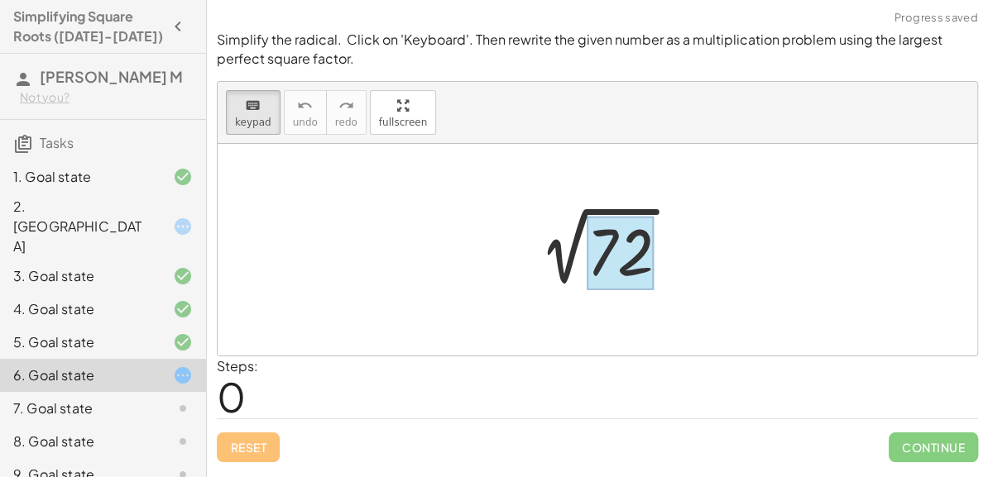
click at [598, 252] on div at bounding box center [619, 253] width 67 height 74
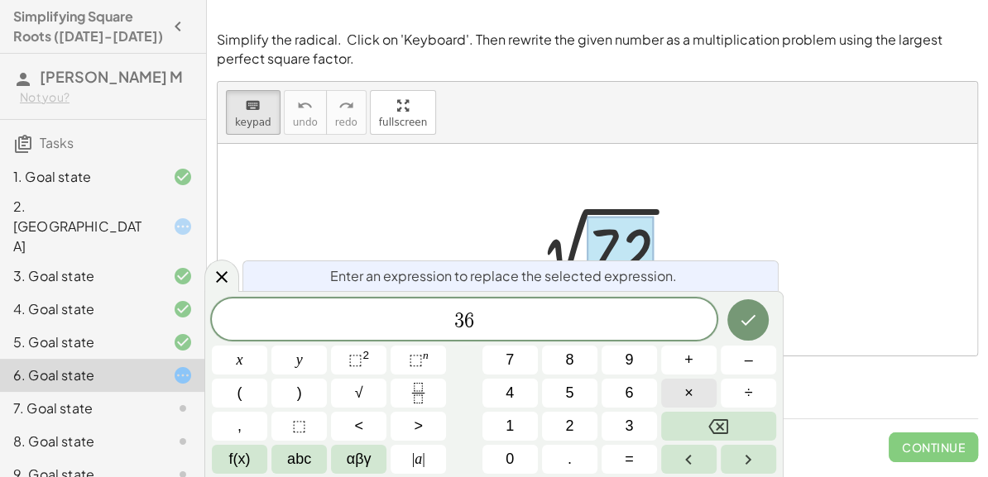
click at [688, 404] on span "×" at bounding box center [688, 393] width 9 height 22
click at [749, 321] on icon "Done" at bounding box center [748, 320] width 15 height 11
click at [749, 321] on div at bounding box center [597, 250] width 759 height 212
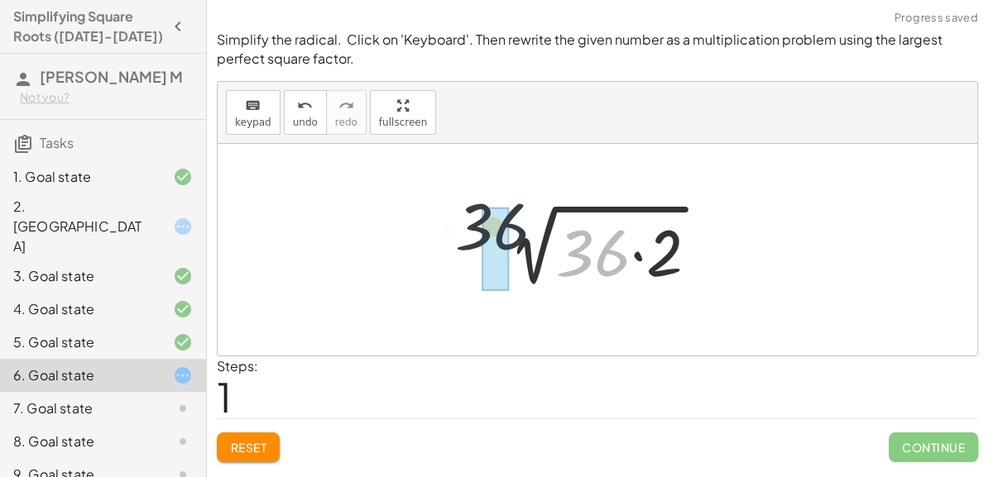
drag, startPoint x: 601, startPoint y: 250, endPoint x: 480, endPoint y: 224, distance: 123.5
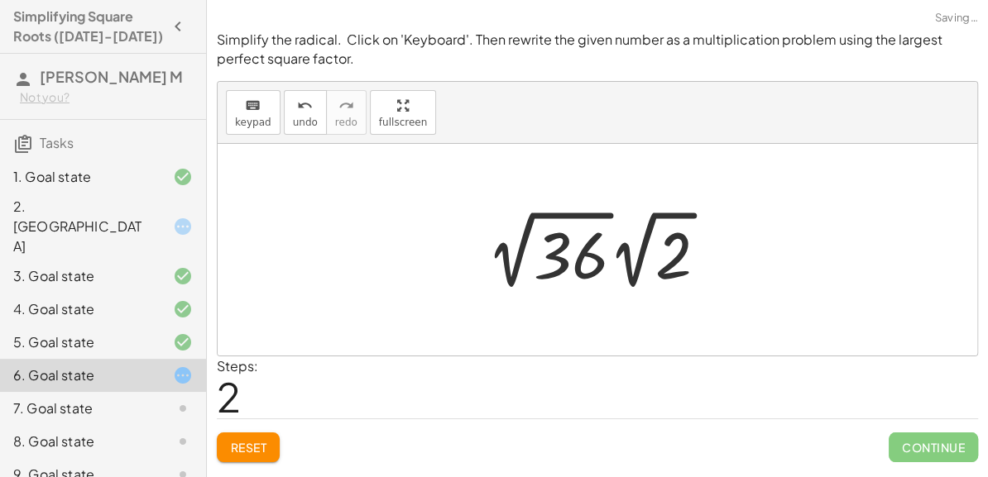
click at [572, 254] on div at bounding box center [603, 249] width 250 height 91
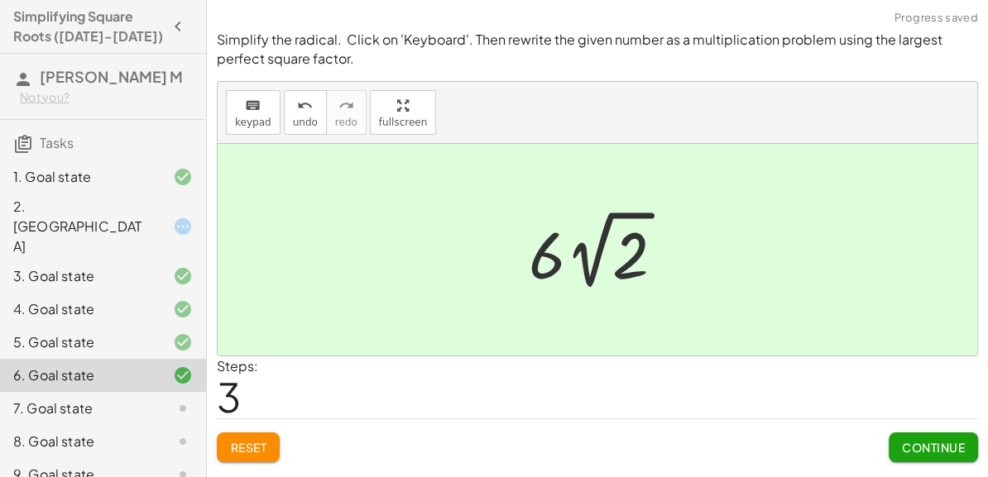
click at [902, 452] on span "Continue" at bounding box center [933, 447] width 63 height 15
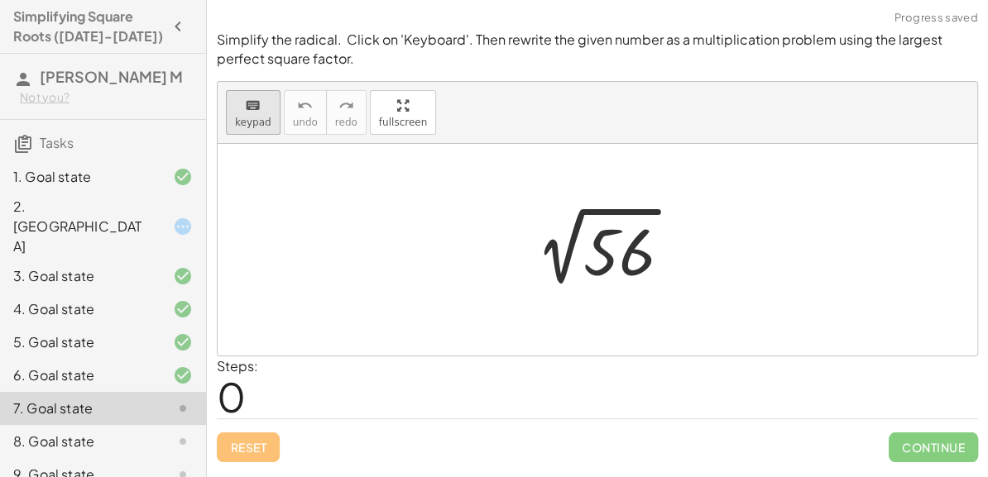
click at [253, 113] on icon "keyboard" at bounding box center [253, 106] width 16 height 20
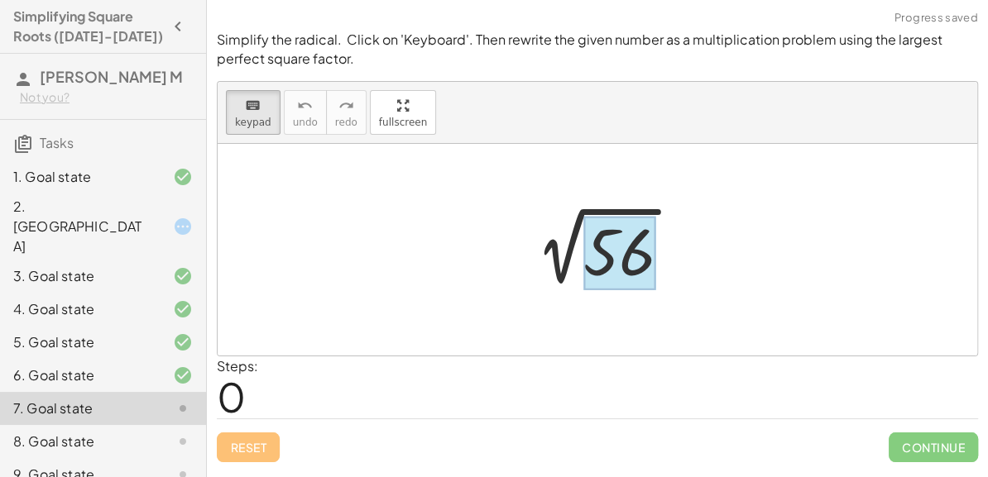
click at [606, 282] on div at bounding box center [619, 253] width 72 height 74
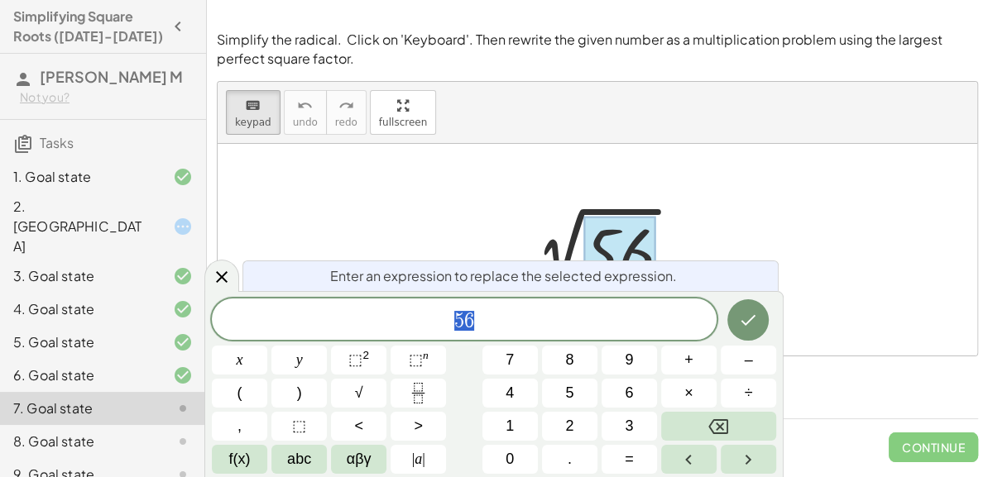
scroll to position [20, 0]
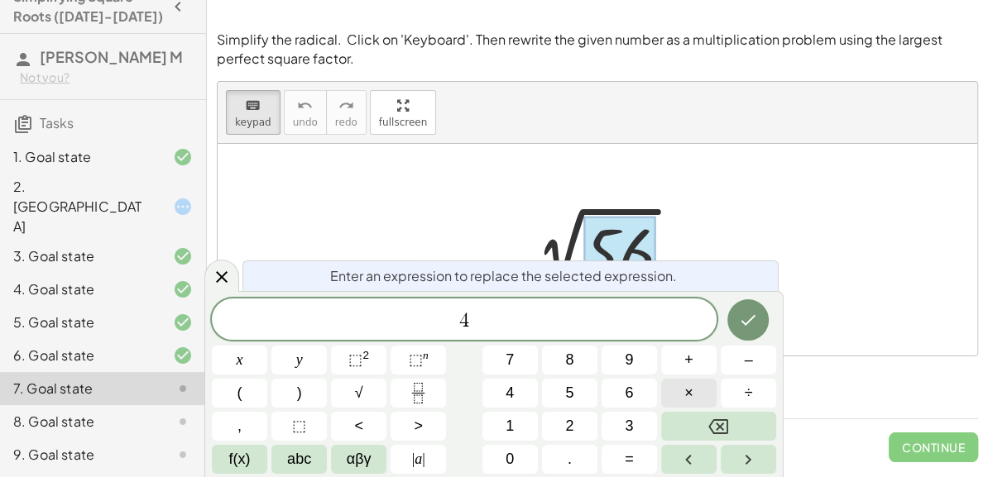
click at [670, 385] on button "×" at bounding box center [688, 393] width 55 height 29
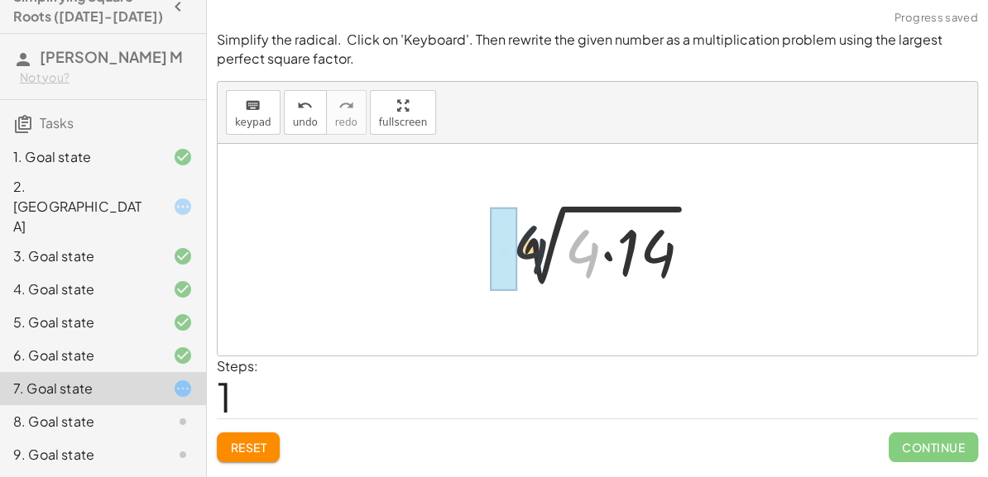
drag, startPoint x: 583, startPoint y: 248, endPoint x: 499, endPoint y: 237, distance: 85.1
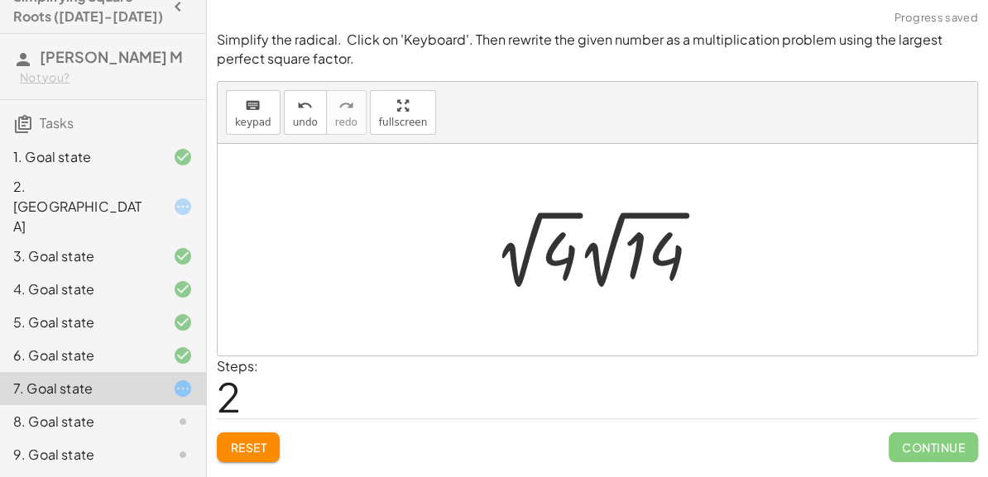
click at [569, 254] on div at bounding box center [603, 249] width 235 height 91
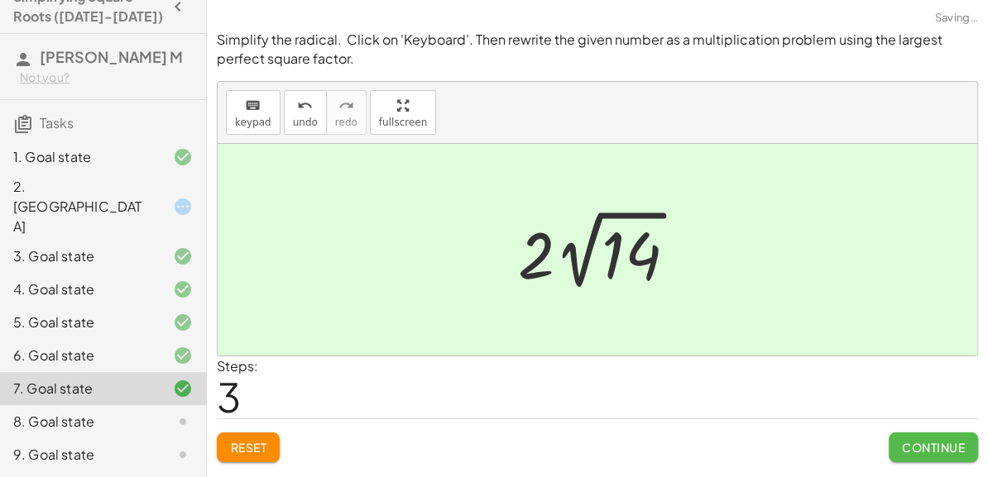
click at [906, 433] on button "Continue" at bounding box center [932, 448] width 89 height 30
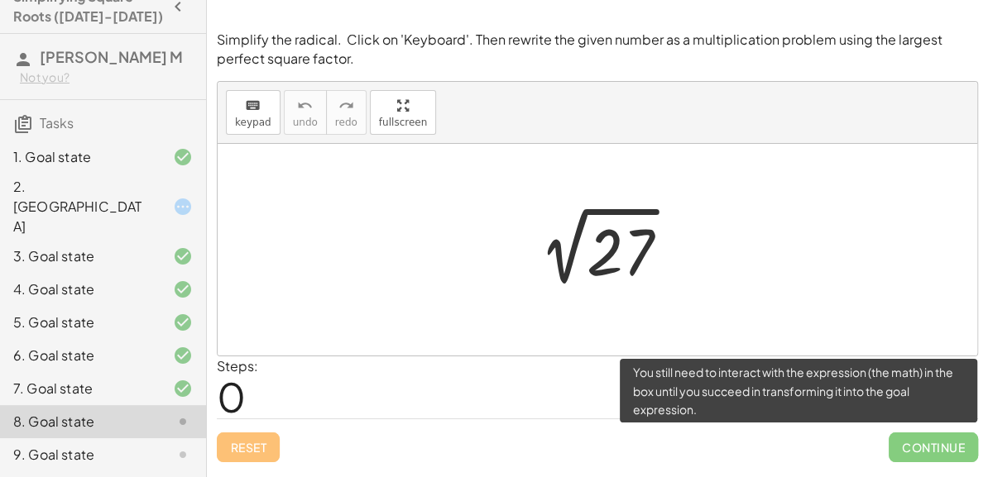
click at [641, 263] on div at bounding box center [604, 250] width 174 height 84
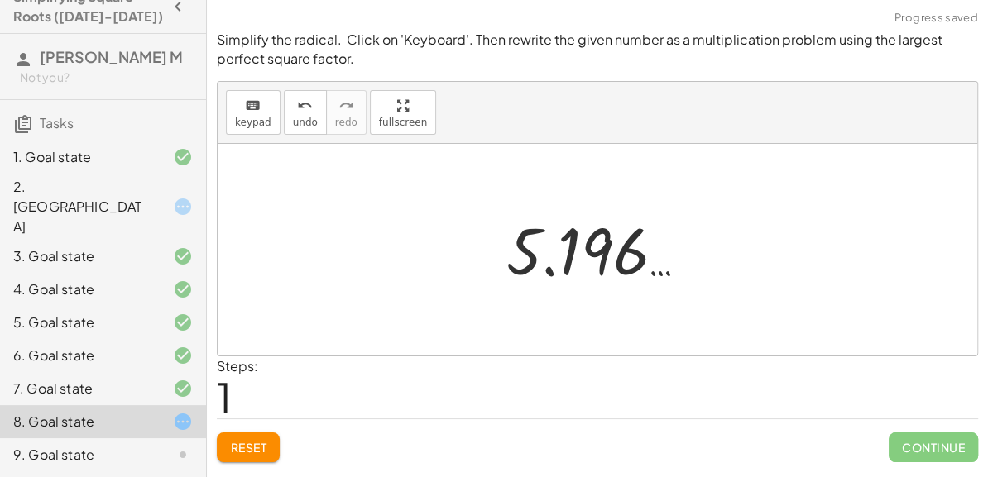
click at [237, 476] on div "**********" at bounding box center [597, 238] width 781 height 477
click at [0, 0] on div "Simplify the radical. Click on 'Keyboard'. Then rewrite the given number as a m…" at bounding box center [0, 0] width 0 height 0
click at [242, 454] on button "Reset" at bounding box center [248, 448] width 63 height 30
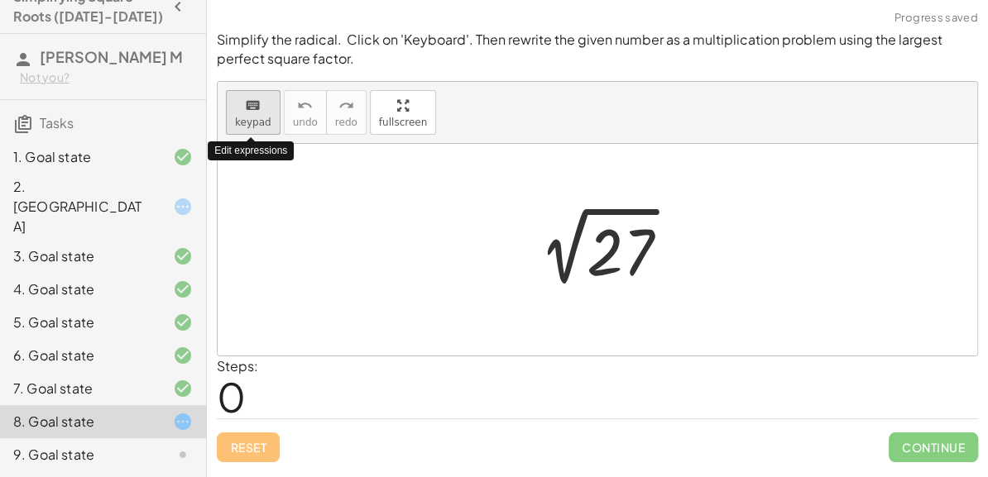
click at [261, 133] on button "keyboard keypad" at bounding box center [253, 112] width 55 height 45
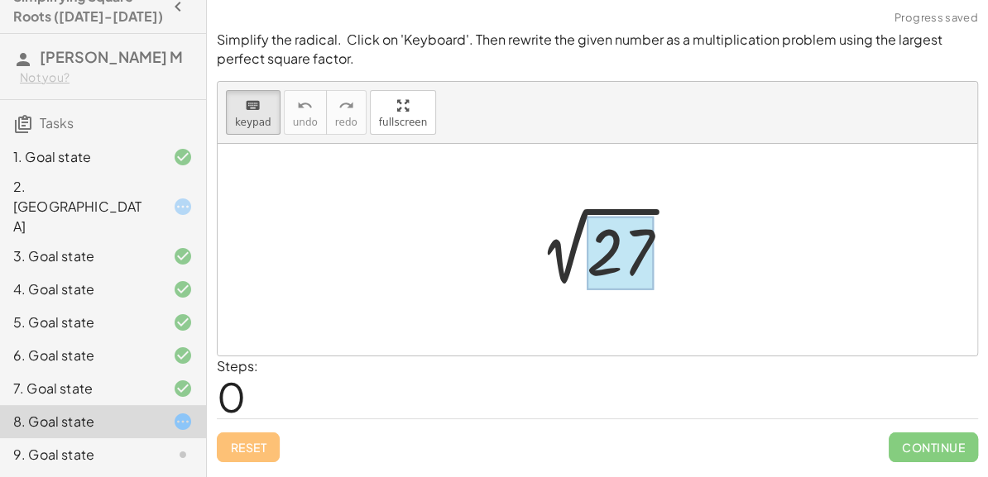
click at [589, 258] on div at bounding box center [619, 253] width 67 height 74
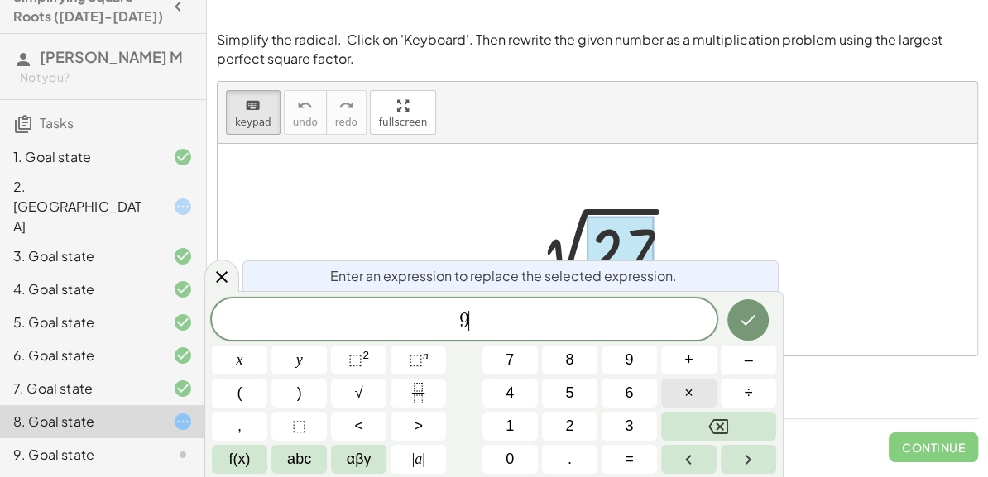
click at [705, 387] on button "×" at bounding box center [688, 393] width 55 height 29
click at [761, 316] on button "Done" at bounding box center [747, 319] width 41 height 41
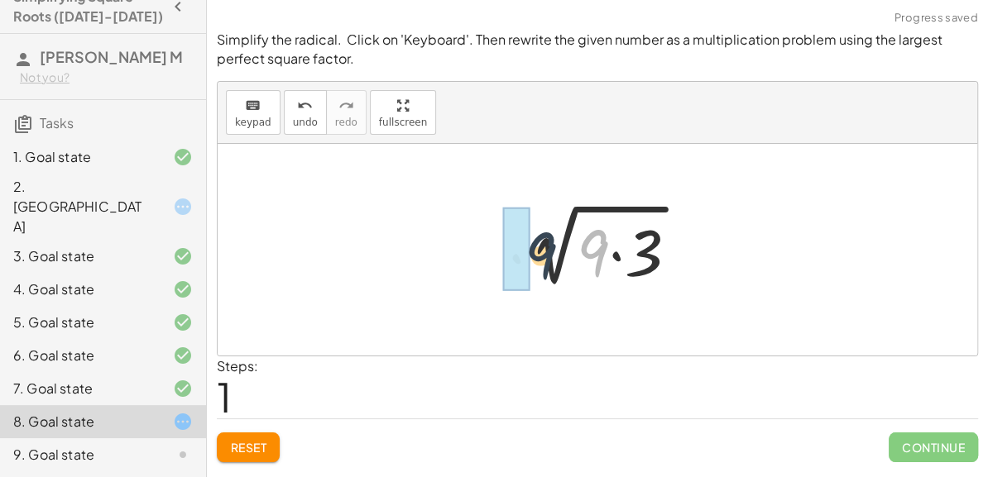
drag, startPoint x: 588, startPoint y: 256, endPoint x: 529, endPoint y: 258, distance: 59.6
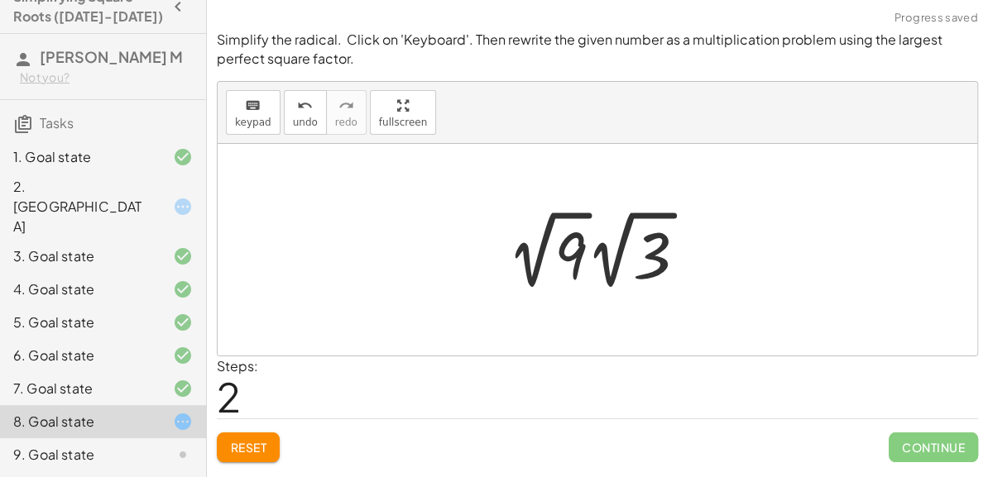
click at [556, 257] on div at bounding box center [603, 249] width 209 height 91
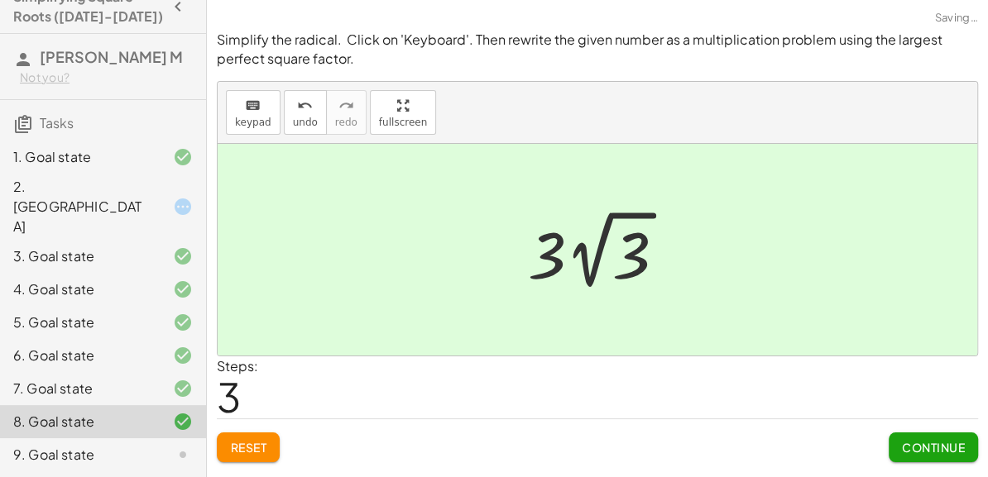
click at [927, 436] on button "Continue" at bounding box center [932, 448] width 89 height 30
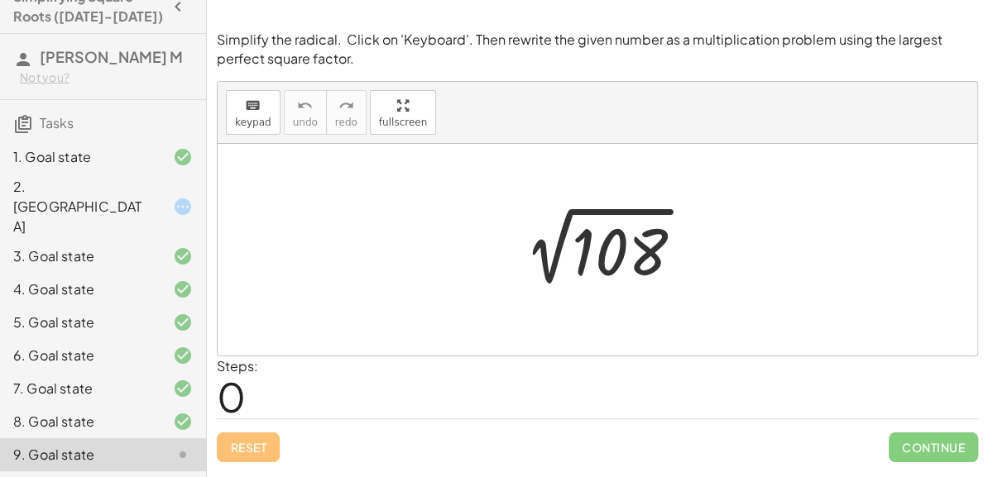
click at [611, 237] on div at bounding box center [603, 250] width 203 height 84
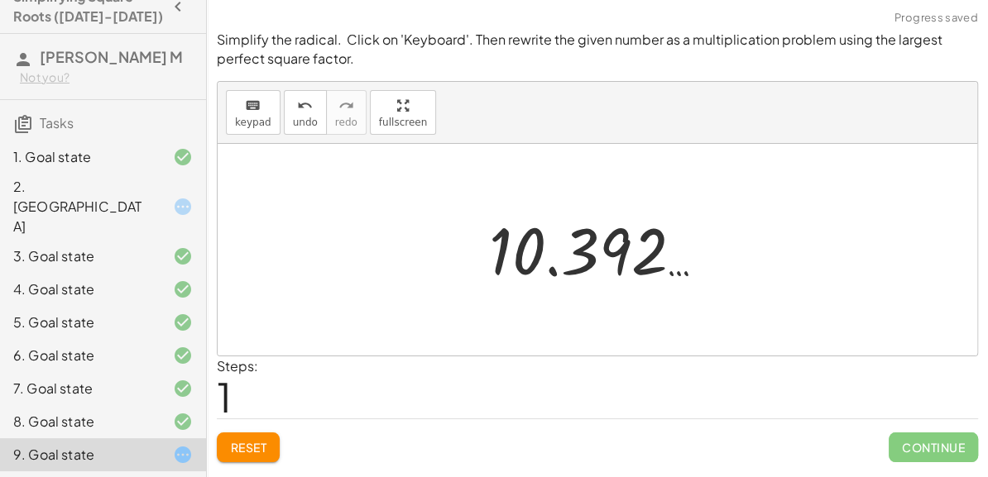
click at [254, 438] on button "Reset" at bounding box center [248, 448] width 63 height 30
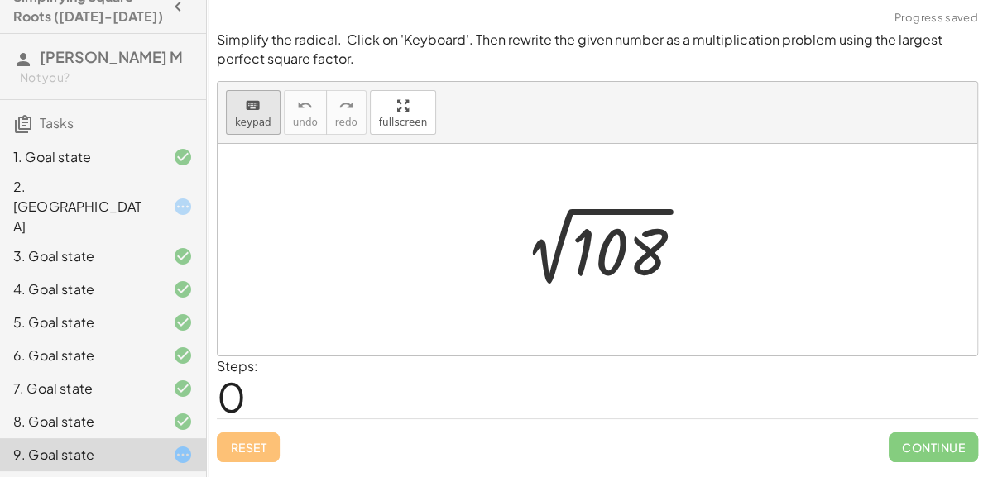
click at [259, 127] on button "keyboard keypad" at bounding box center [253, 112] width 55 height 45
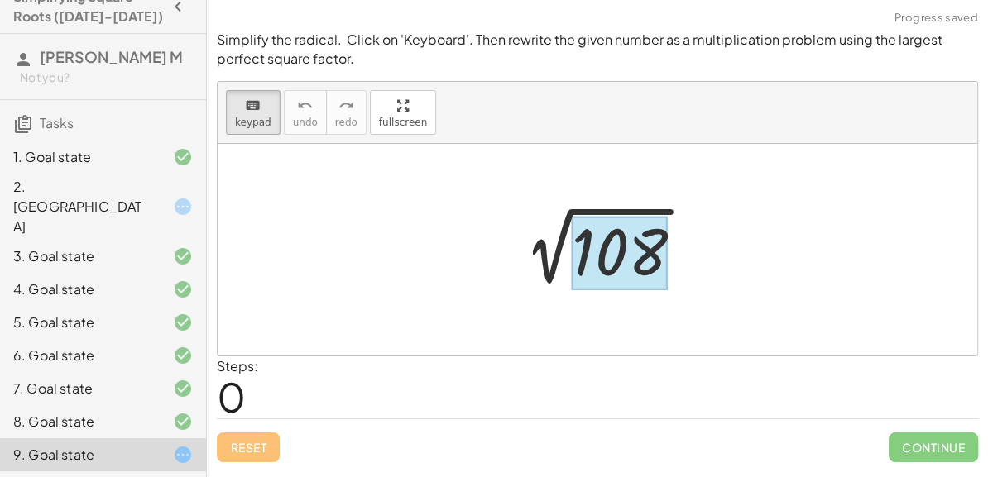
click at [632, 234] on div at bounding box center [620, 253] width 96 height 74
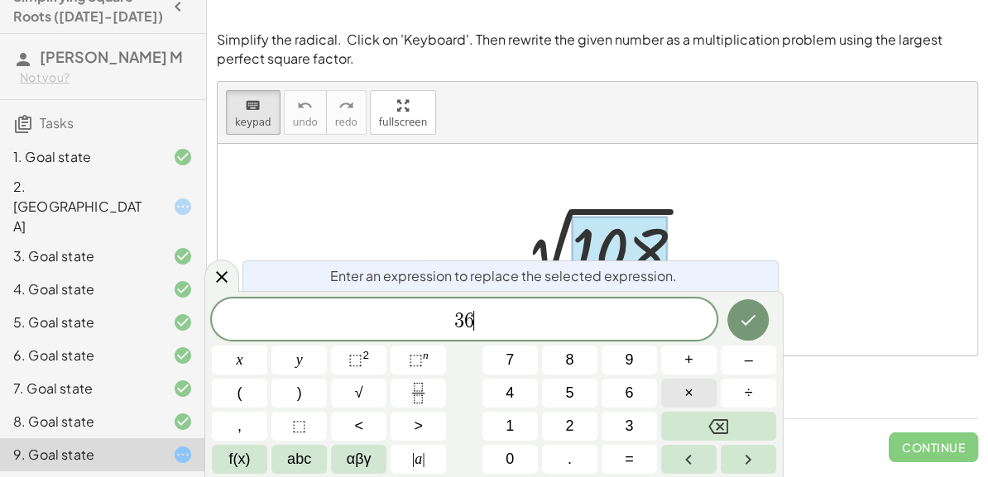
click at [705, 397] on button "×" at bounding box center [688, 393] width 55 height 29
click at [753, 329] on icon "Done" at bounding box center [748, 320] width 20 height 20
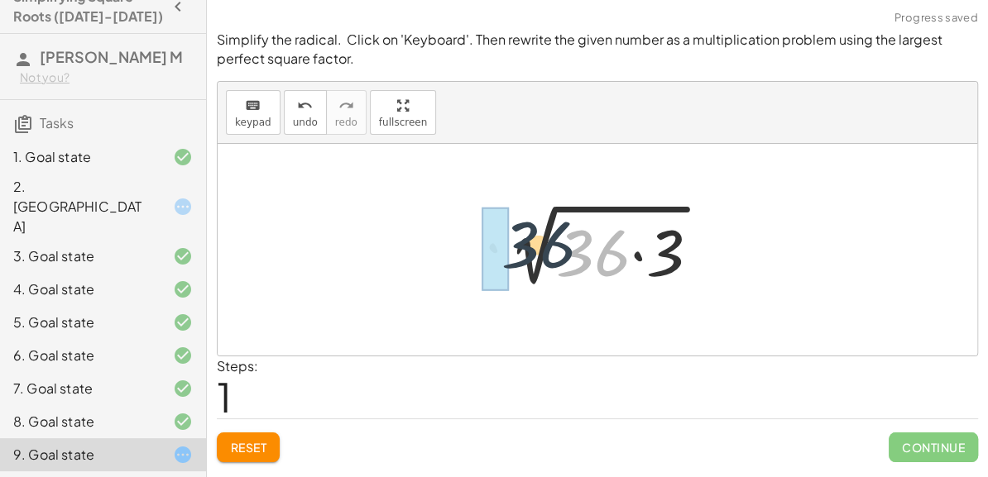
drag, startPoint x: 586, startPoint y: 262, endPoint x: 513, endPoint y: 254, distance: 74.1
click at [513, 254] on div at bounding box center [603, 250] width 235 height 85
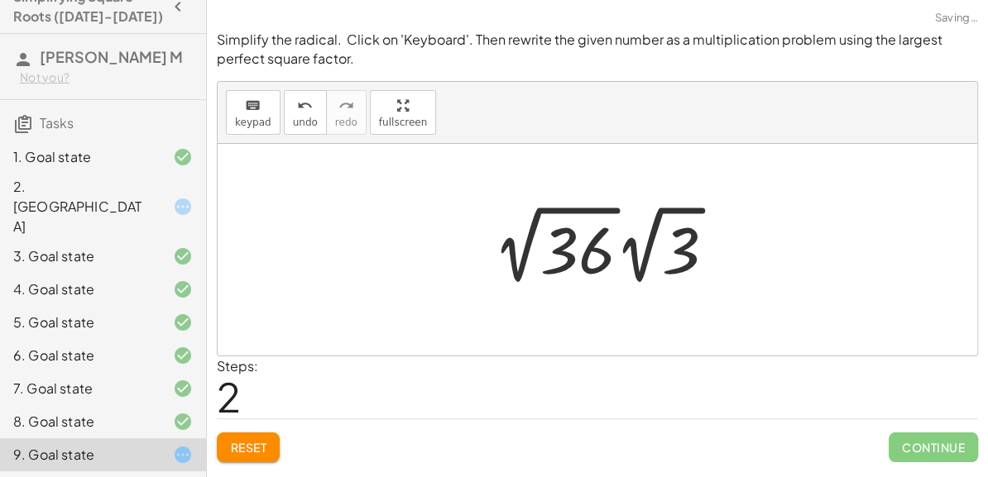
click at [576, 246] on div at bounding box center [610, 244] width 251 height 91
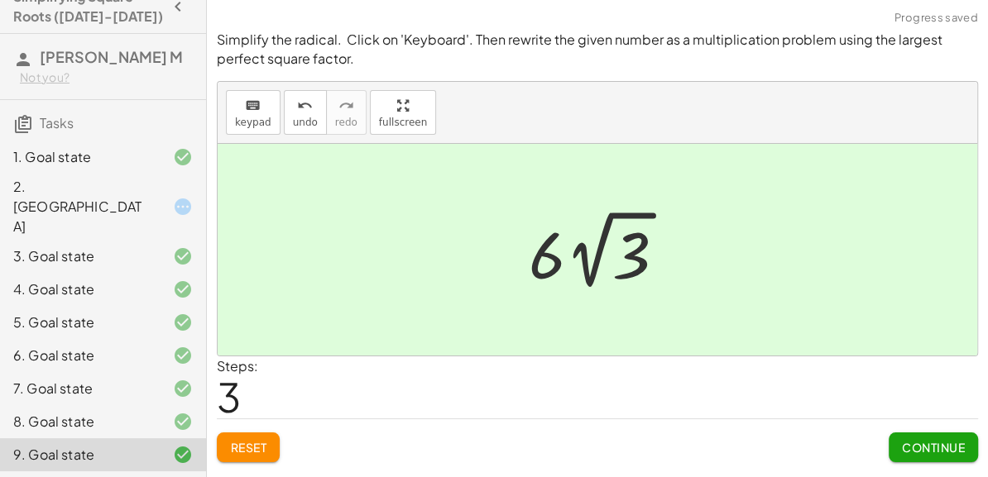
click at [933, 448] on span "Continue" at bounding box center [933, 447] width 63 height 15
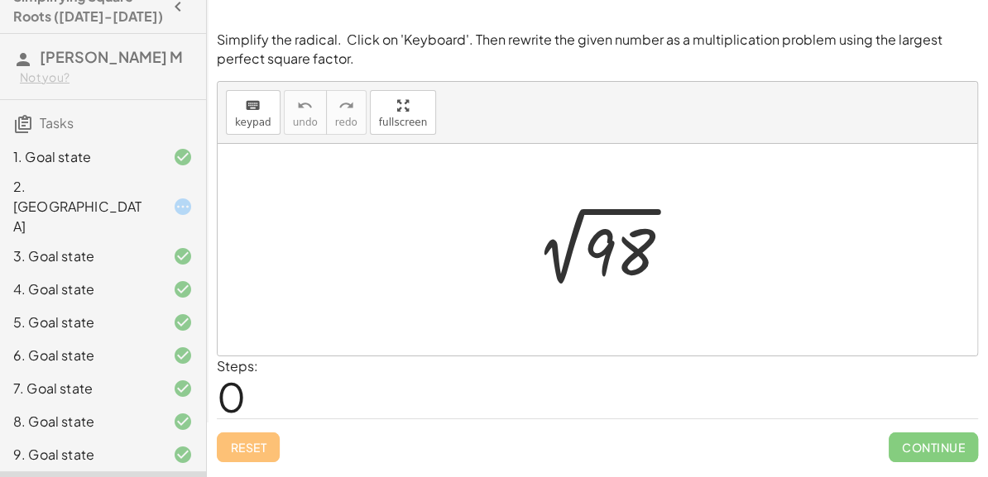
click at [616, 243] on div at bounding box center [603, 250] width 179 height 84
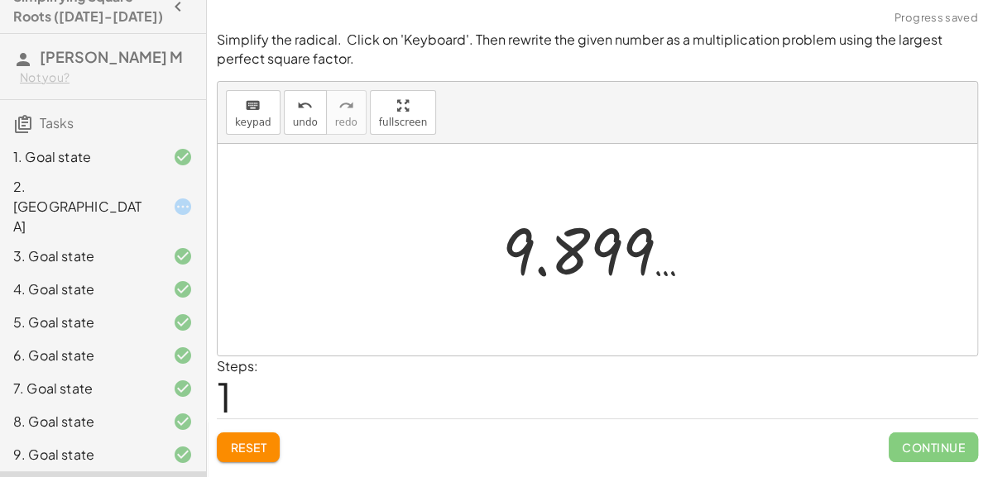
click at [253, 449] on span "Reset" at bounding box center [248, 447] width 36 height 15
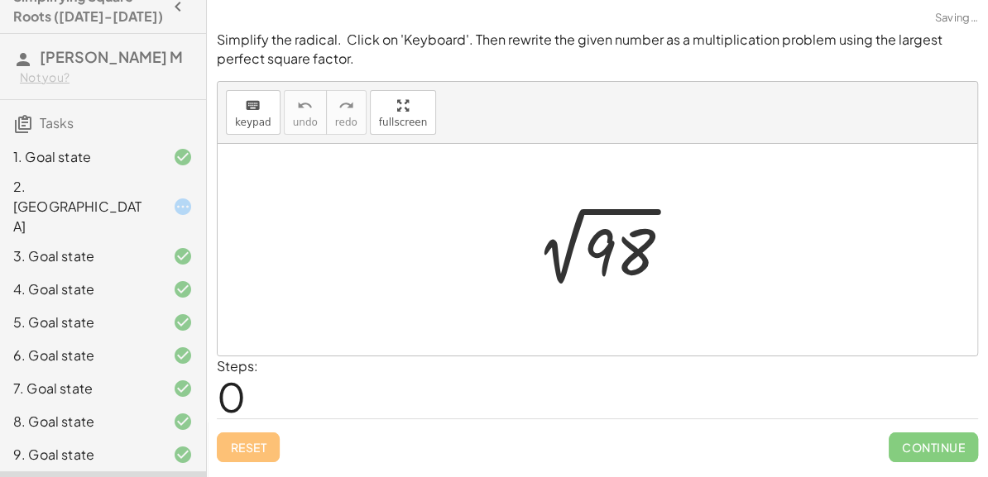
click at [245, 83] on div "keyboard keypad undo [PERSON_NAME] redo fullscreen" at bounding box center [597, 113] width 759 height 62
click at [256, 115] on button "keyboard keypad" at bounding box center [253, 112] width 55 height 45
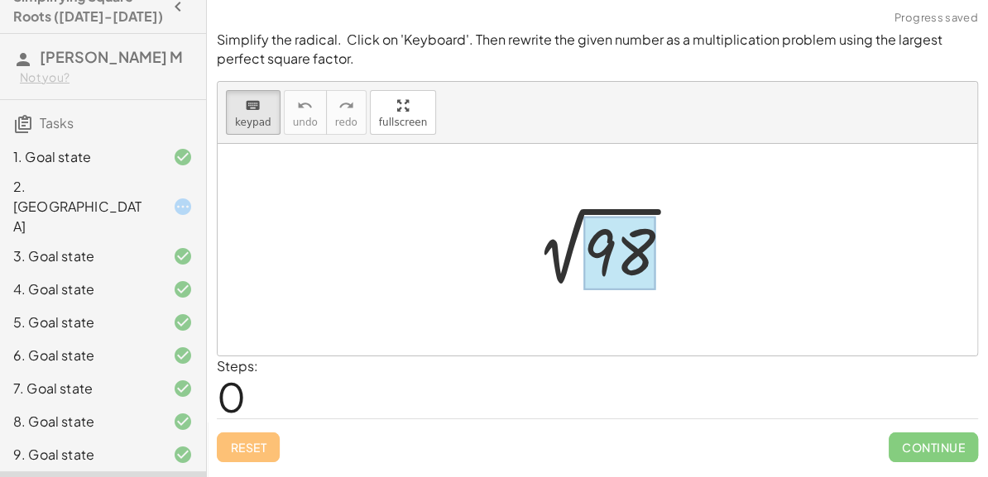
click at [654, 280] on div at bounding box center [619, 253] width 72 height 74
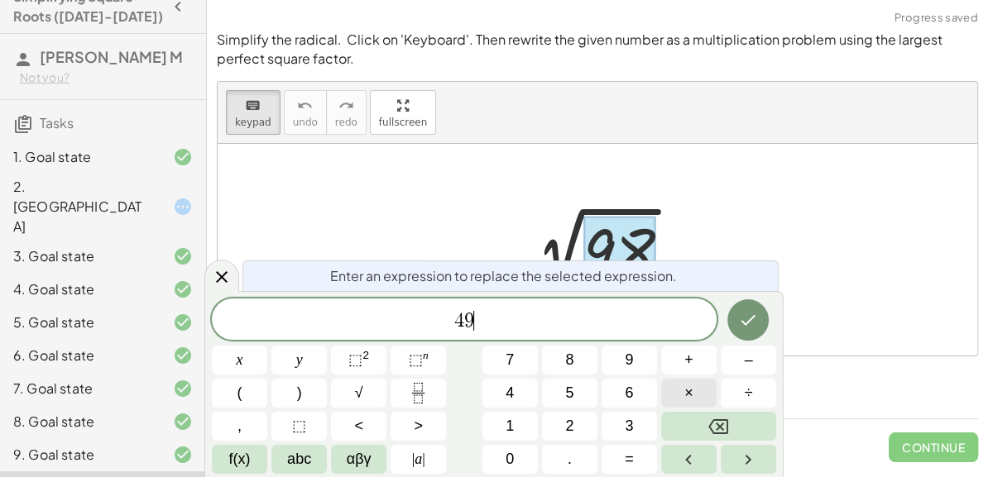
click at [686, 401] on span "×" at bounding box center [688, 393] width 9 height 22
click at [742, 337] on button "Done" at bounding box center [747, 319] width 41 height 41
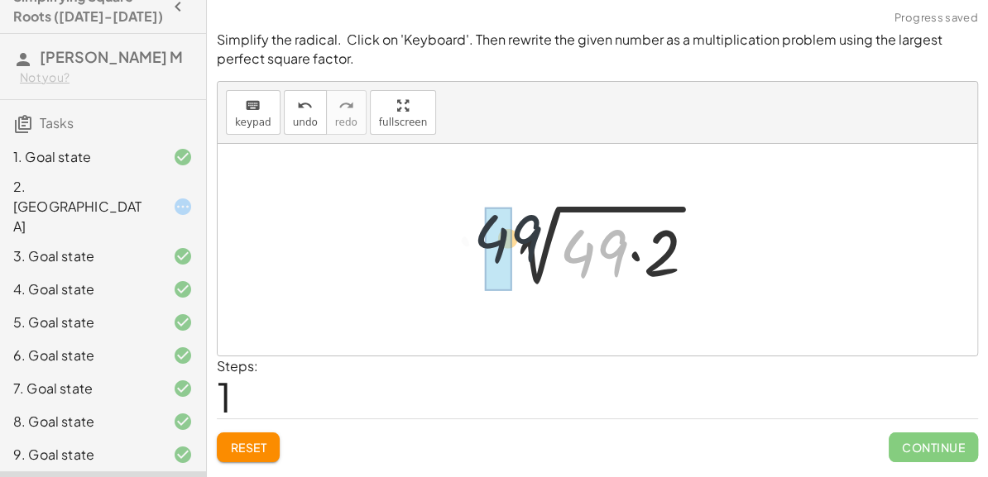
drag, startPoint x: 591, startPoint y: 248, endPoint x: 491, endPoint y: 233, distance: 101.2
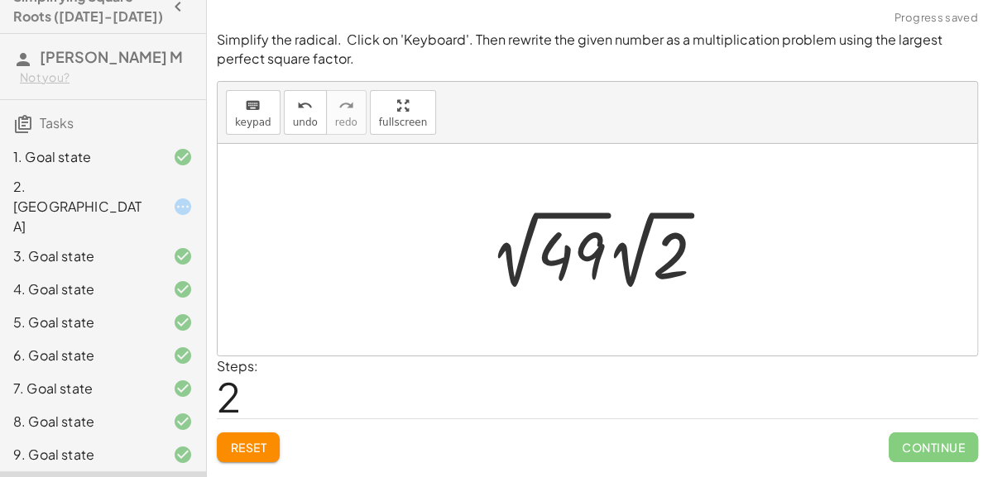
click at [573, 256] on div at bounding box center [603, 249] width 244 height 91
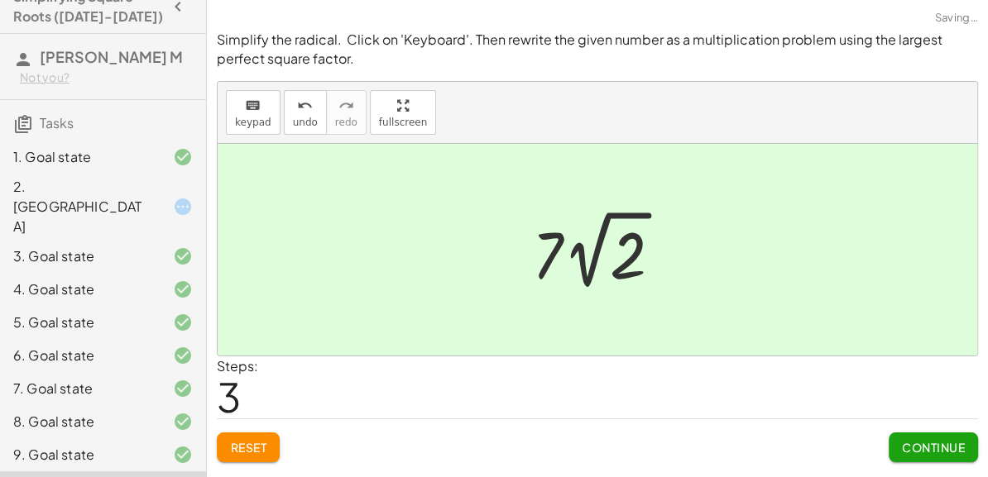
click at [957, 452] on span "Continue" at bounding box center [933, 447] width 63 height 15
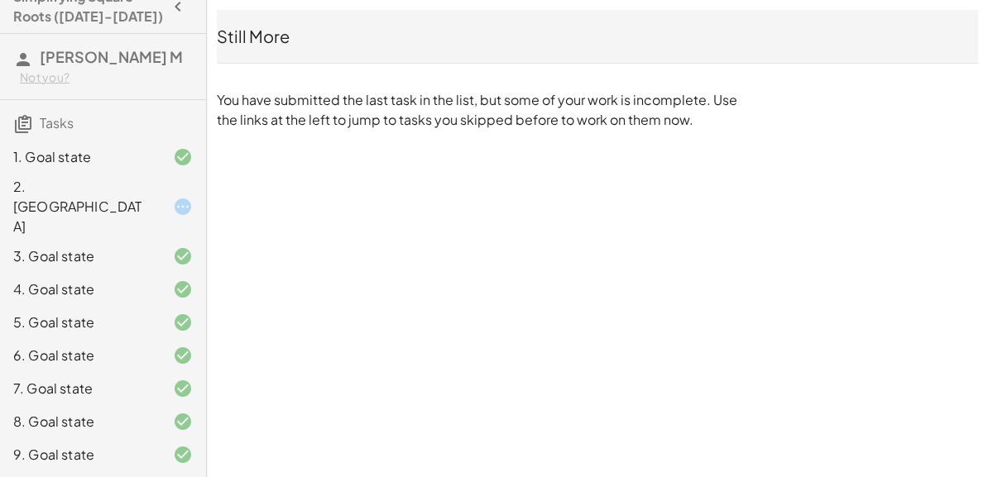
click at [165, 197] on div at bounding box center [169, 207] width 46 height 20
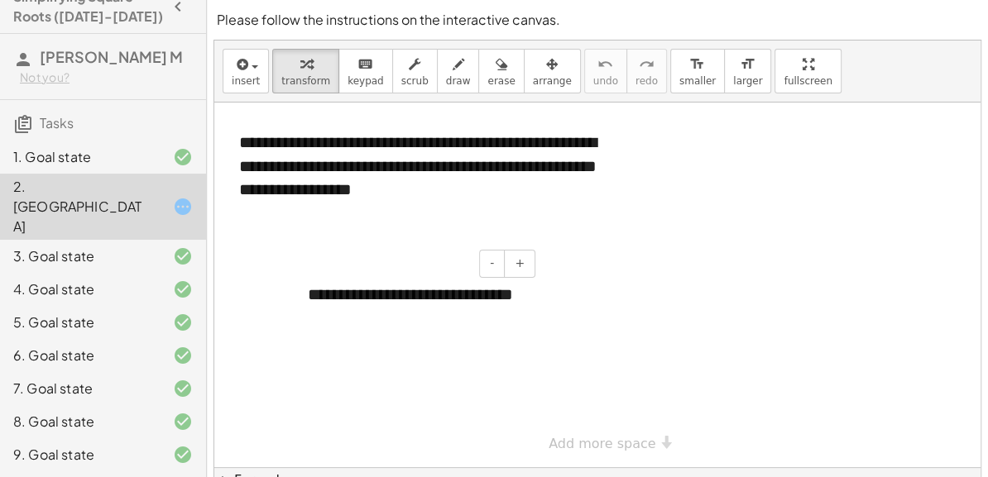
click at [486, 291] on div "**********" at bounding box center [415, 306] width 248 height 80
click at [676, 380] on div at bounding box center [597, 285] width 766 height 365
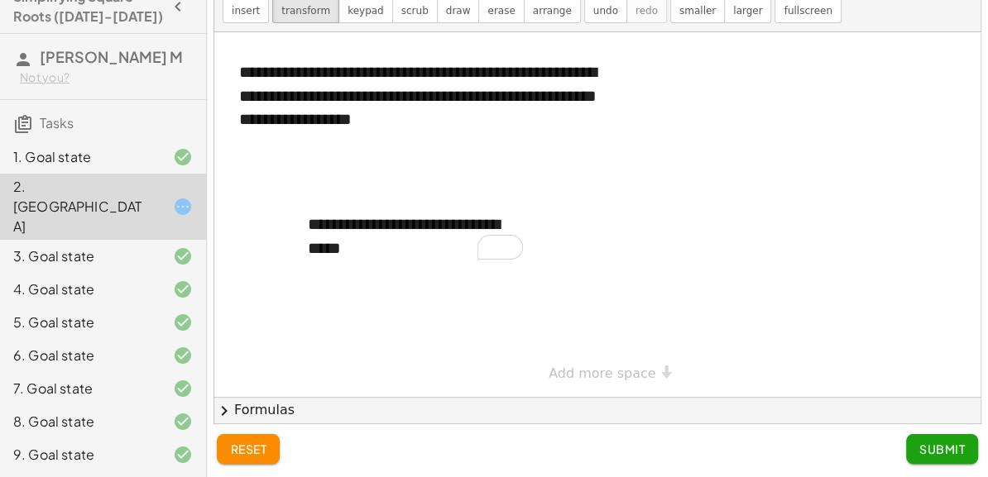
scroll to position [0, 0]
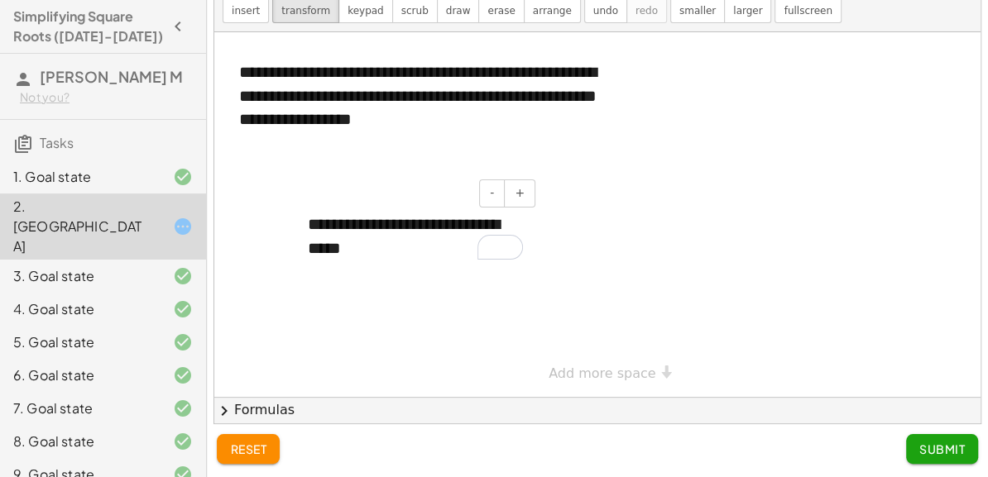
click at [365, 252] on div "**********" at bounding box center [415, 236] width 248 height 80
click at [917, 457] on button "Submit" at bounding box center [942, 449] width 72 height 30
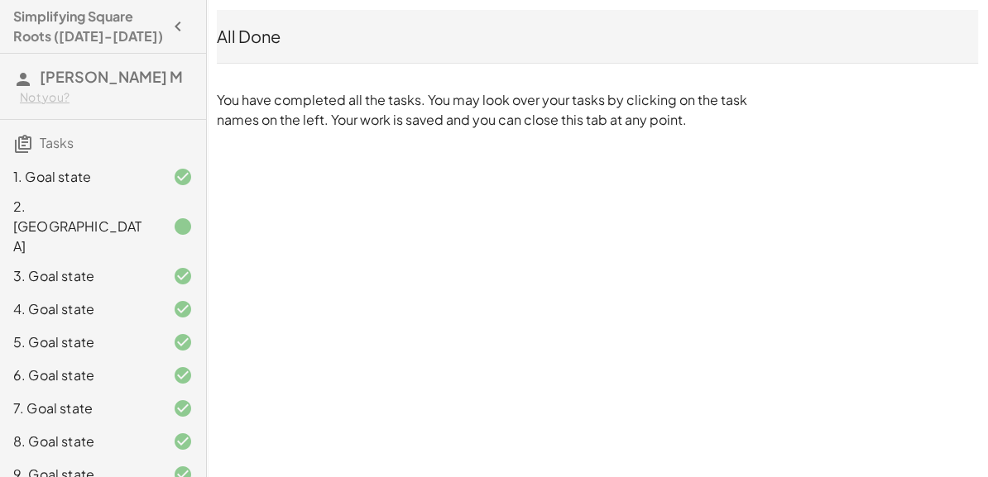
scroll to position [20, 0]
